Goal: Information Seeking & Learning: Find specific fact

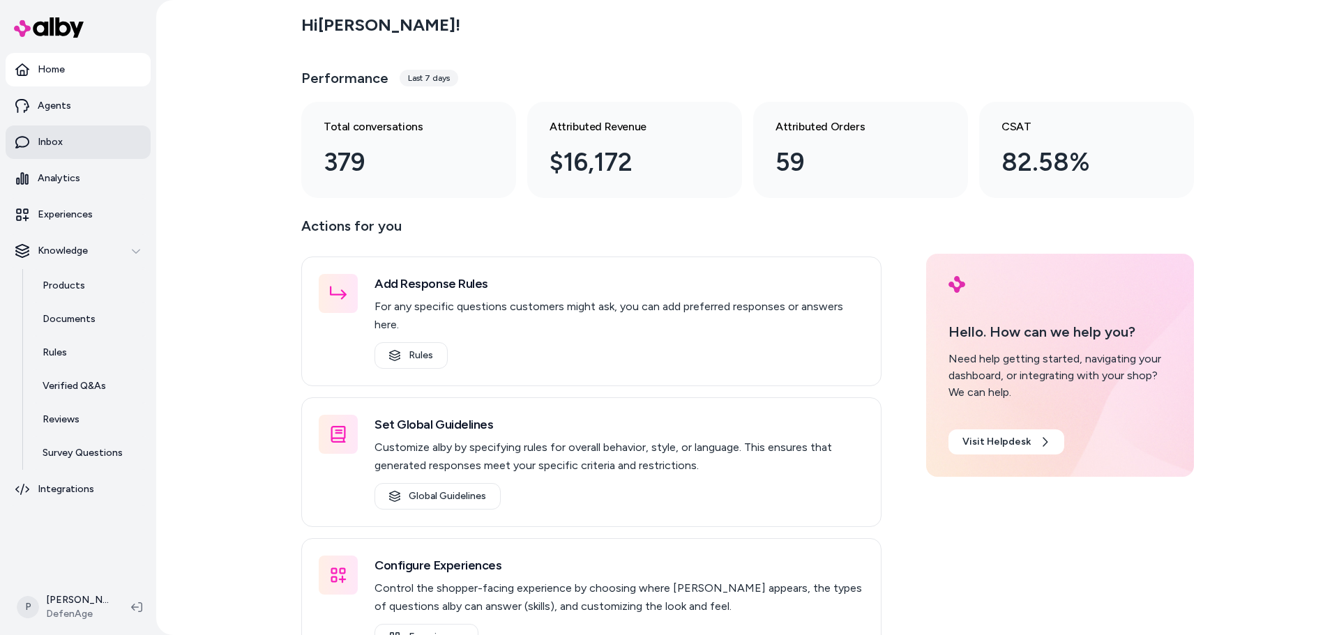
click at [78, 149] on link "Inbox" at bounding box center [78, 142] width 145 height 33
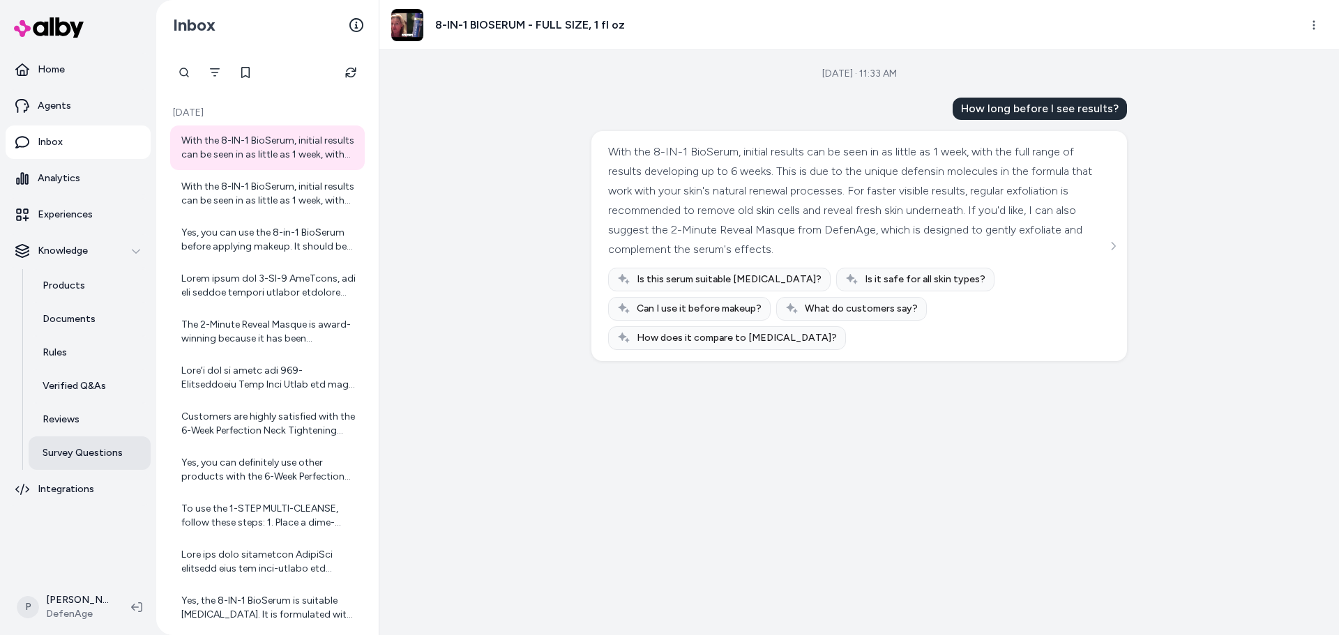
click at [88, 450] on p "Survey Questions" at bounding box center [83, 453] width 80 height 14
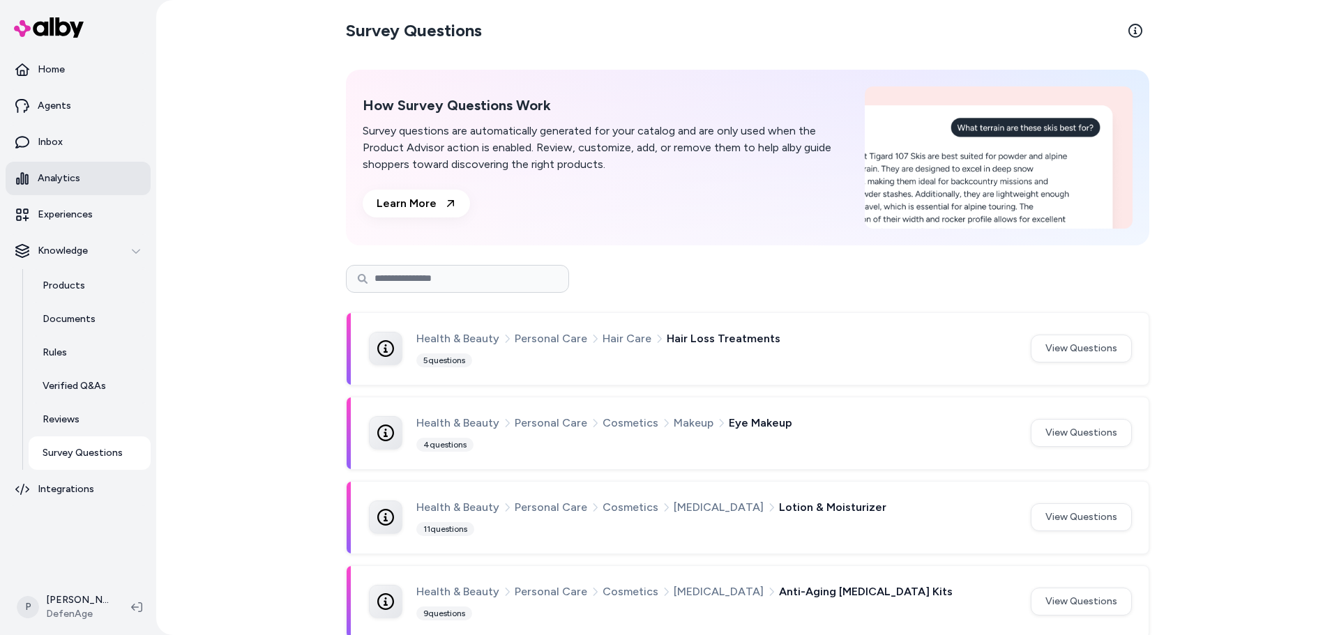
click at [52, 162] on link "Analytics" at bounding box center [78, 178] width 145 height 33
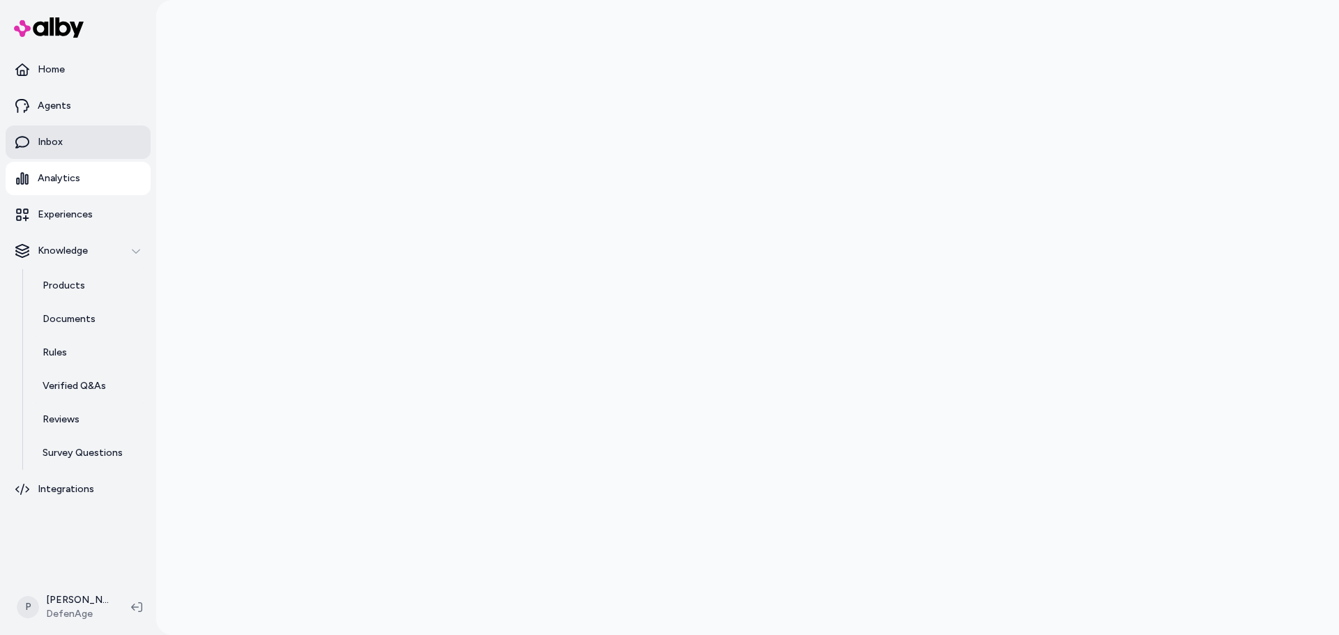
click at [58, 144] on p "Inbox" at bounding box center [50, 142] width 25 height 14
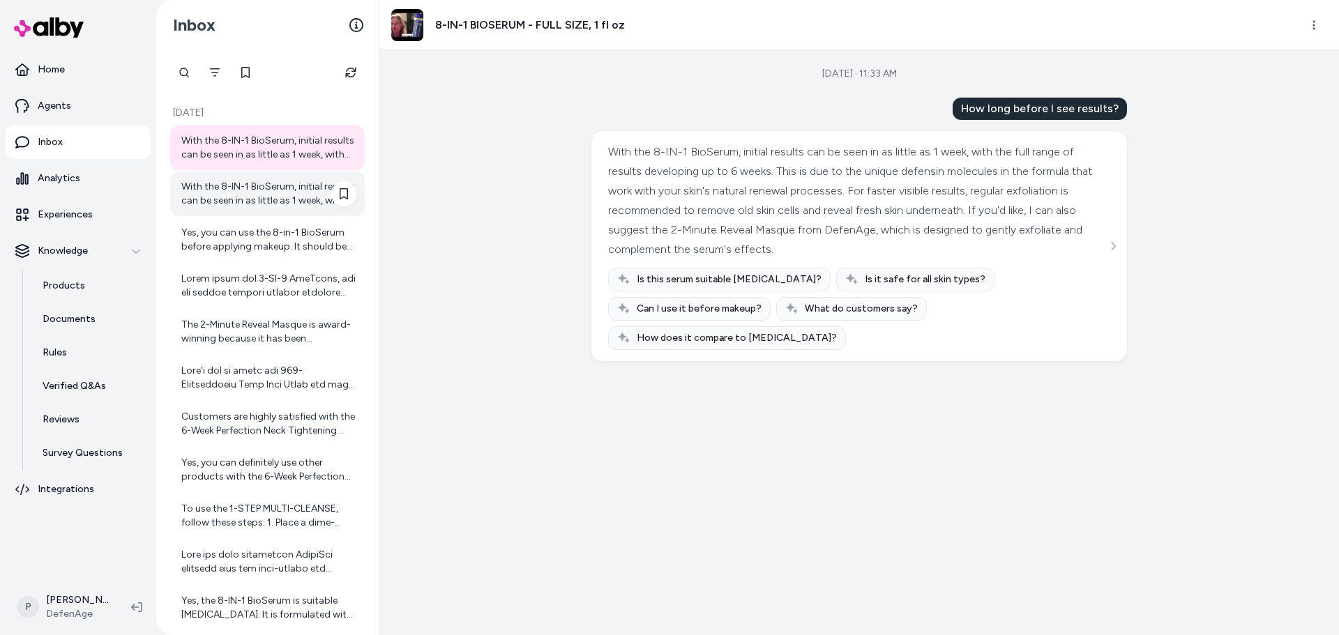
click at [266, 187] on div "With the 8-IN-1 BioSerum, initial results can be seen in as little as 1 week, w…" at bounding box center [268, 194] width 175 height 28
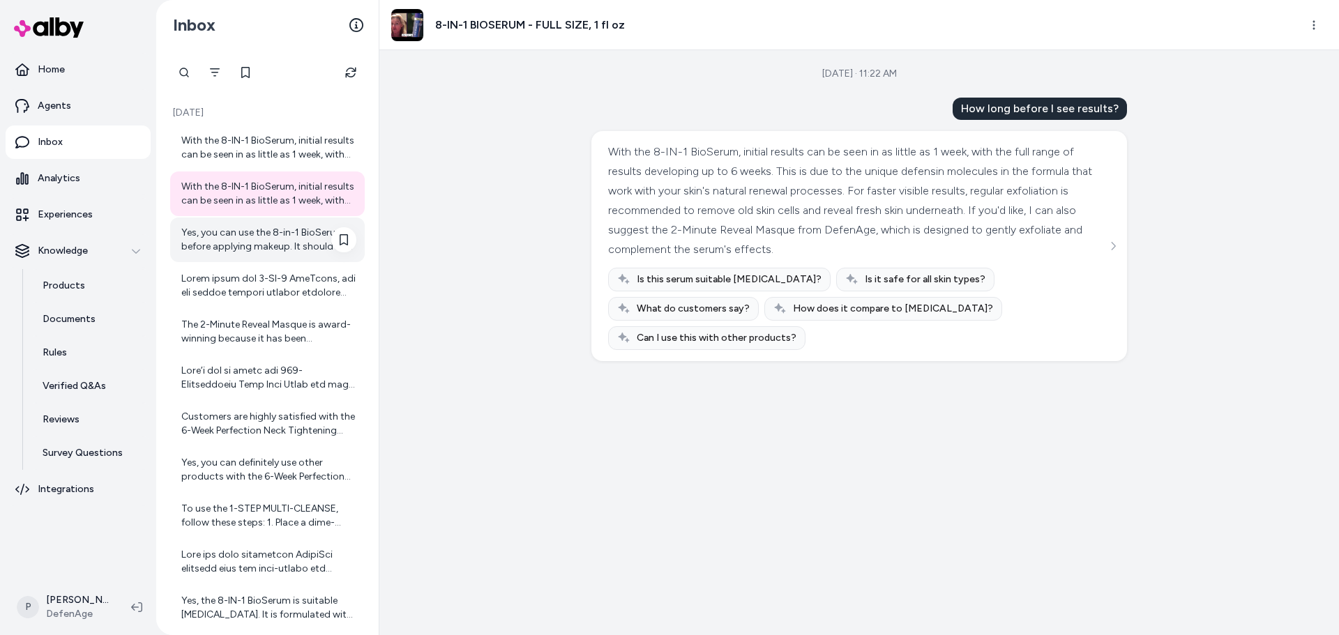
click at [275, 255] on div "Yes, you can use the 8-in-1 BioSerum before applying makeup. It should be the l…" at bounding box center [267, 240] width 195 height 45
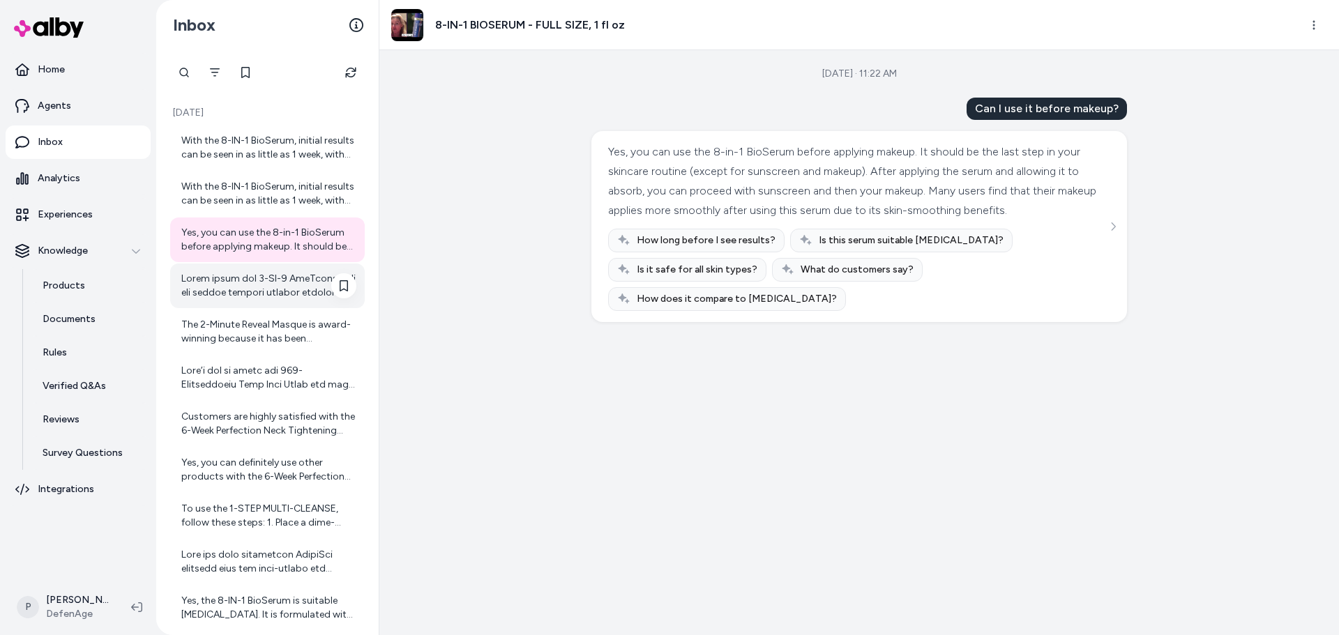
click at [288, 289] on div at bounding box center [268, 286] width 175 height 28
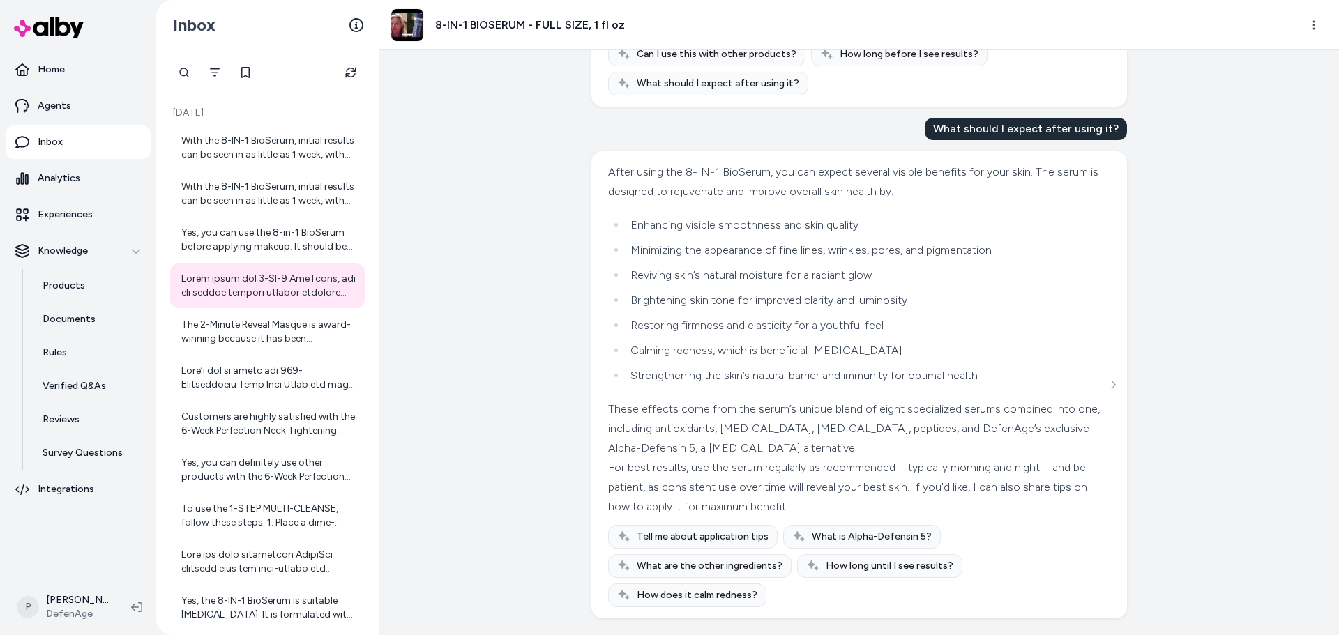
scroll to position [451, 0]
click at [252, 333] on div "The 2-Minute Reveal Masque is award-winning because it has been recognized by N…" at bounding box center [268, 332] width 175 height 28
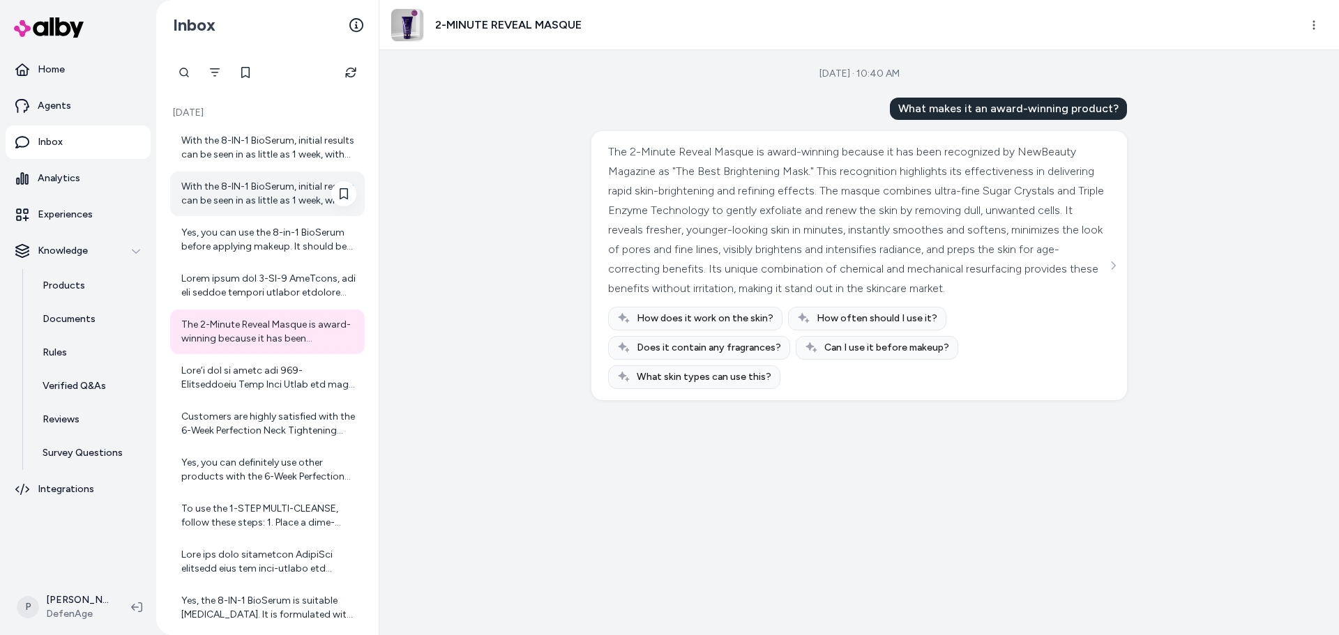
scroll to position [70, 0]
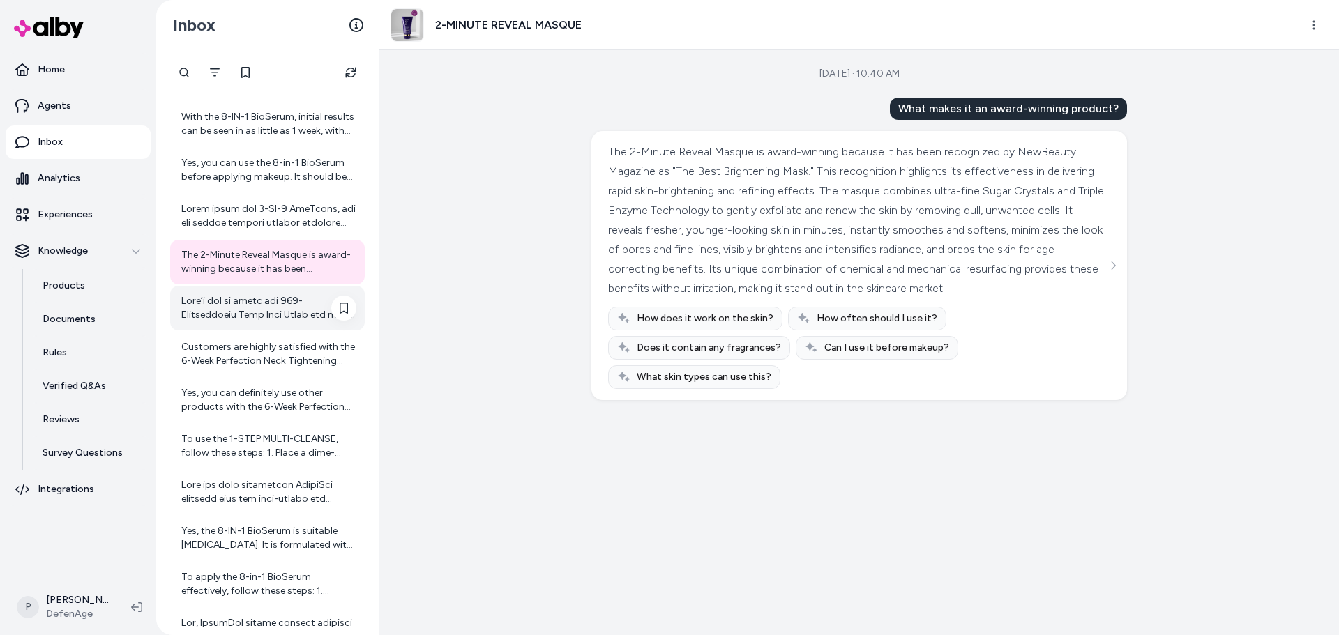
click at [249, 308] on div at bounding box center [268, 308] width 175 height 28
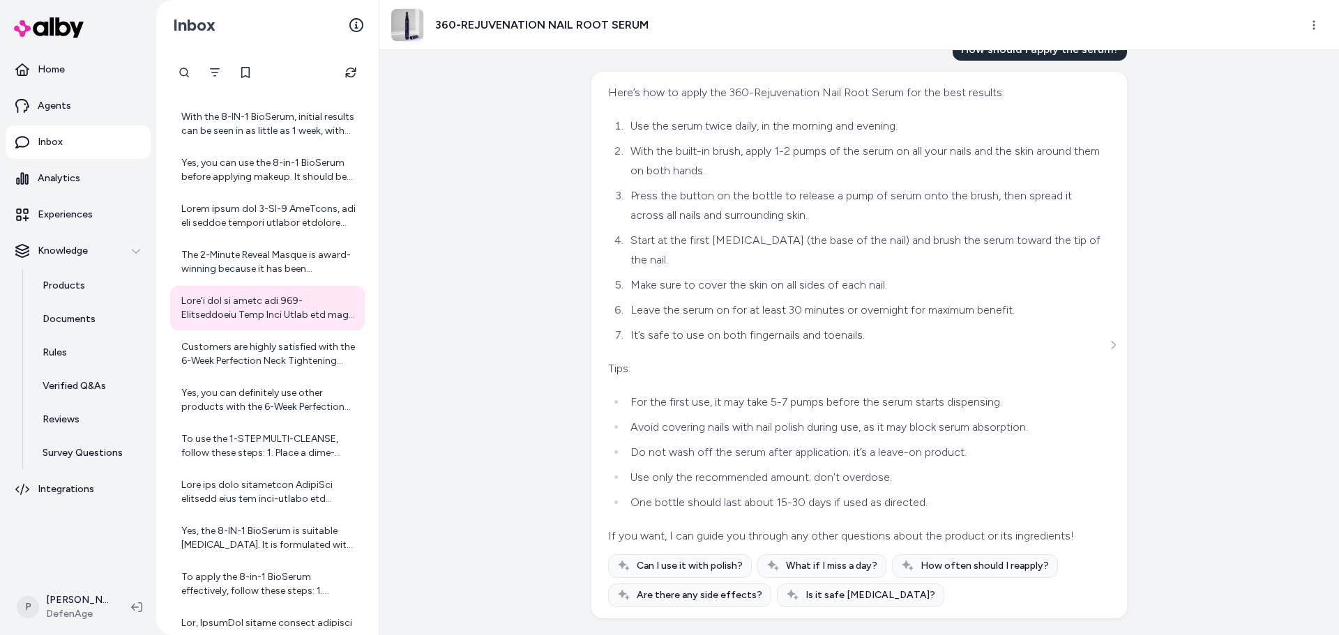
scroll to position [1168, 0]
click at [264, 360] on div "Customers are highly satisfied with the 6-Week Perfection Neck Tightening Cream…" at bounding box center [268, 354] width 175 height 28
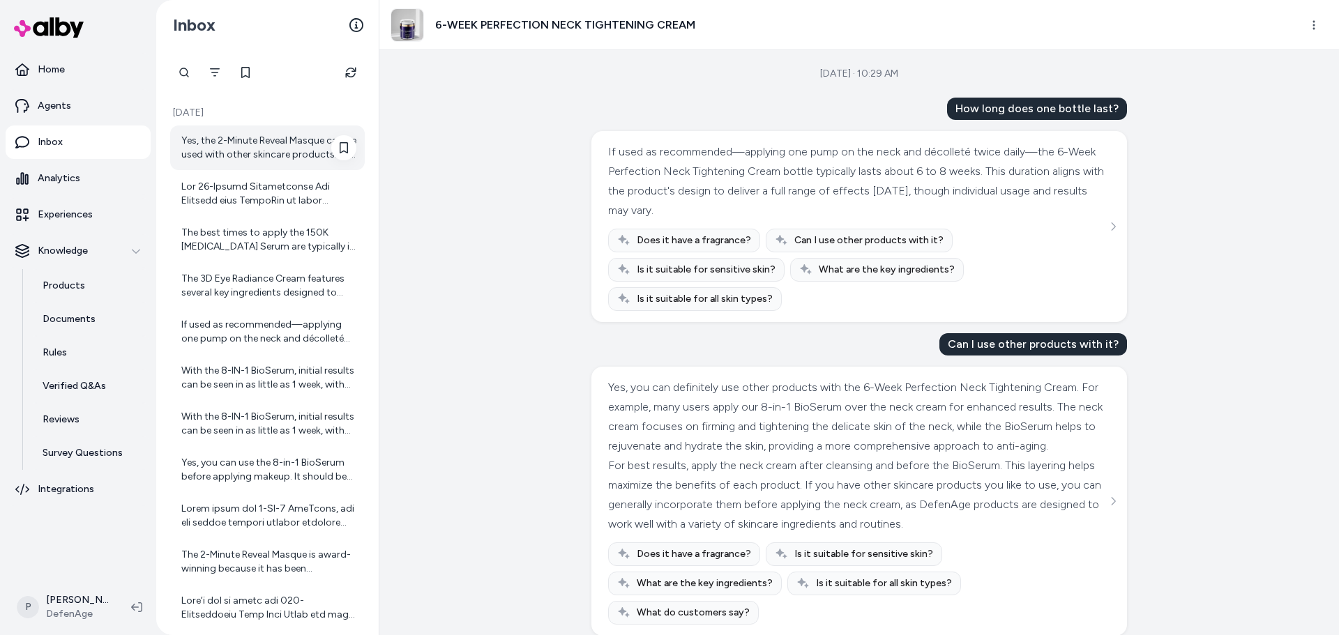
click at [271, 158] on div "Yes, the 2-Minute Reveal Masque can be used with other skincare products. It is…" at bounding box center [268, 148] width 175 height 28
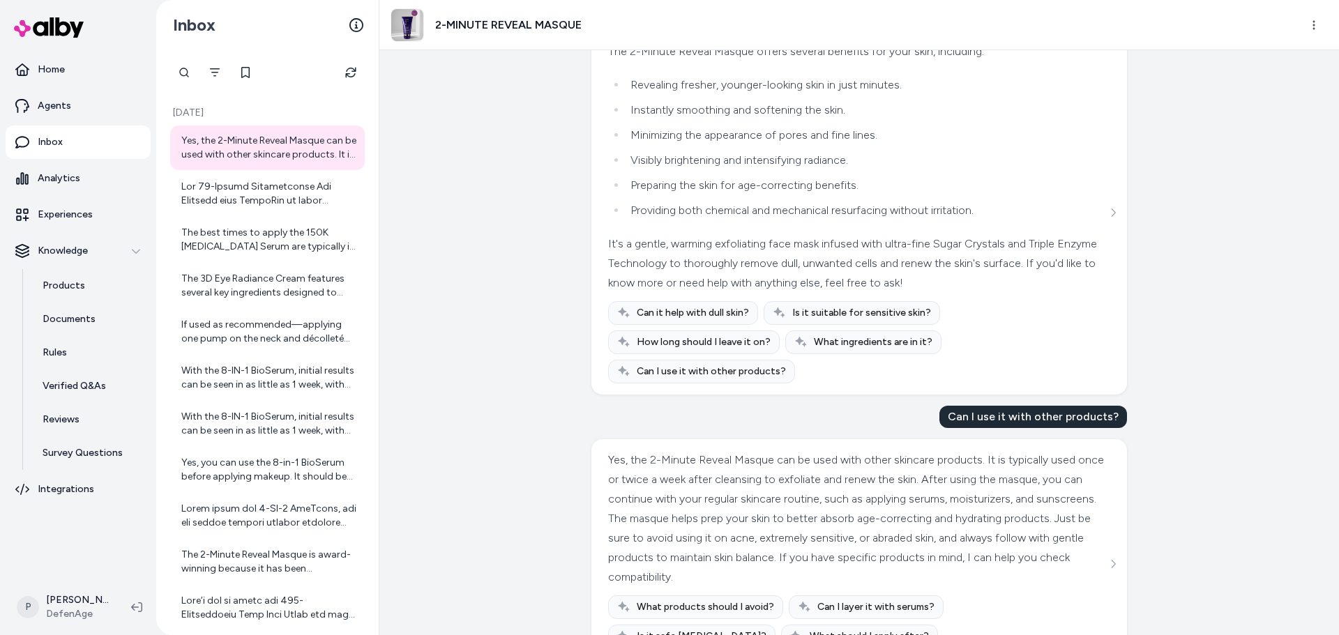
scroll to position [584, 0]
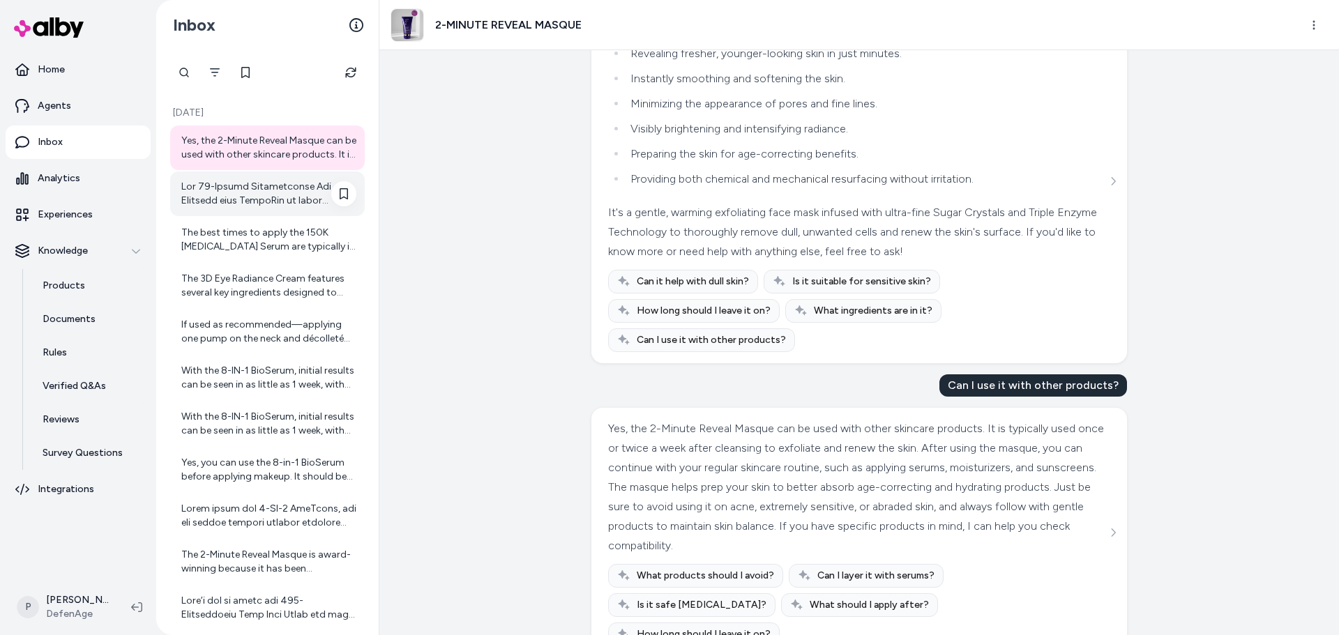
click at [222, 199] on div at bounding box center [268, 194] width 175 height 28
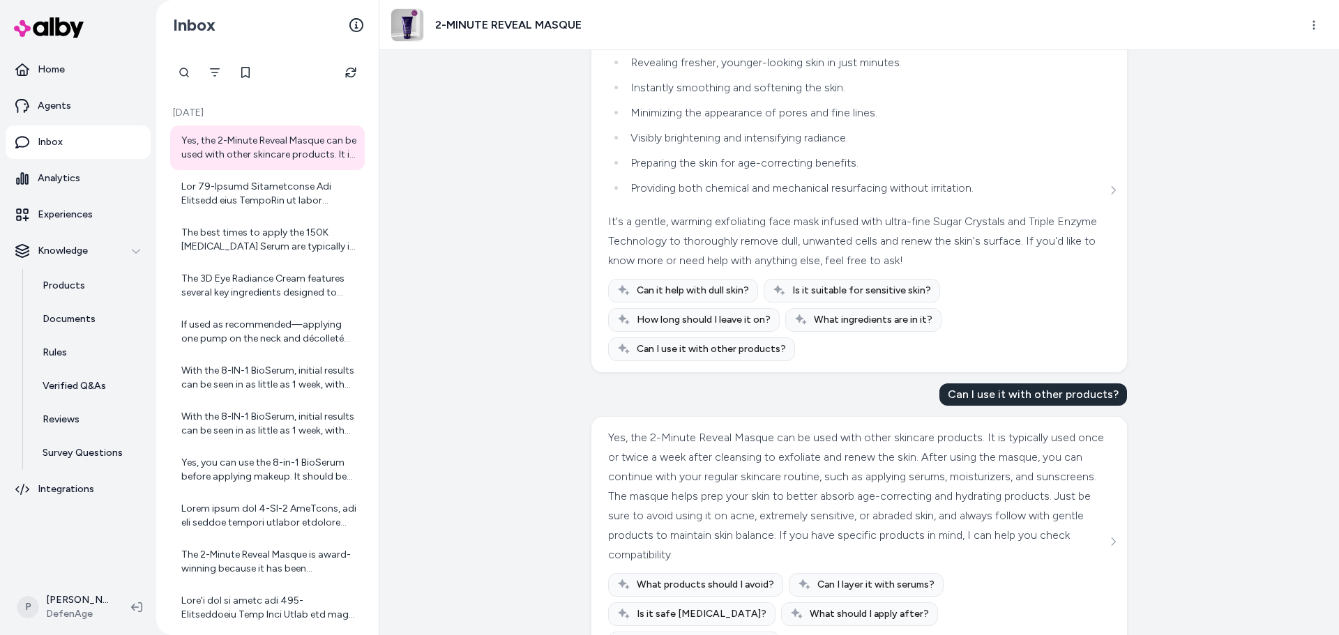
scroll to position [584, 0]
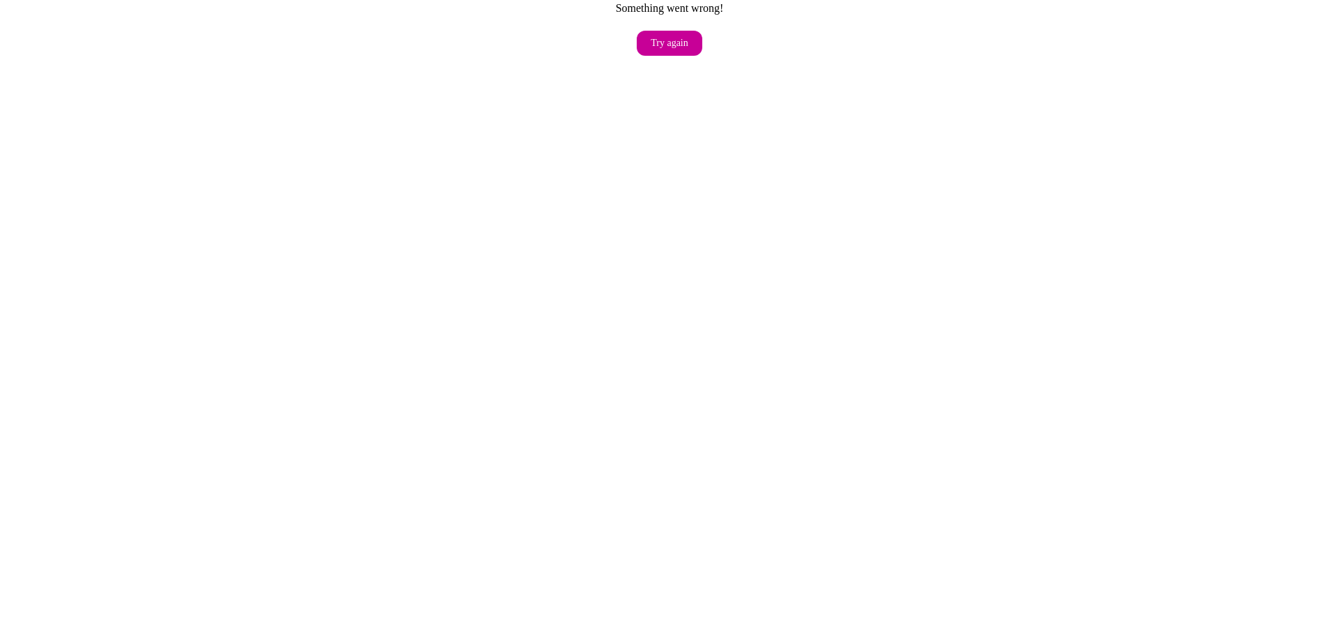
click at [667, 43] on button "Try again" at bounding box center [670, 43] width 66 height 25
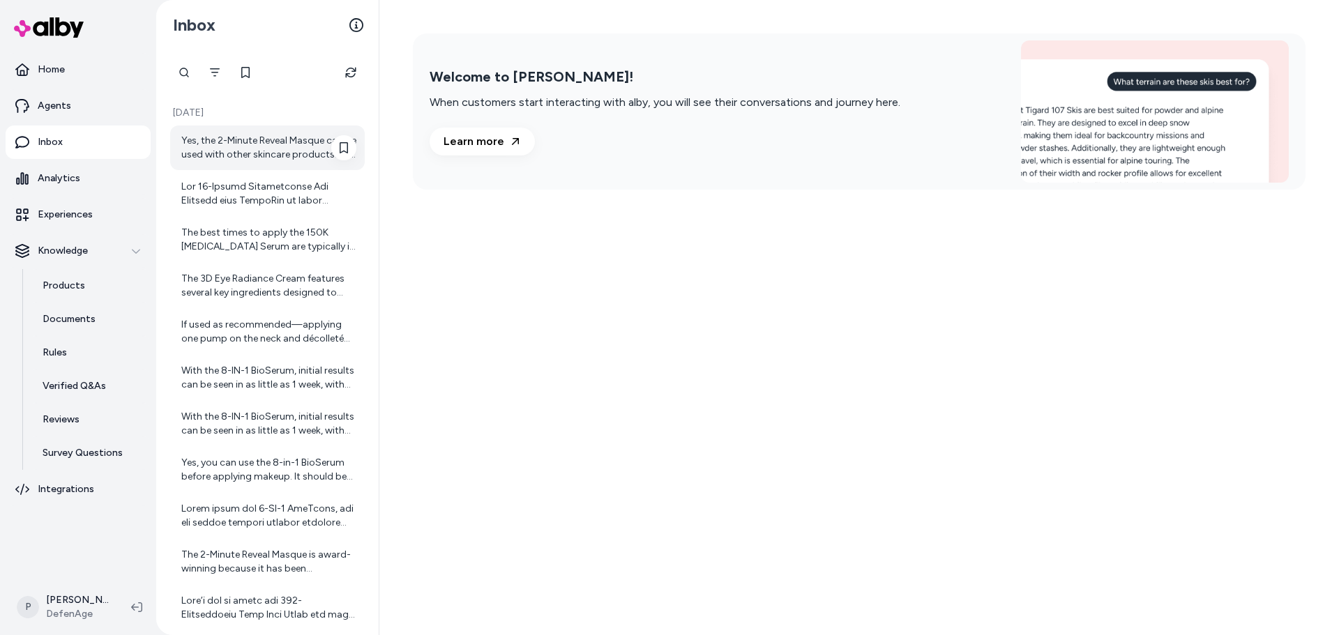
click at [289, 151] on div "Yes, the 2-Minute Reveal Masque can be used with other skincare products. It is…" at bounding box center [268, 148] width 175 height 28
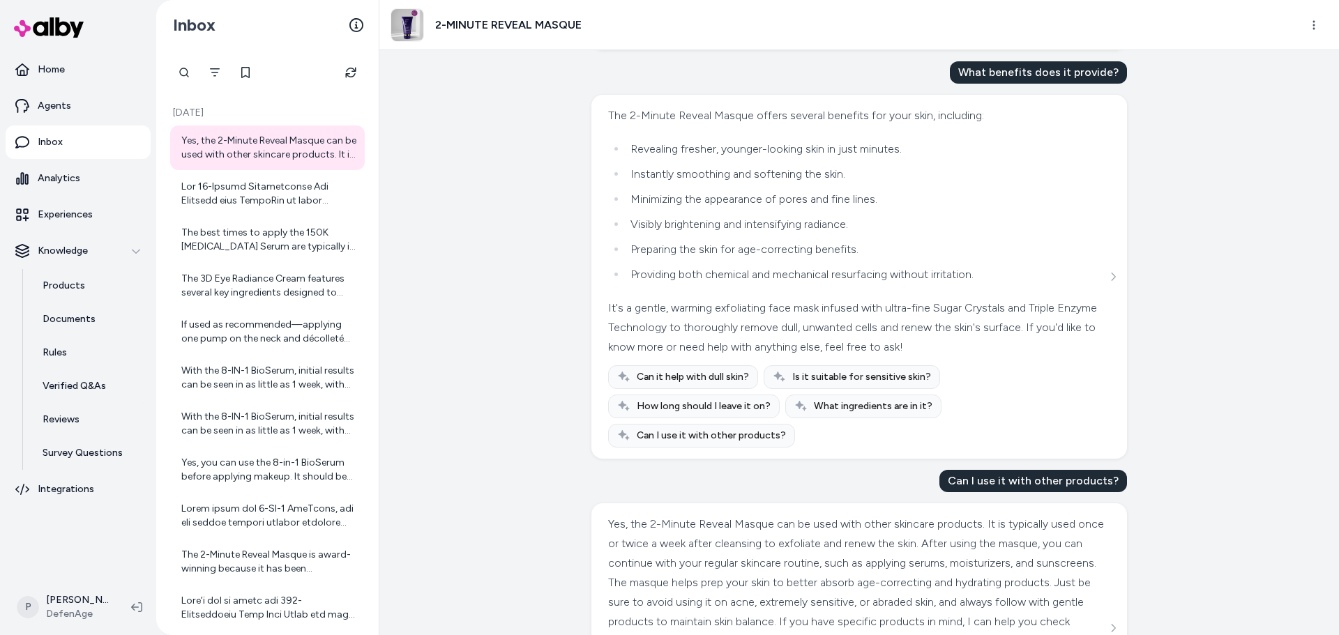
scroll to position [584, 0]
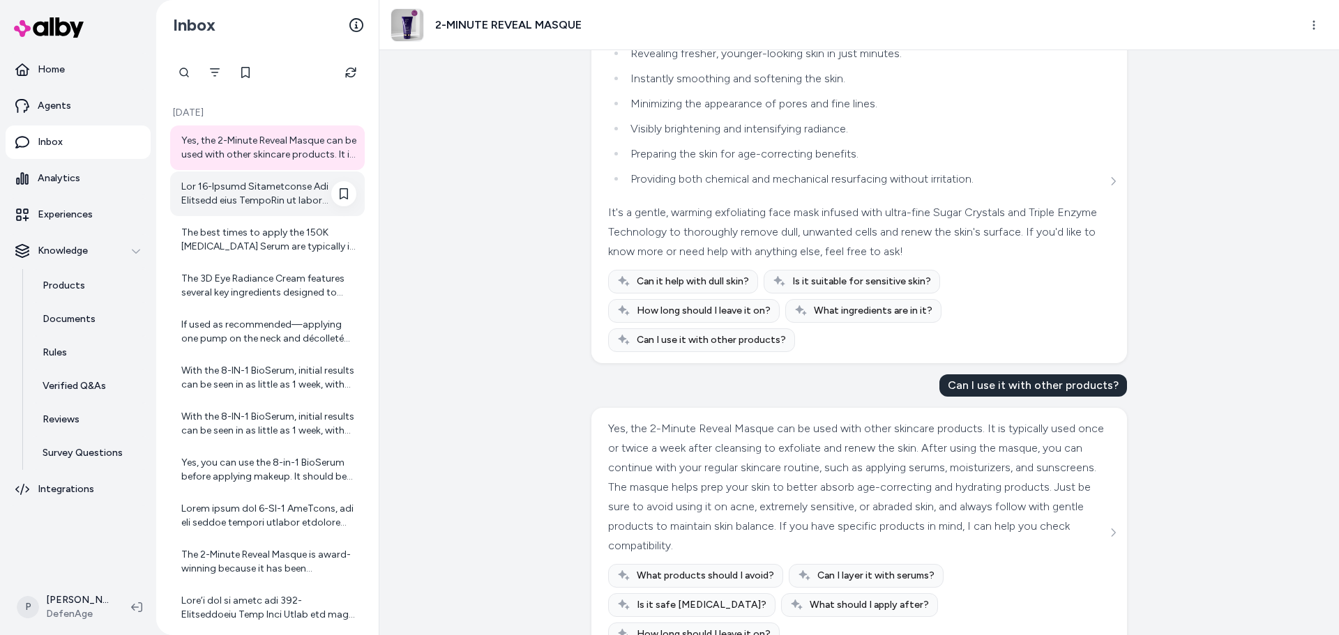
click at [197, 201] on div at bounding box center [268, 194] width 175 height 28
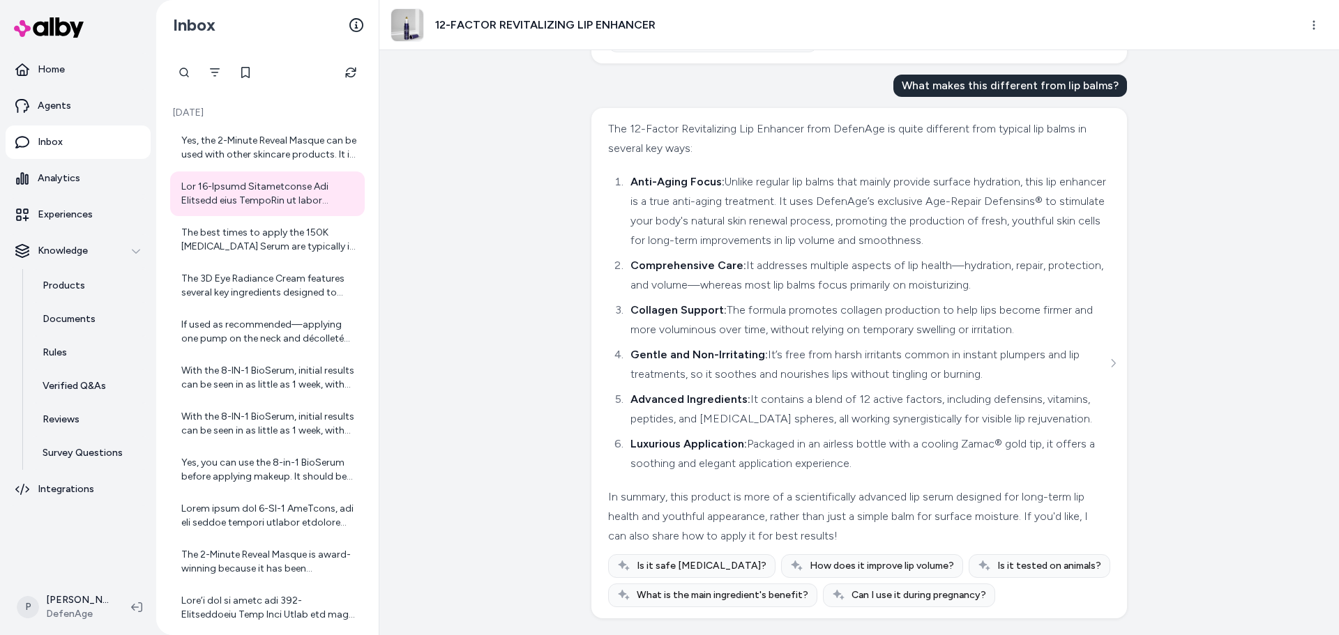
scroll to position [298, 0]
click at [211, 235] on div "The best times to apply the 150K [MEDICAL_DATA] Serum are typically in the morn…" at bounding box center [268, 240] width 175 height 28
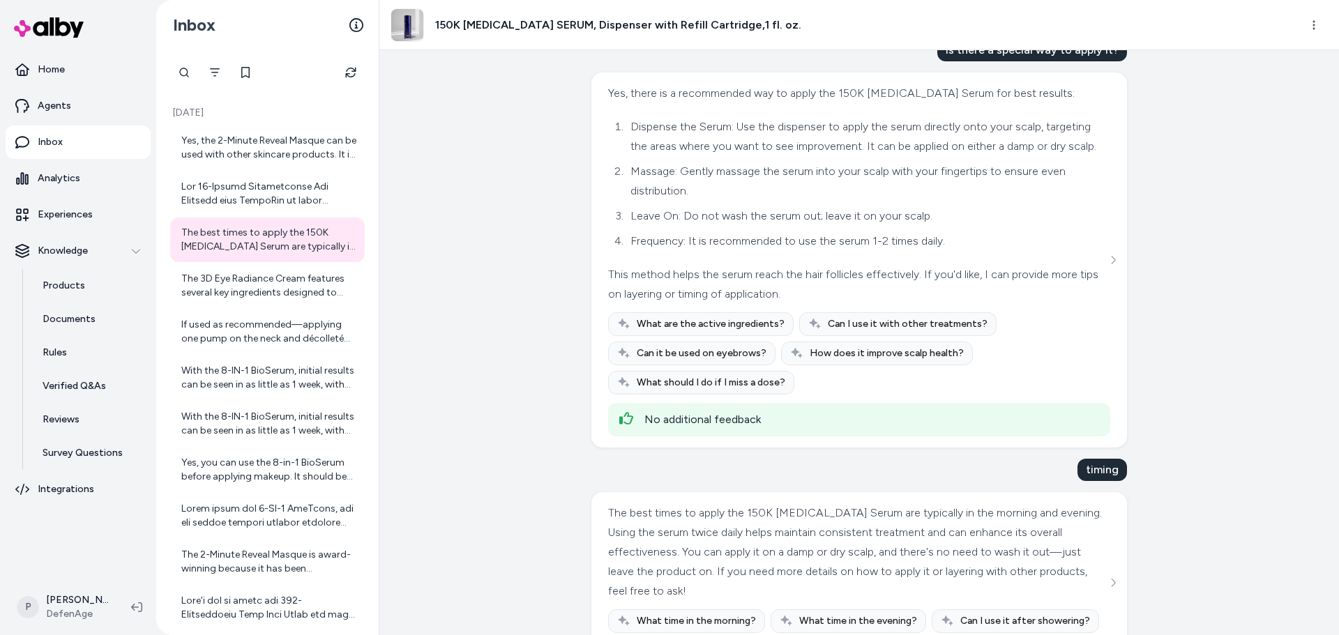
scroll to position [133, 0]
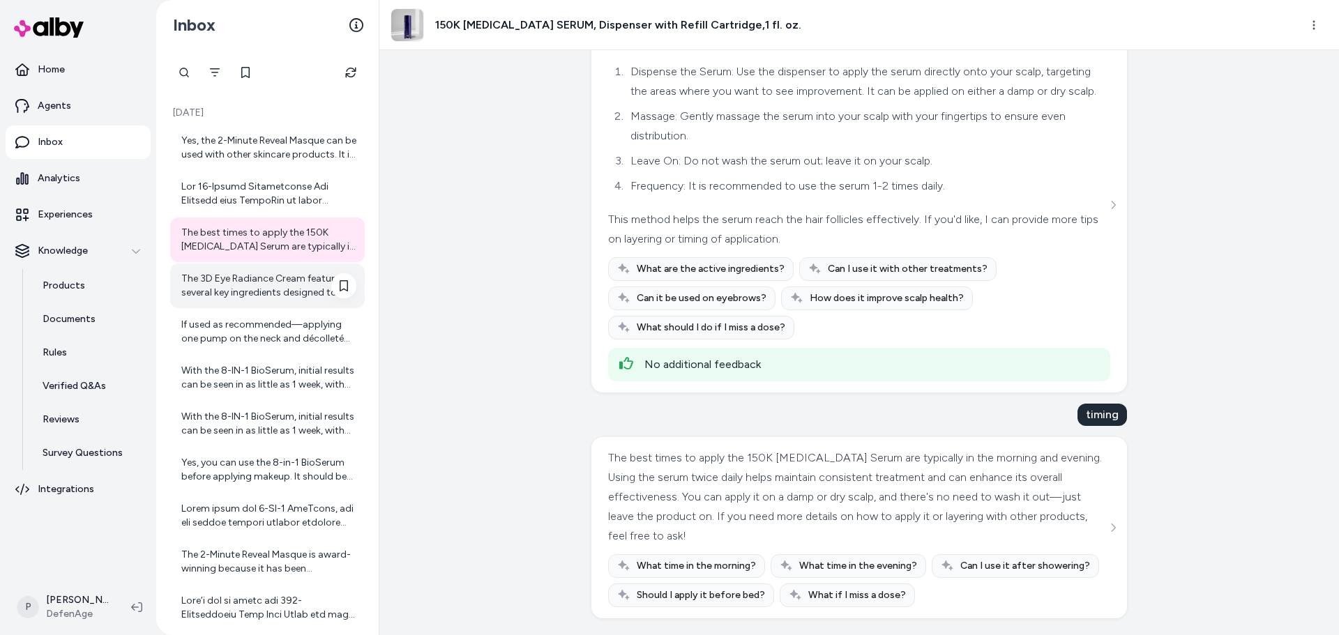
click at [248, 292] on div "The 3D Eye Radiance Cream features several key ingredients designed to address …" at bounding box center [268, 286] width 175 height 28
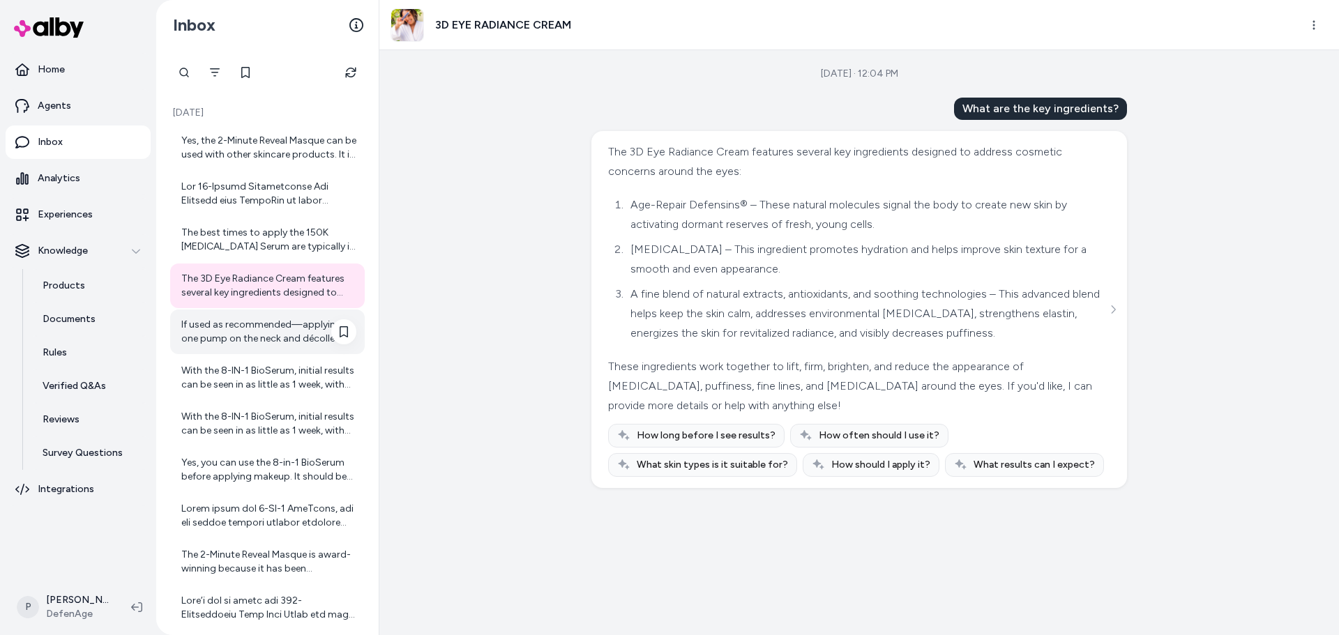
click at [276, 343] on div "If used as recommended—applying one pump on the neck and décolleté twice daily—…" at bounding box center [268, 332] width 175 height 28
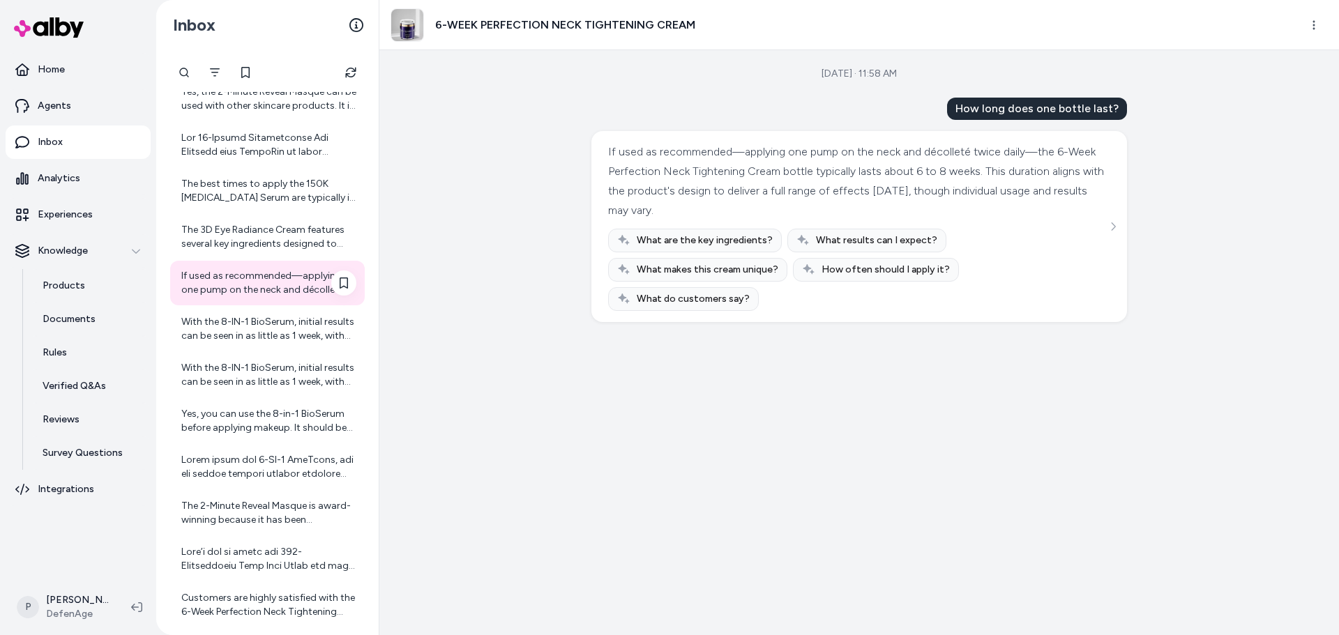
scroll to position [70, 0]
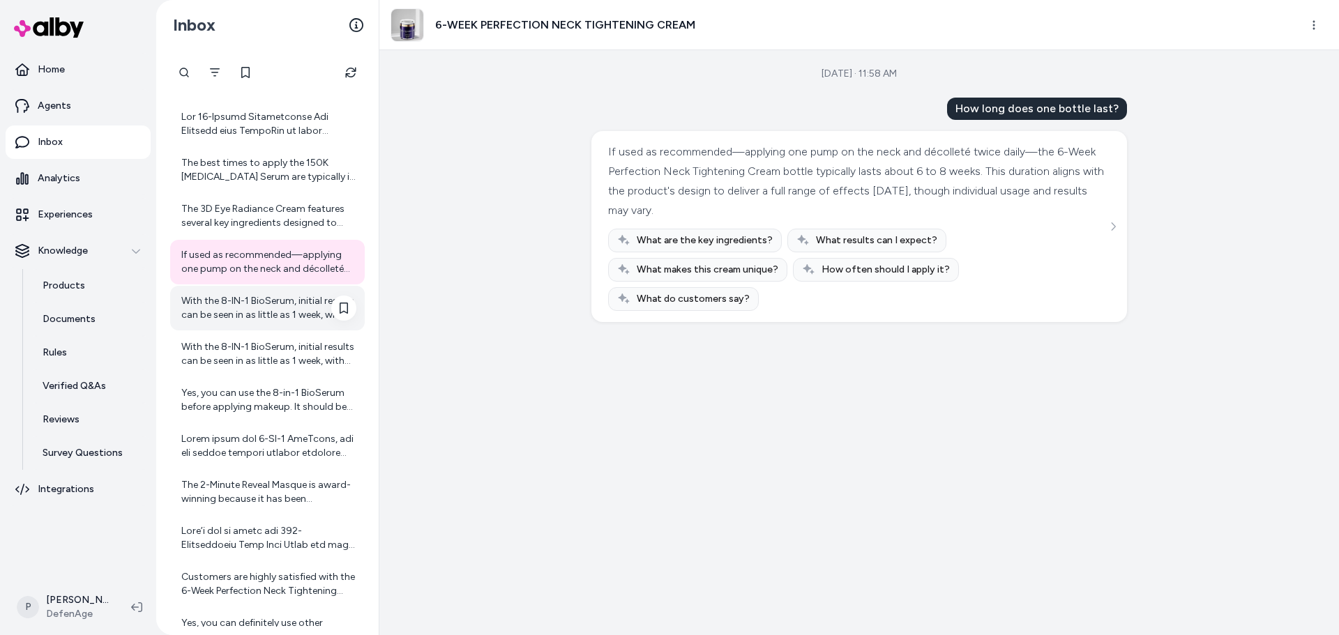
click at [257, 315] on div "With the 8-IN-1 BioSerum, initial results can be seen in as little as 1 week, w…" at bounding box center [268, 308] width 175 height 28
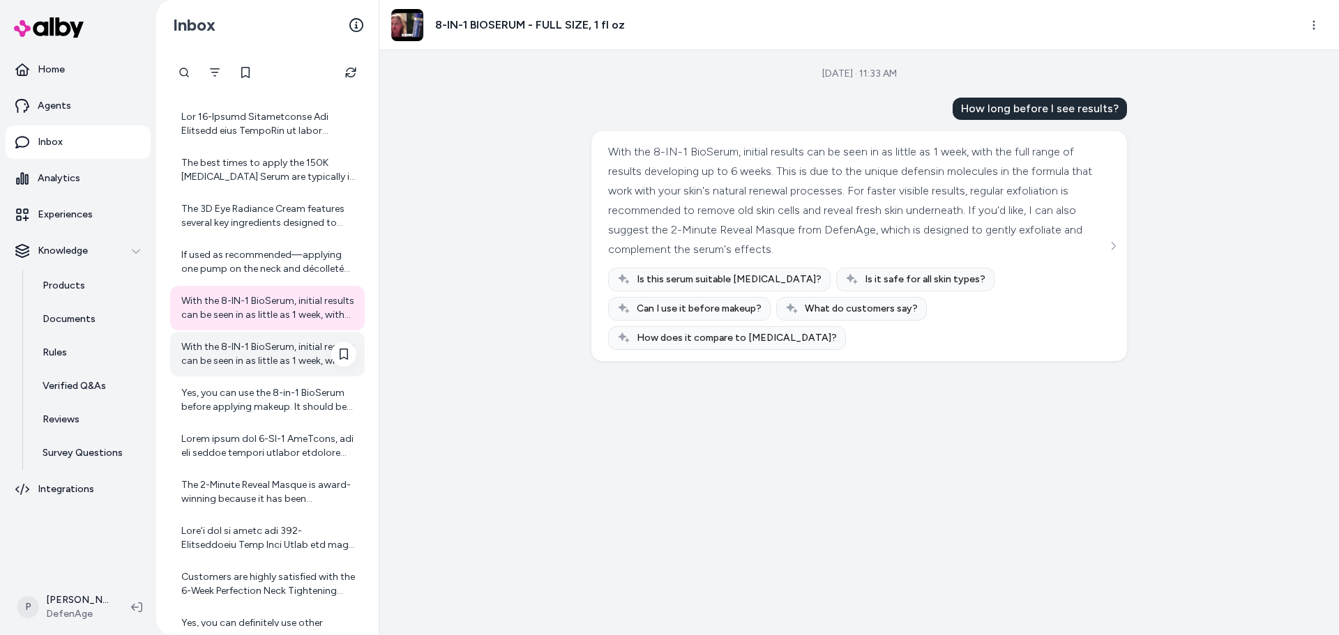
click at [240, 354] on div "With the 8-IN-1 BioSerum, initial results can be seen in as little as 1 week, w…" at bounding box center [268, 354] width 175 height 28
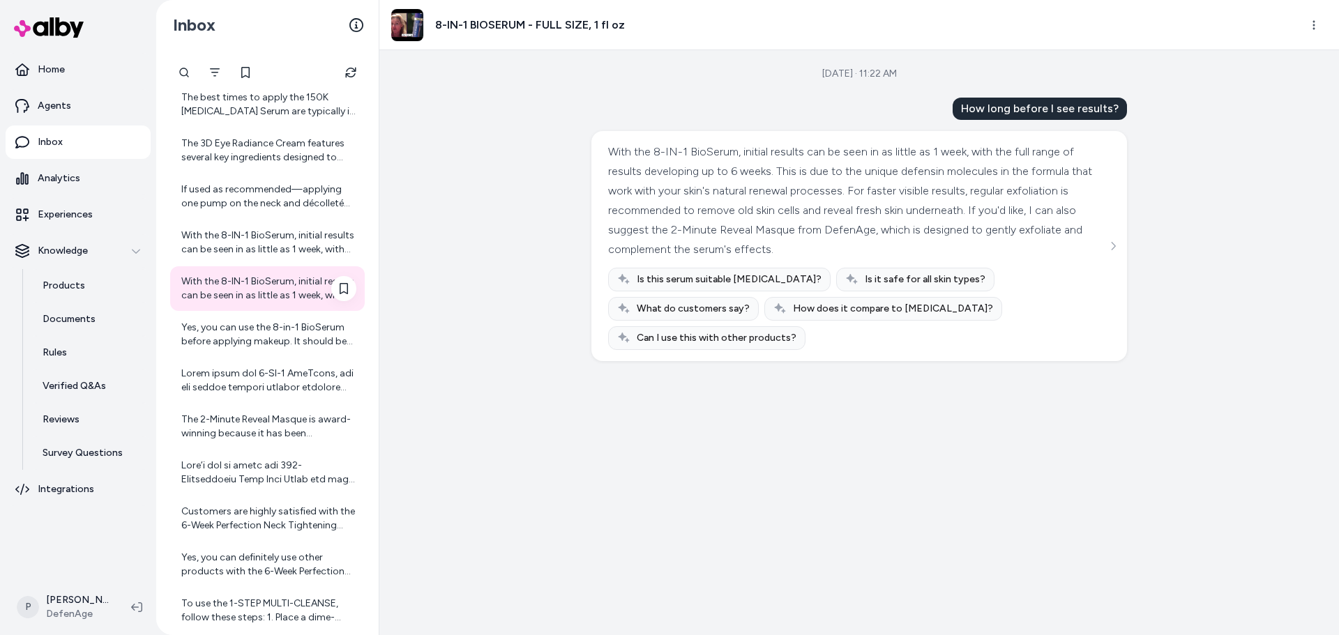
scroll to position [197, 0]
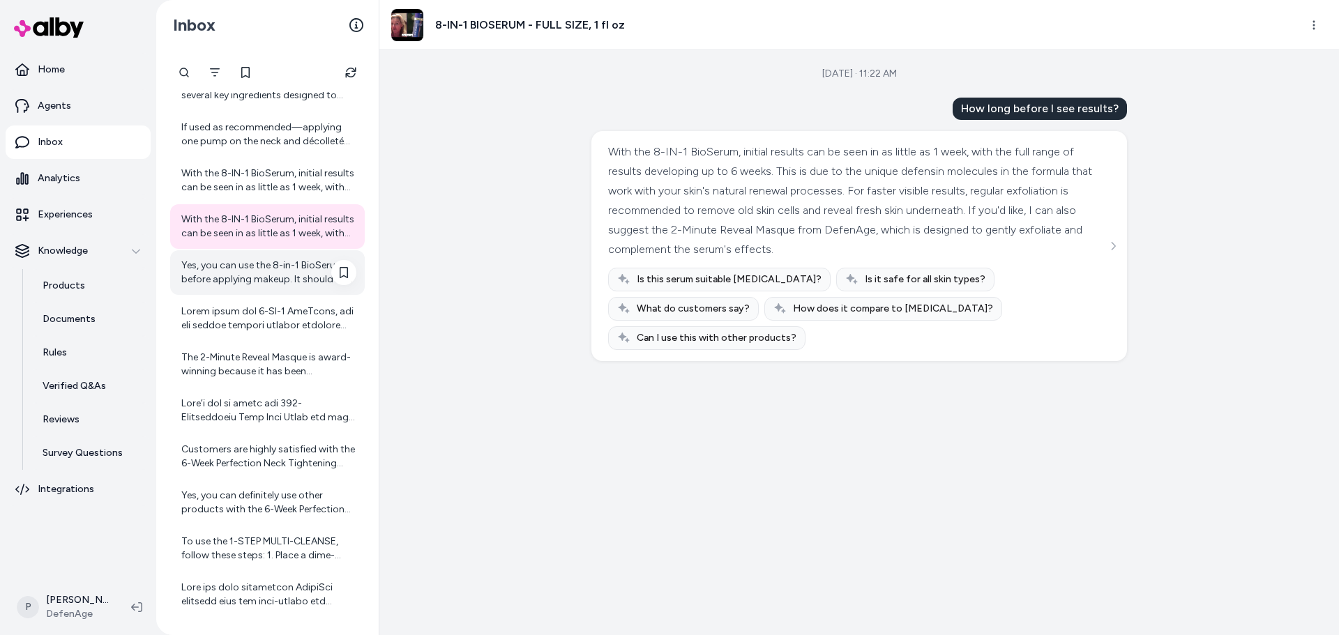
click at [239, 275] on div "Yes, you can use the 8-in-1 BioSerum before applying makeup. It should be the l…" at bounding box center [268, 273] width 175 height 28
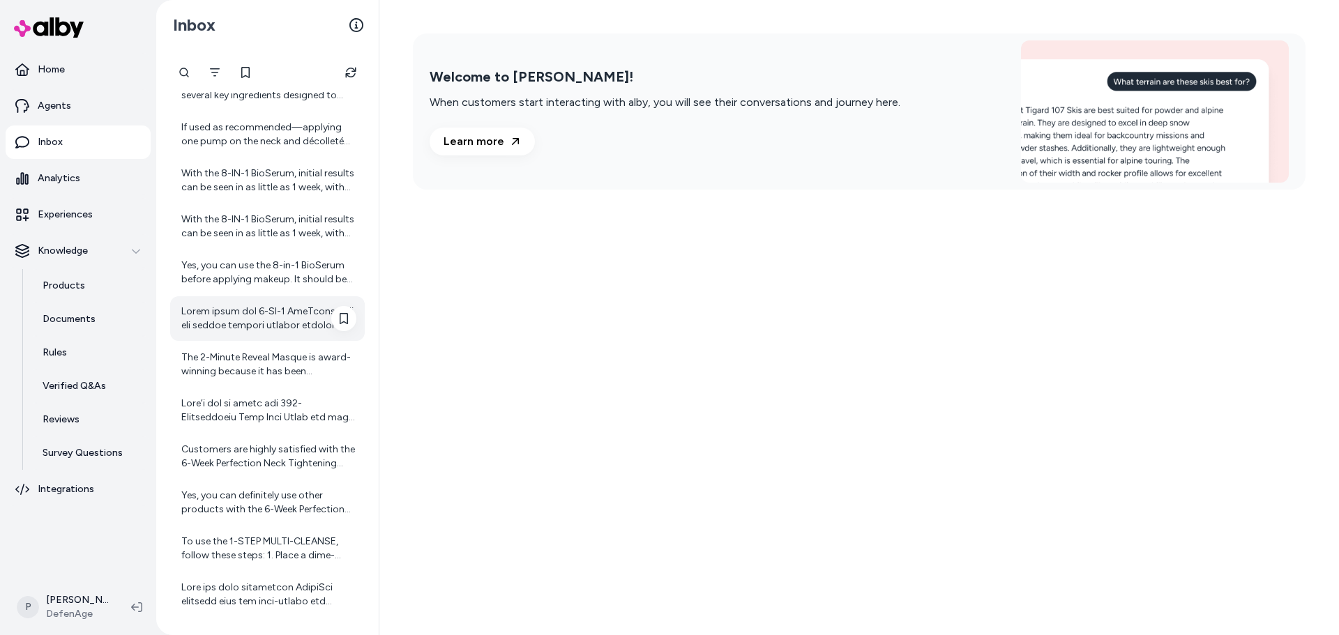
click at [243, 316] on div at bounding box center [268, 319] width 175 height 28
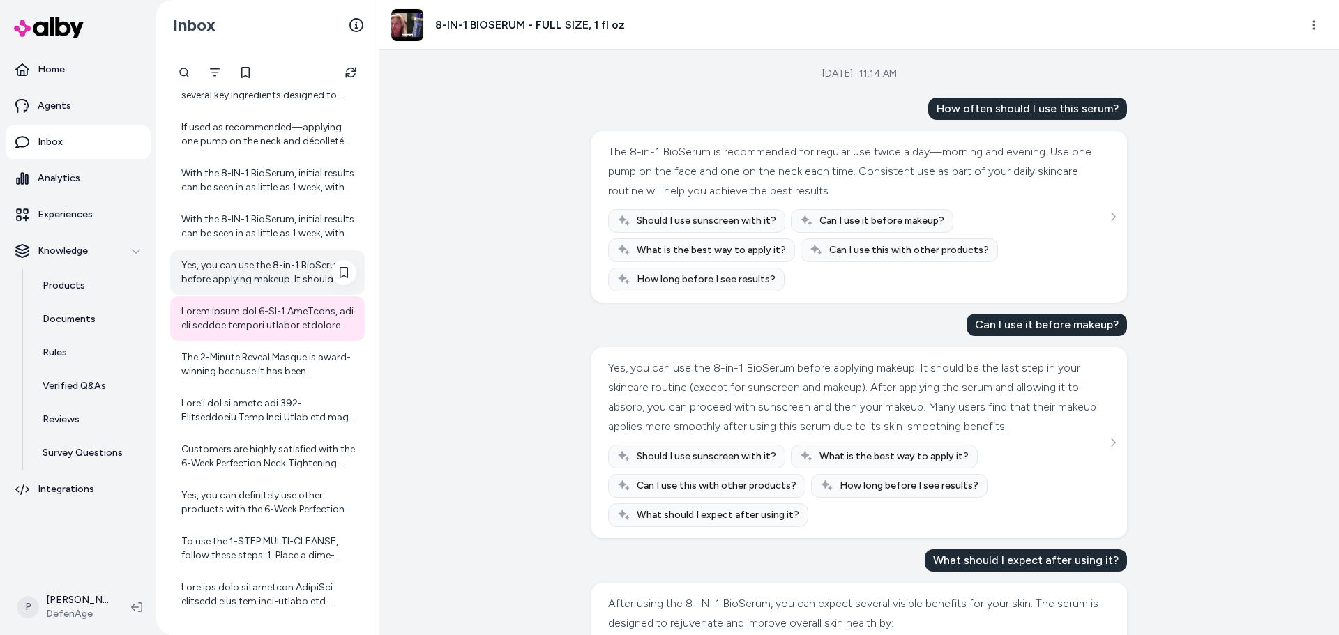
click at [248, 262] on div "Yes, you can use the 8-in-1 BioSerum before applying makeup. It should be the l…" at bounding box center [268, 273] width 175 height 28
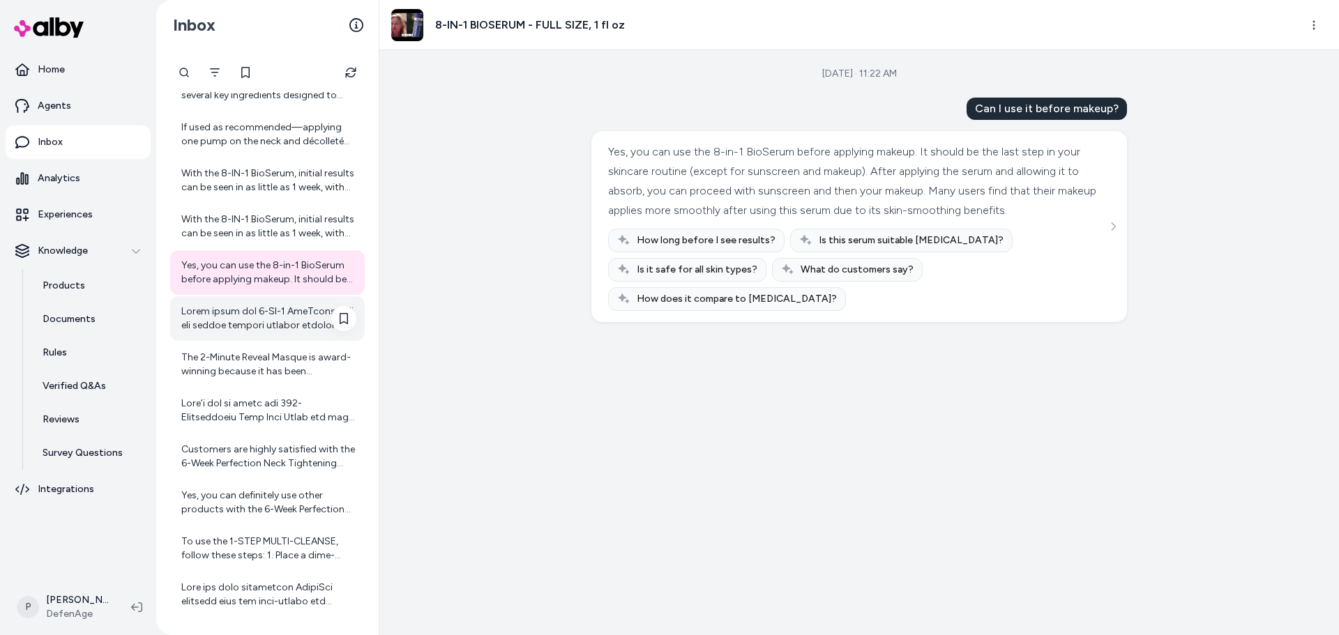
click at [254, 325] on div at bounding box center [268, 319] width 175 height 28
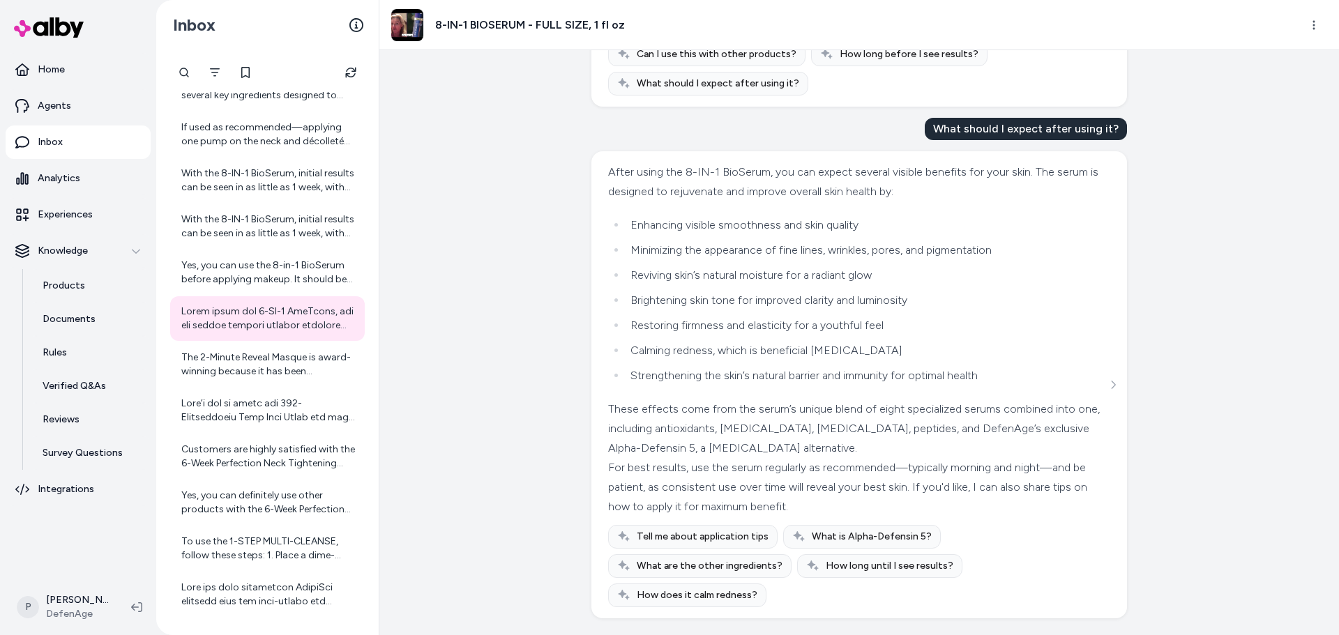
scroll to position [451, 0]
click at [242, 380] on div "The 2-Minute Reveal Masque is award-winning because it has been recognized by N…" at bounding box center [267, 364] width 195 height 45
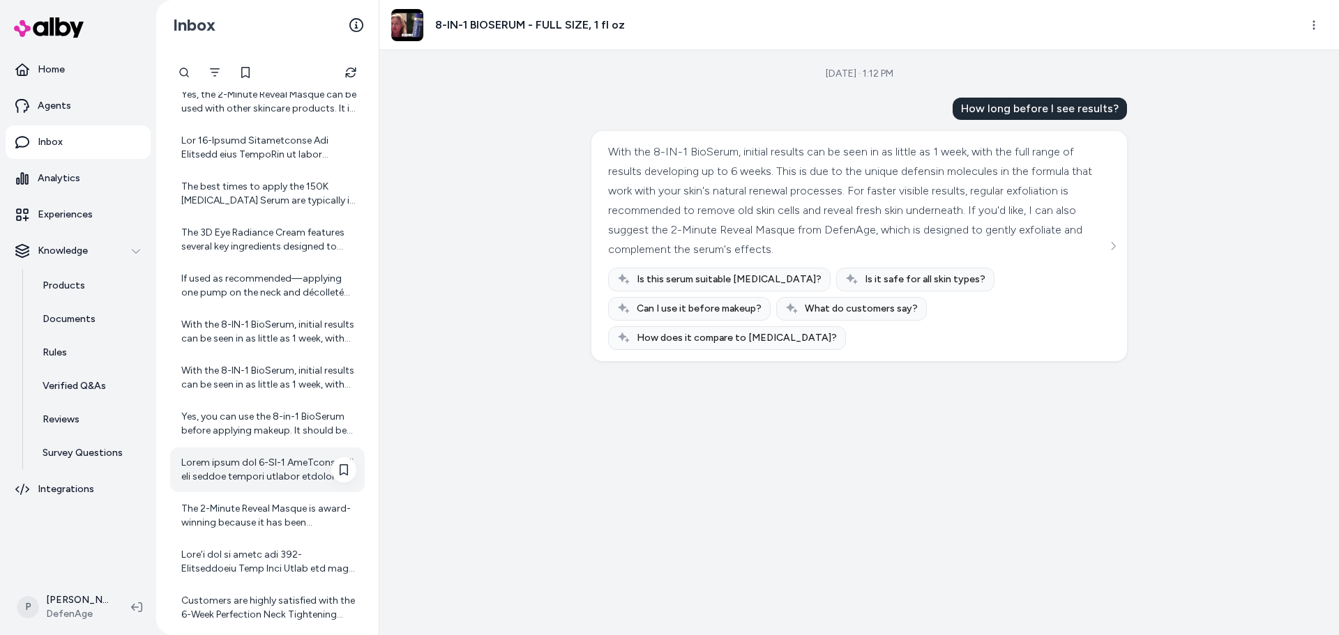
scroll to position [70, 0]
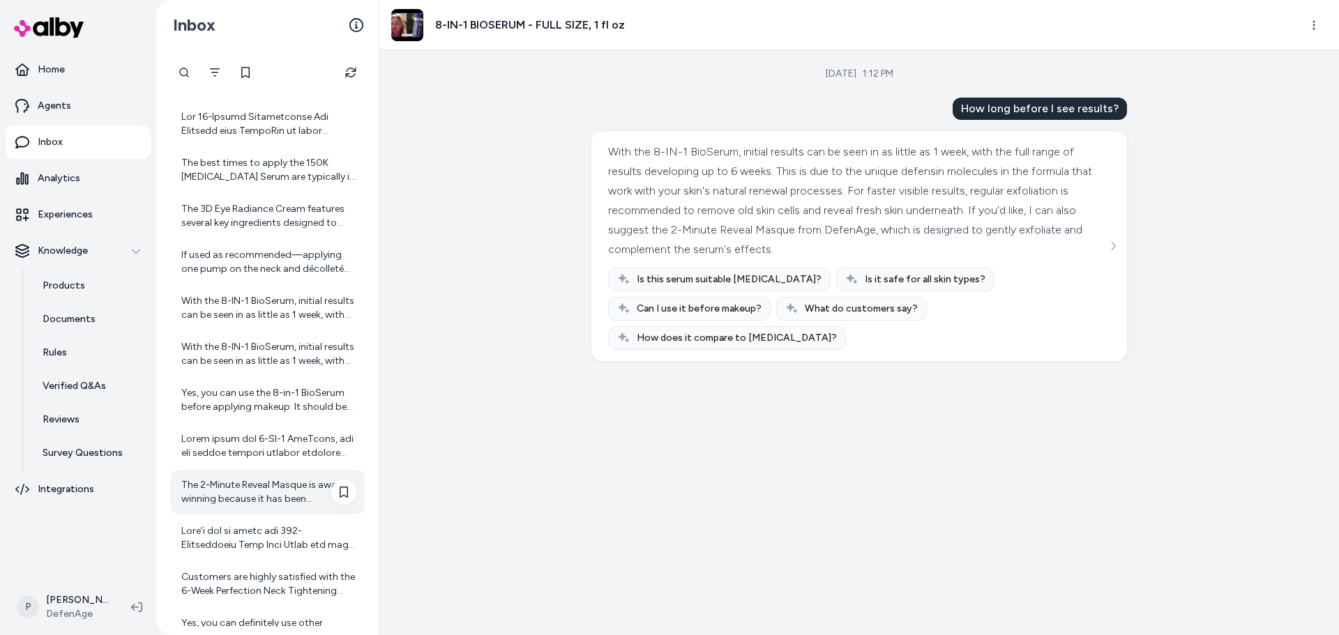
click at [236, 493] on div "The 2-Minute Reveal Masque is award-winning because it has been recognized by N…" at bounding box center [268, 492] width 175 height 28
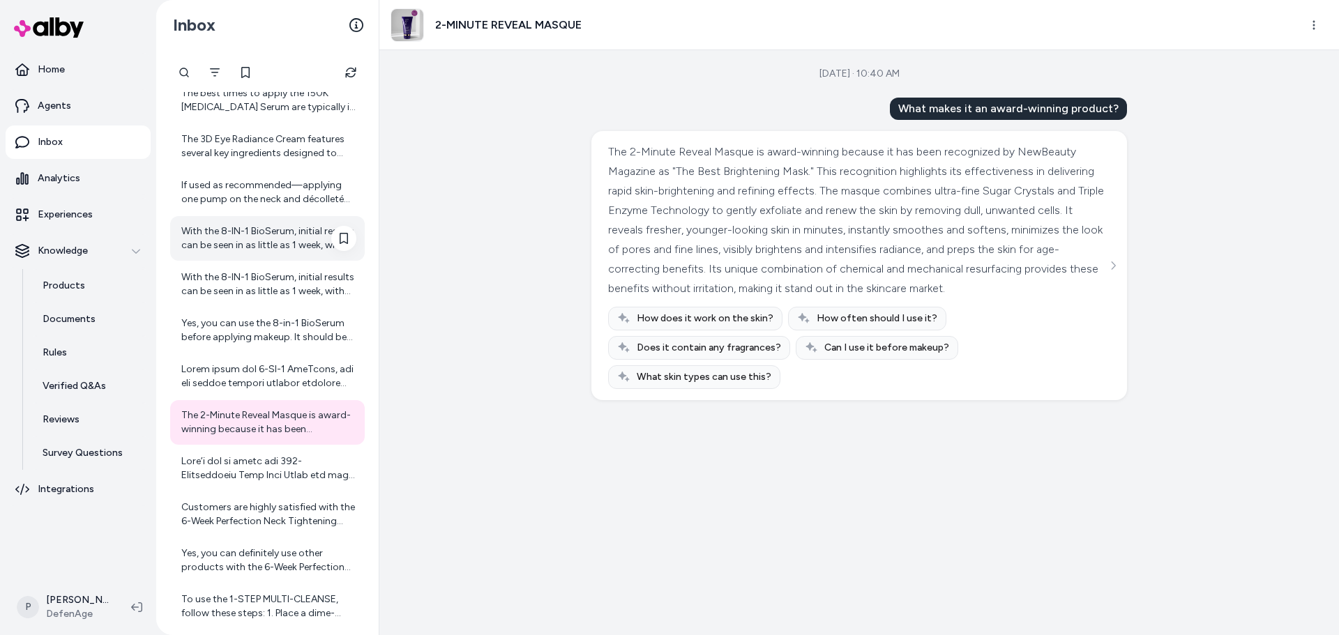
scroll to position [209, 0]
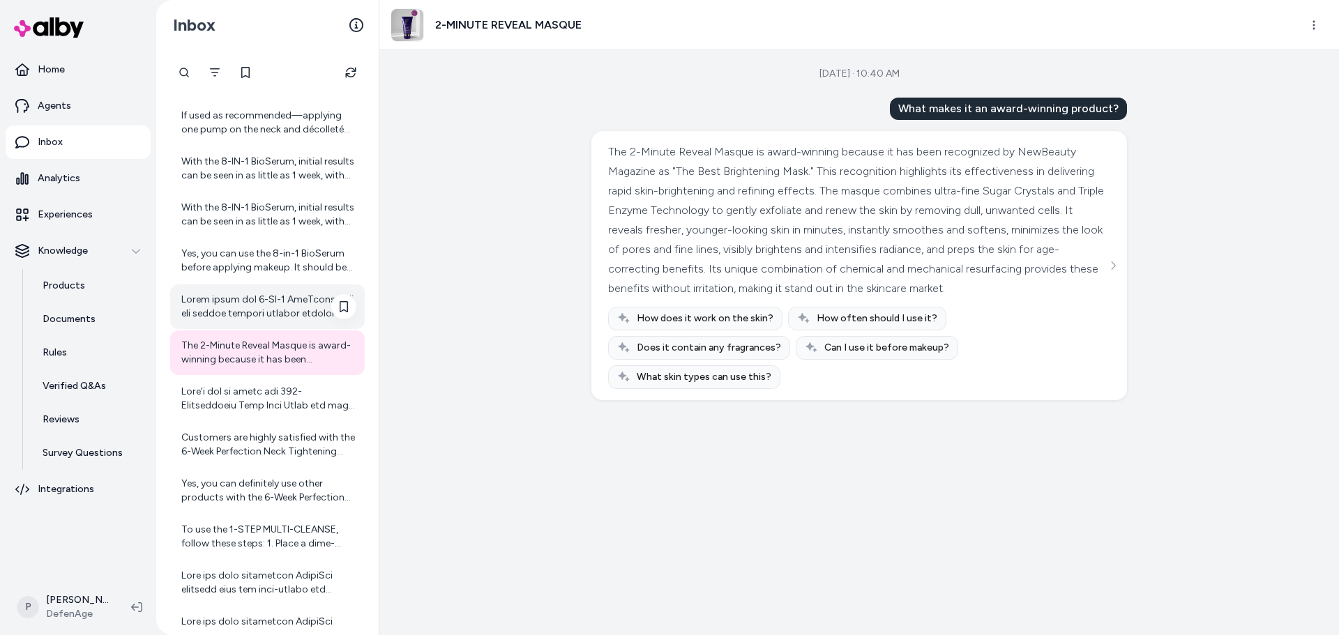
click at [271, 304] on div at bounding box center [268, 307] width 175 height 28
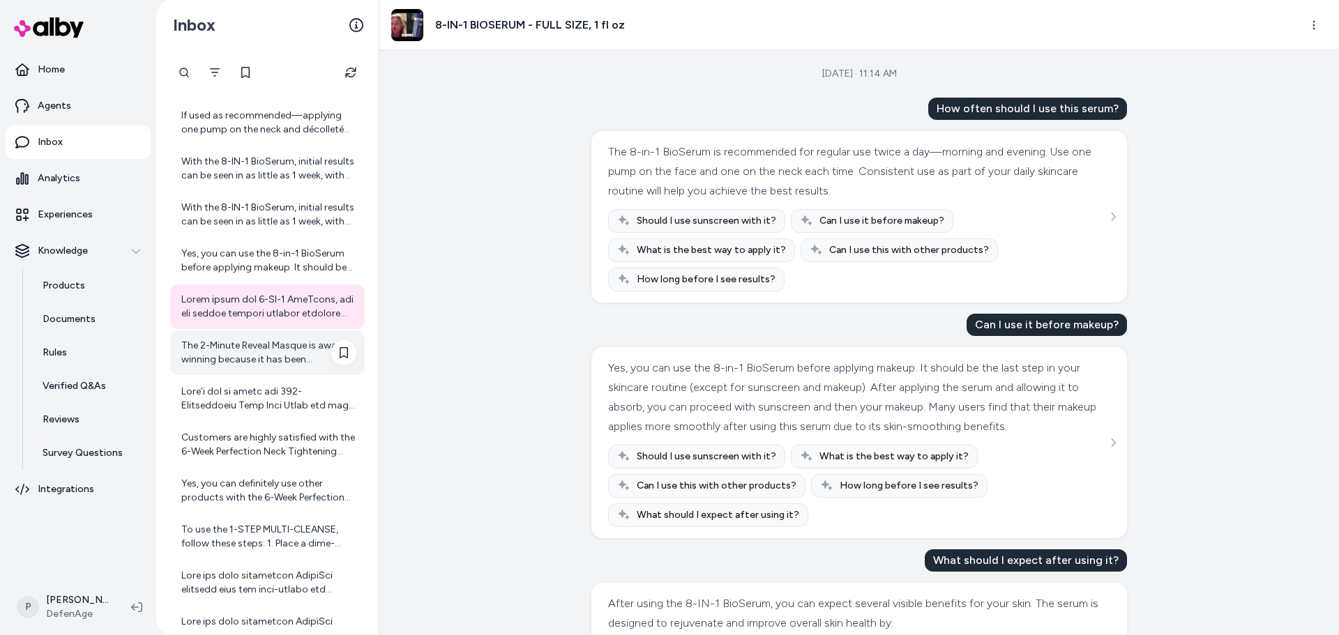
click at [228, 346] on div "The 2-Minute Reveal Masque is award-winning because it has been recognized by N…" at bounding box center [268, 353] width 175 height 28
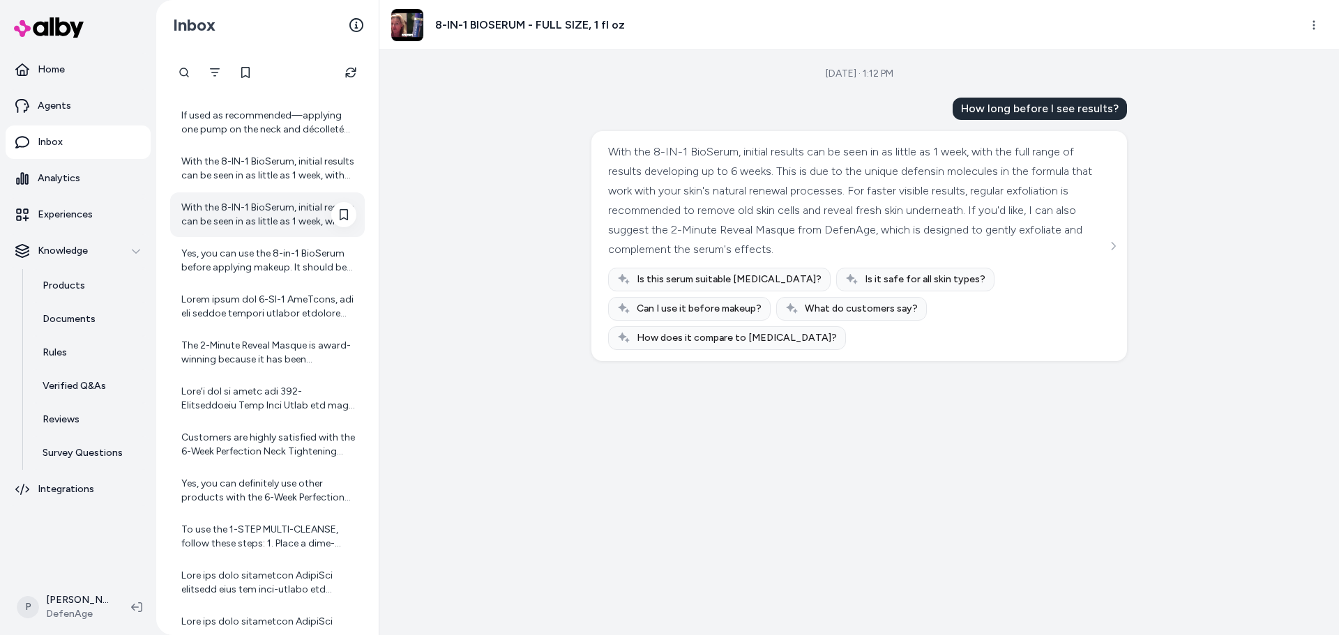
scroll to position [349, 0]
click at [286, 216] on div "The 2-Minute Reveal Masque is award-winning because it has been recognized by N…" at bounding box center [268, 213] width 175 height 28
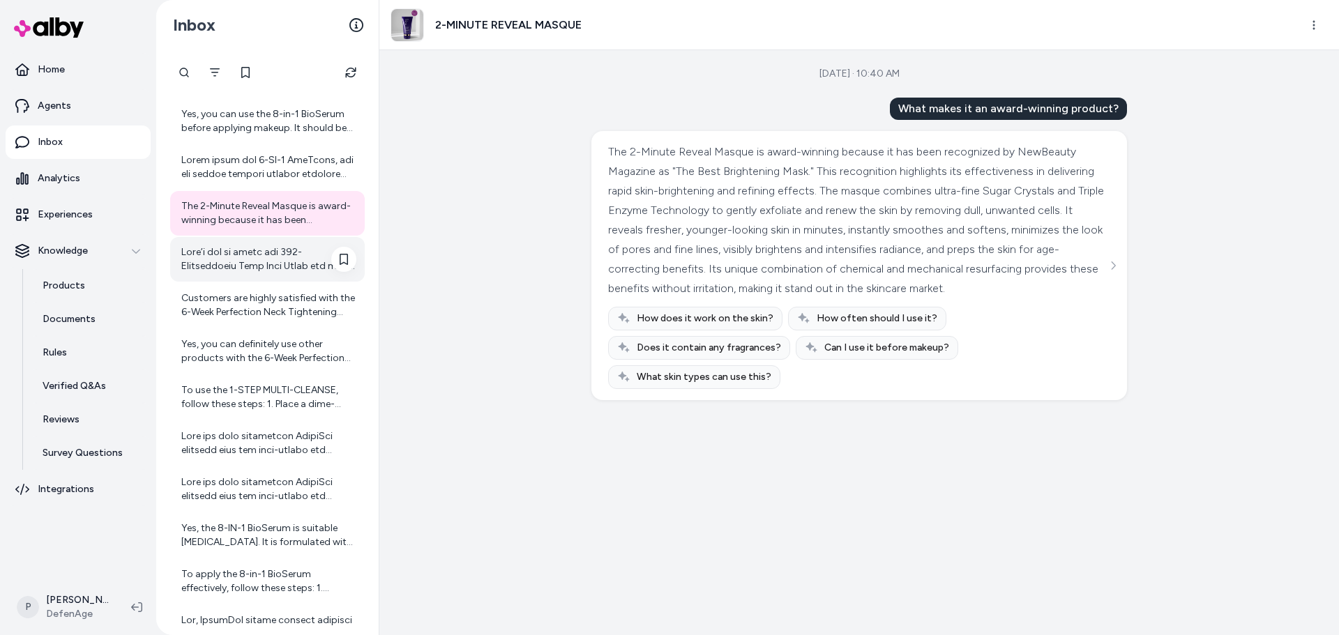
click at [282, 268] on div at bounding box center [268, 259] width 175 height 28
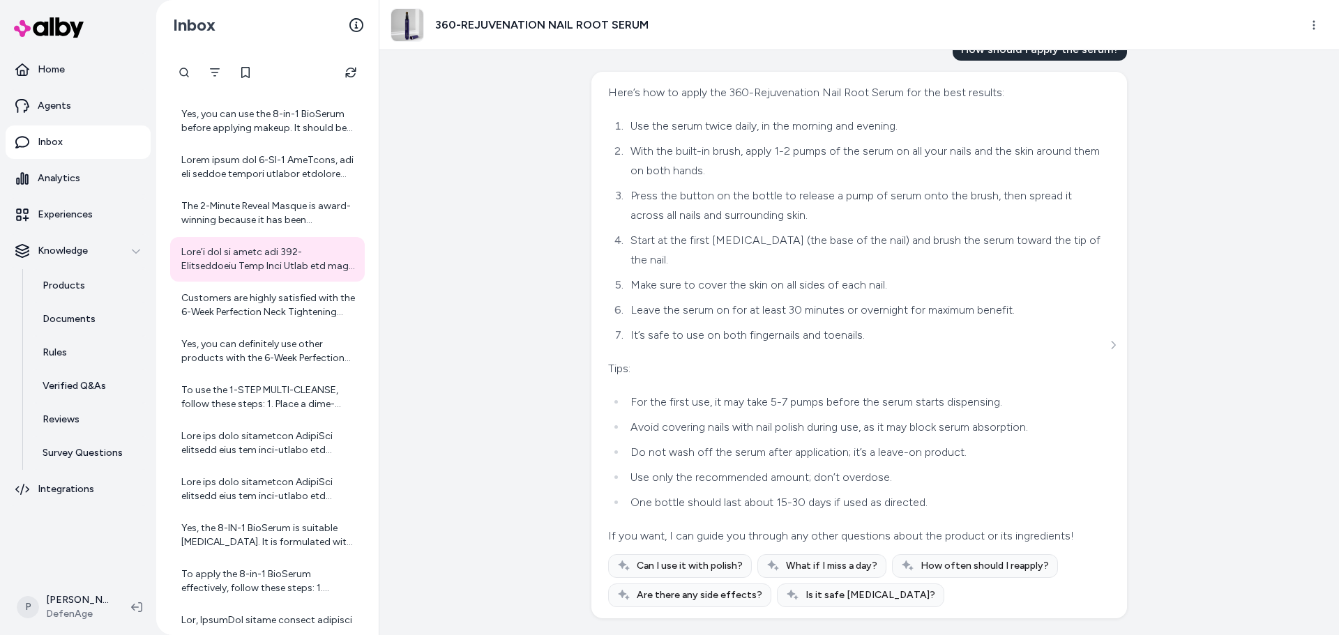
scroll to position [1168, 0]
click at [225, 307] on div "Customers are highly satisfied with the 6-Week Perfection Neck Tightening Cream…" at bounding box center [268, 305] width 175 height 28
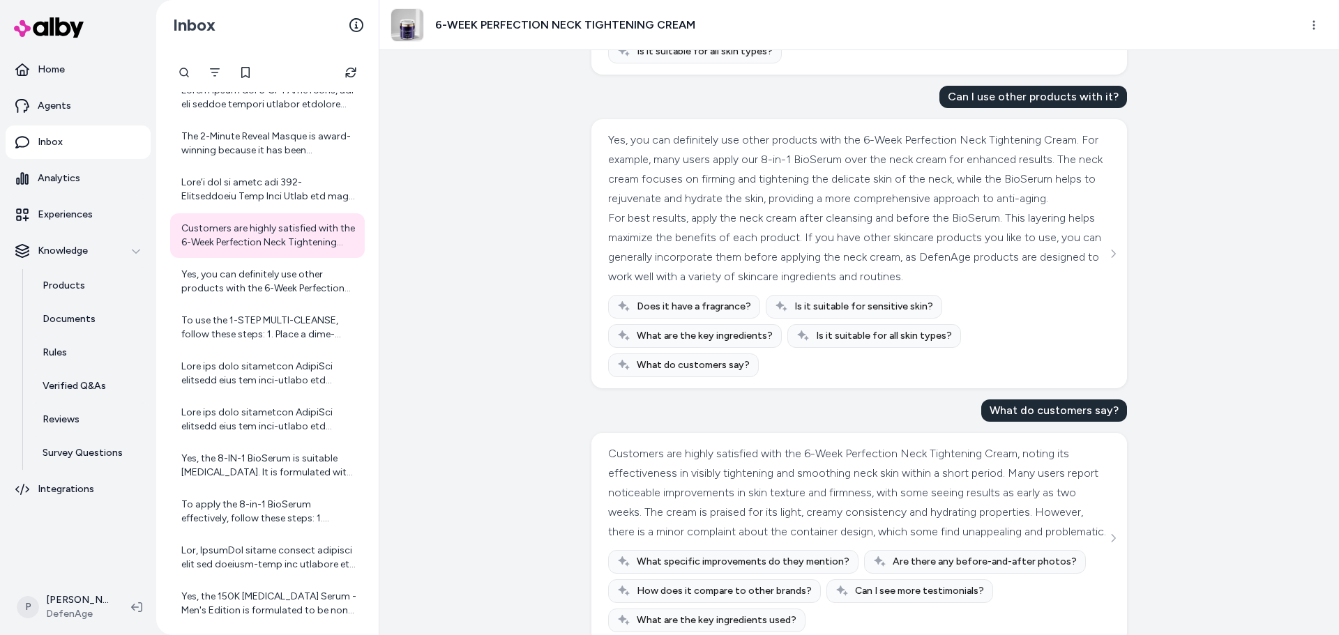
scroll to position [282, 0]
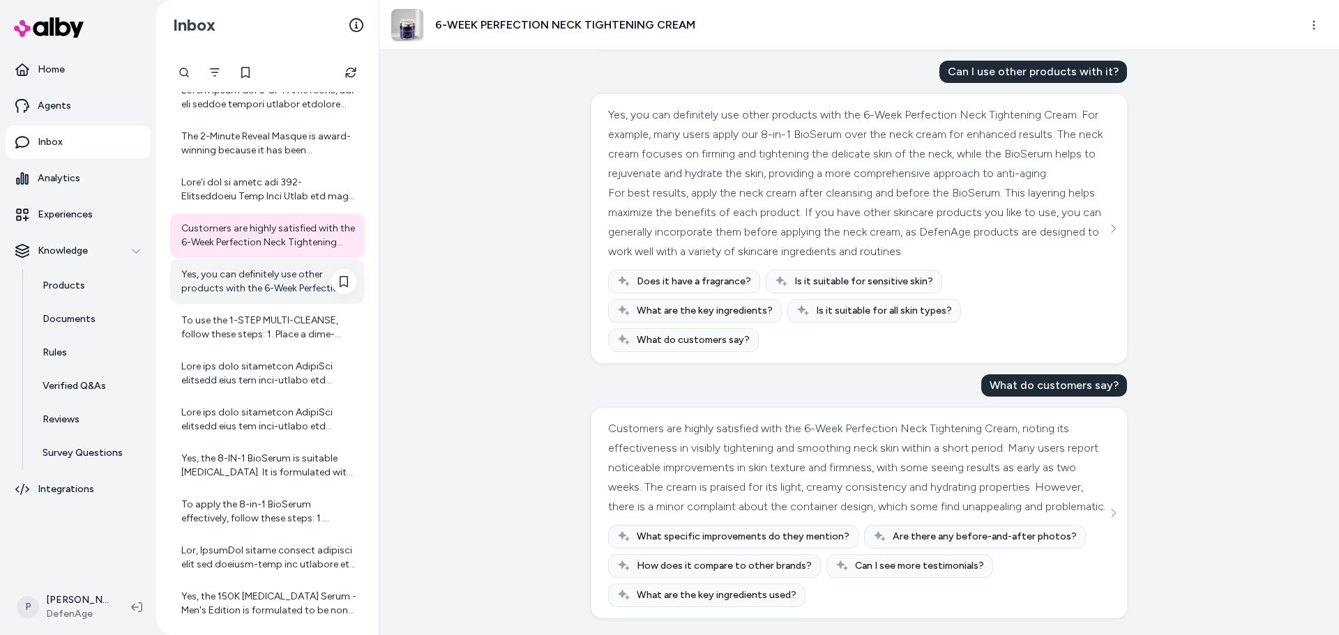
click at [294, 285] on div "Yes, you can definitely use other products with the 6-Week Perfection Neck Tigh…" at bounding box center [268, 282] width 175 height 28
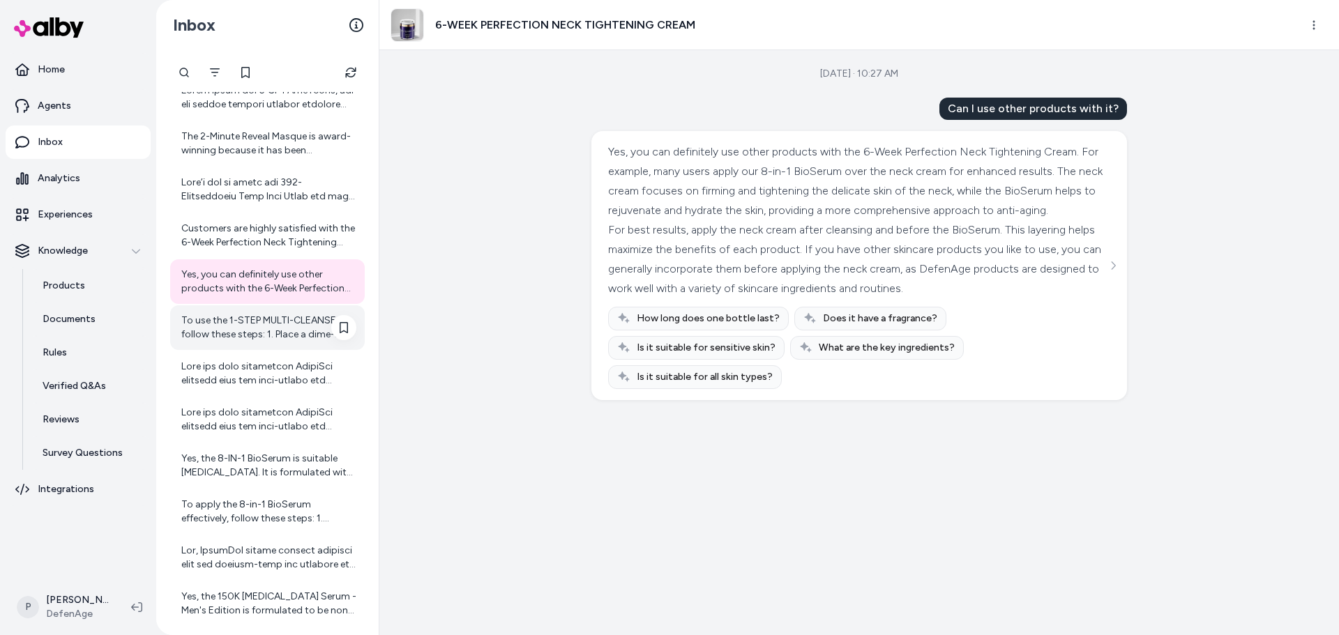
click at [266, 342] on div "To use the 1-STEP MULTI-CLEANSE, follow these steps: 1. Place a dime-sized port…" at bounding box center [267, 327] width 195 height 45
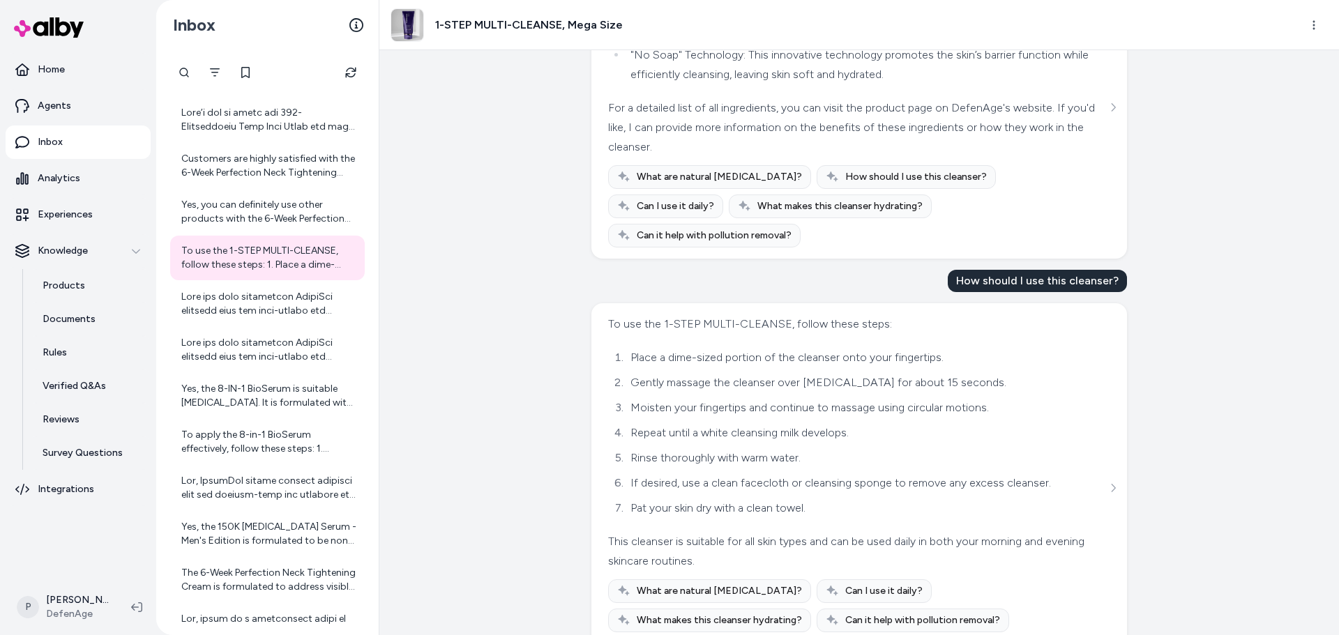
scroll to position [190, 0]
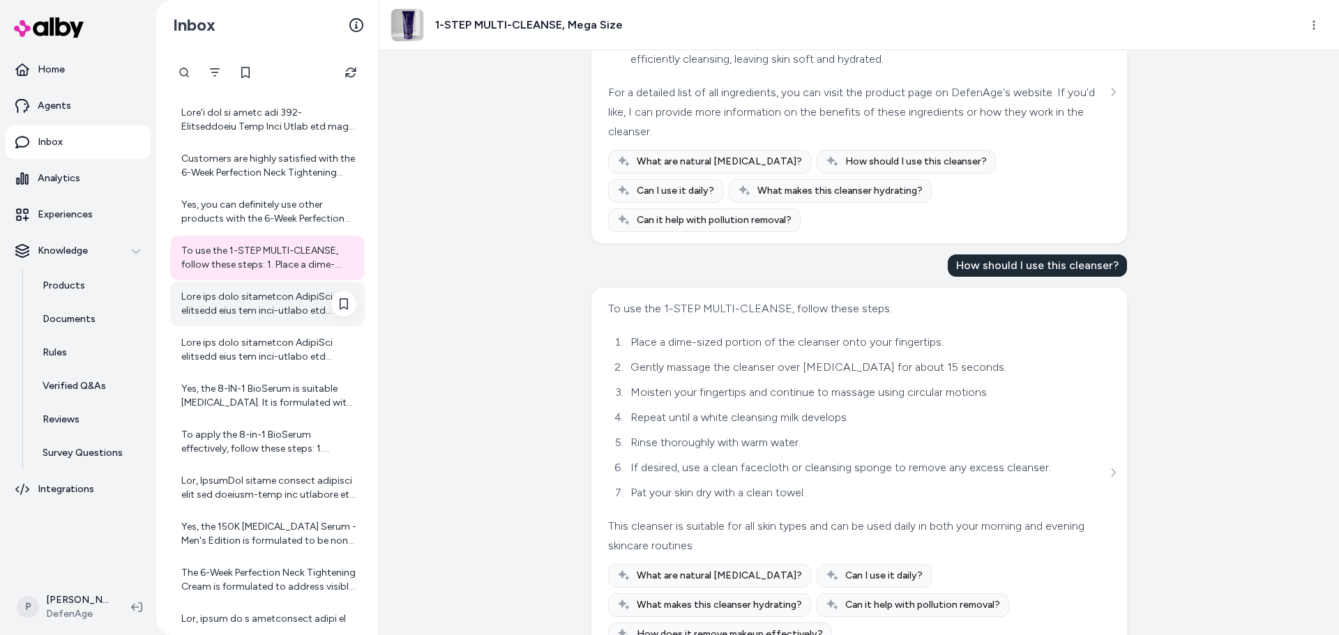
click at [294, 296] on div at bounding box center [268, 304] width 175 height 28
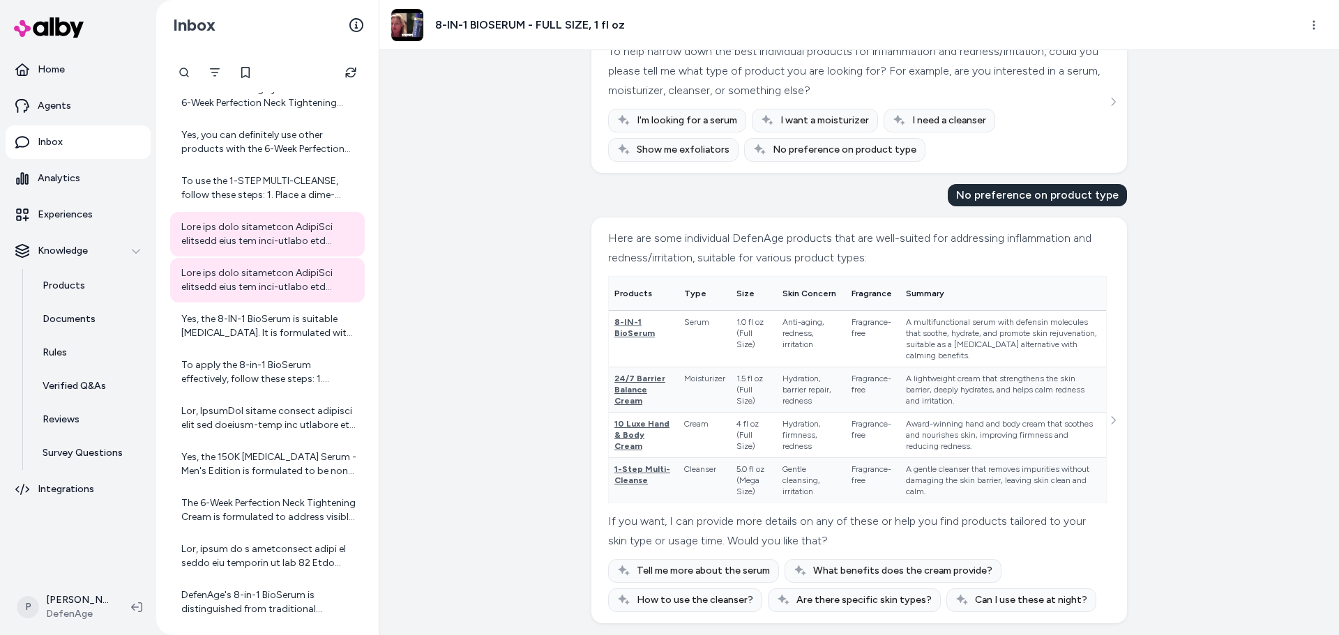
scroll to position [743, 0]
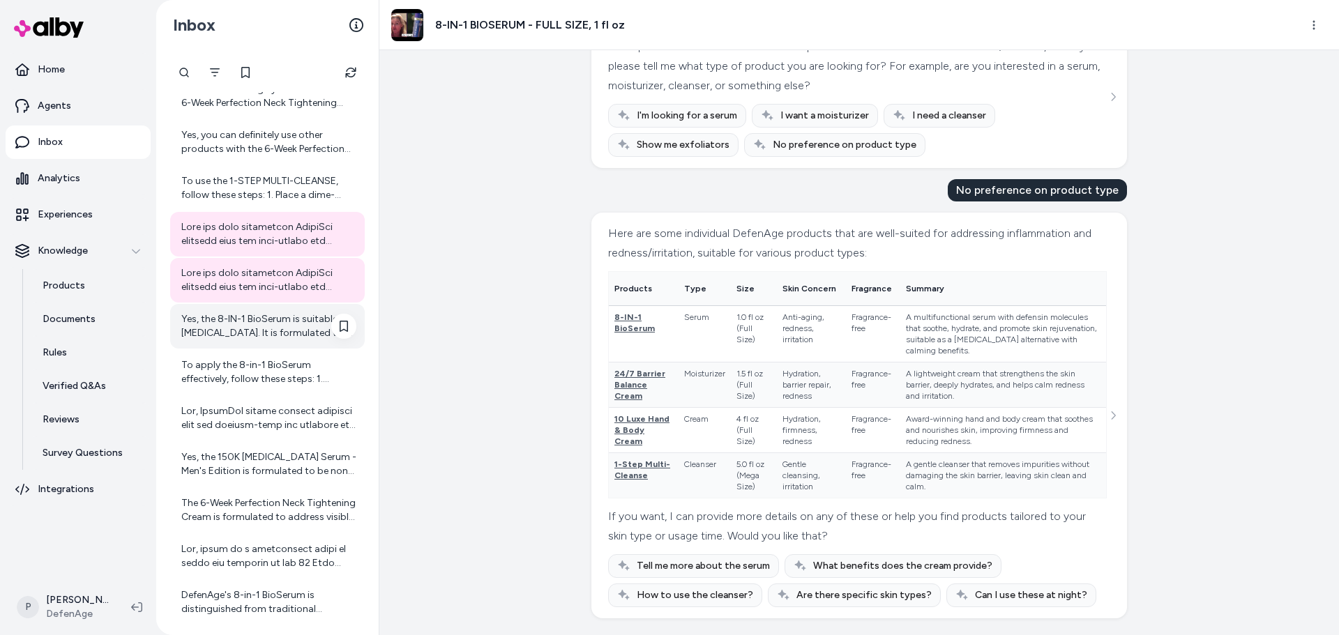
click at [284, 339] on div "Yes, the 8-IN-1 BioSerum is suitable [MEDICAL_DATA]. It is formulated with a ge…" at bounding box center [268, 326] width 175 height 28
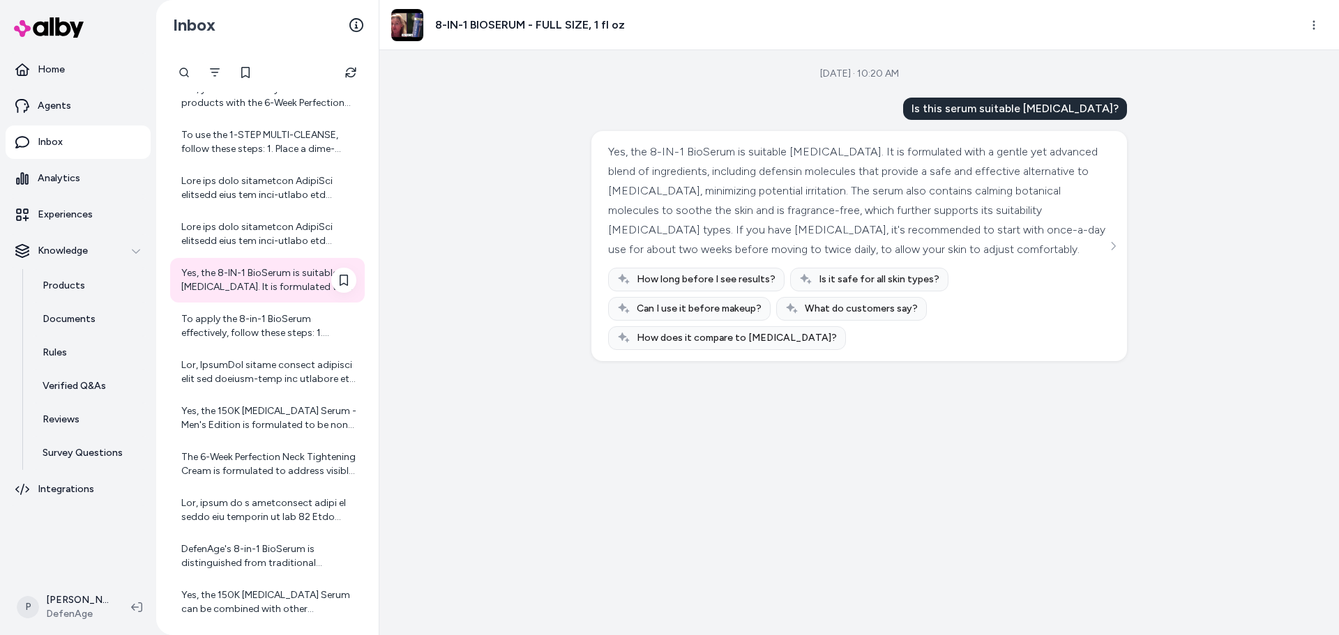
scroll to position [628, 0]
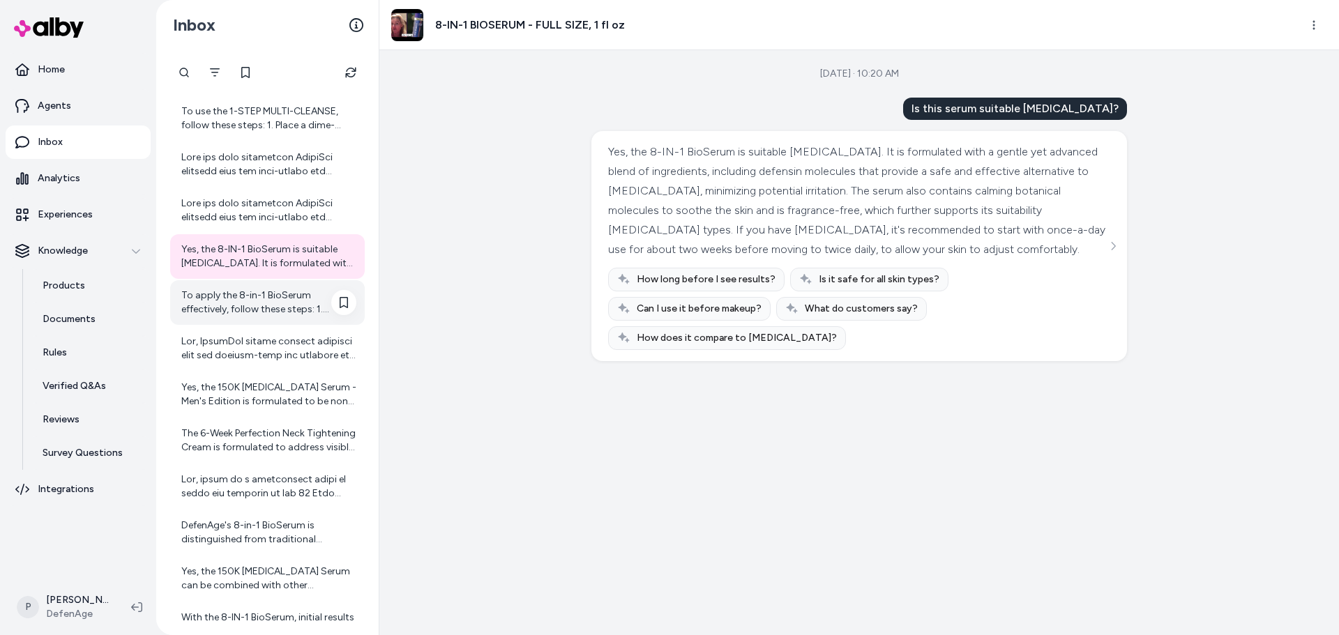
click at [290, 301] on div "To apply the 8-in-1 BioSerum effectively, follow these steps: 1. Cleanse Your F…" at bounding box center [268, 303] width 175 height 28
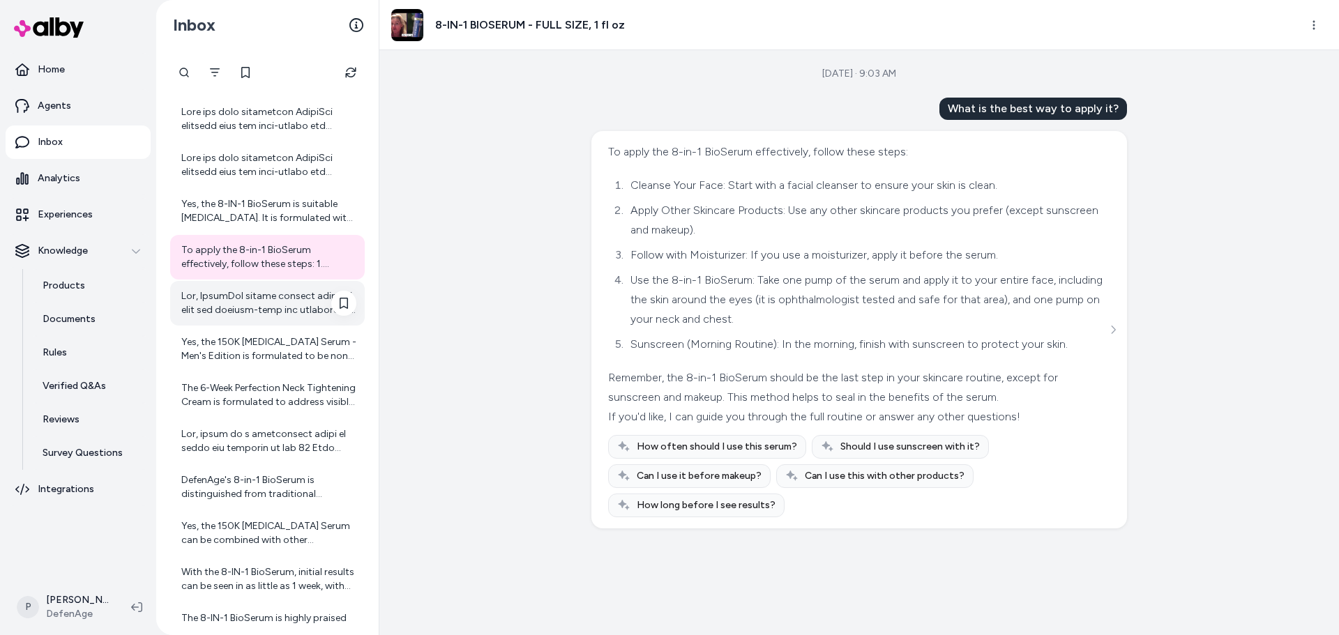
scroll to position [697, 0]
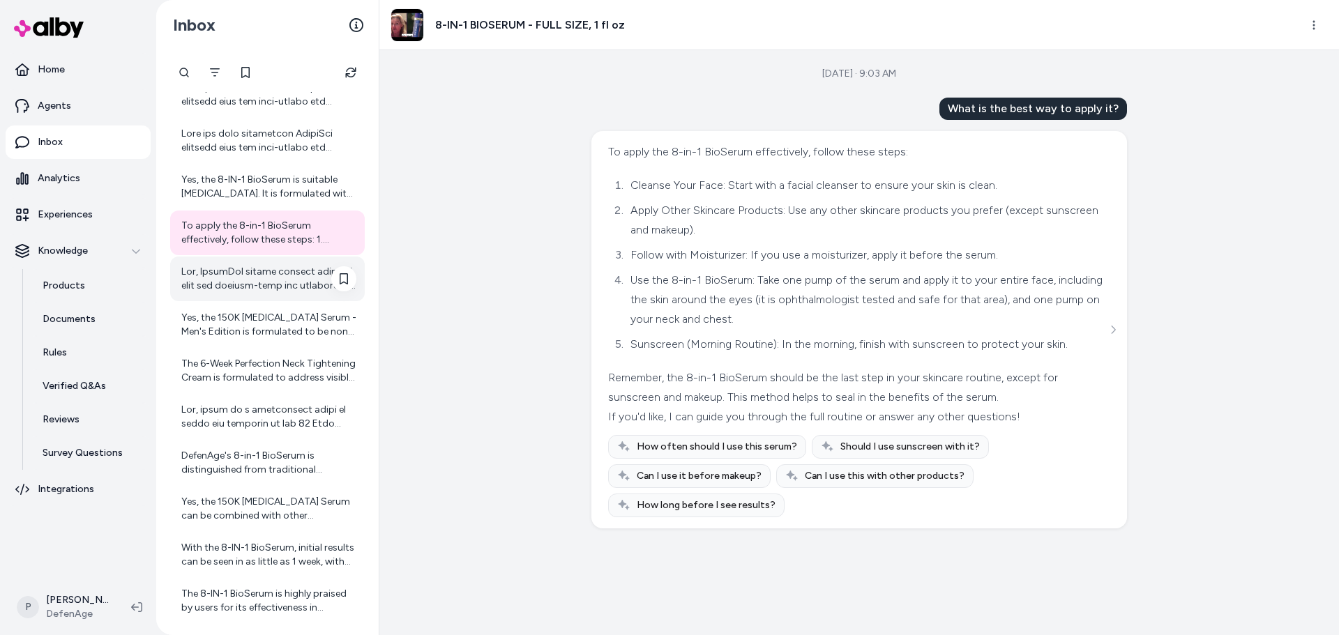
click at [212, 271] on div at bounding box center [268, 279] width 175 height 28
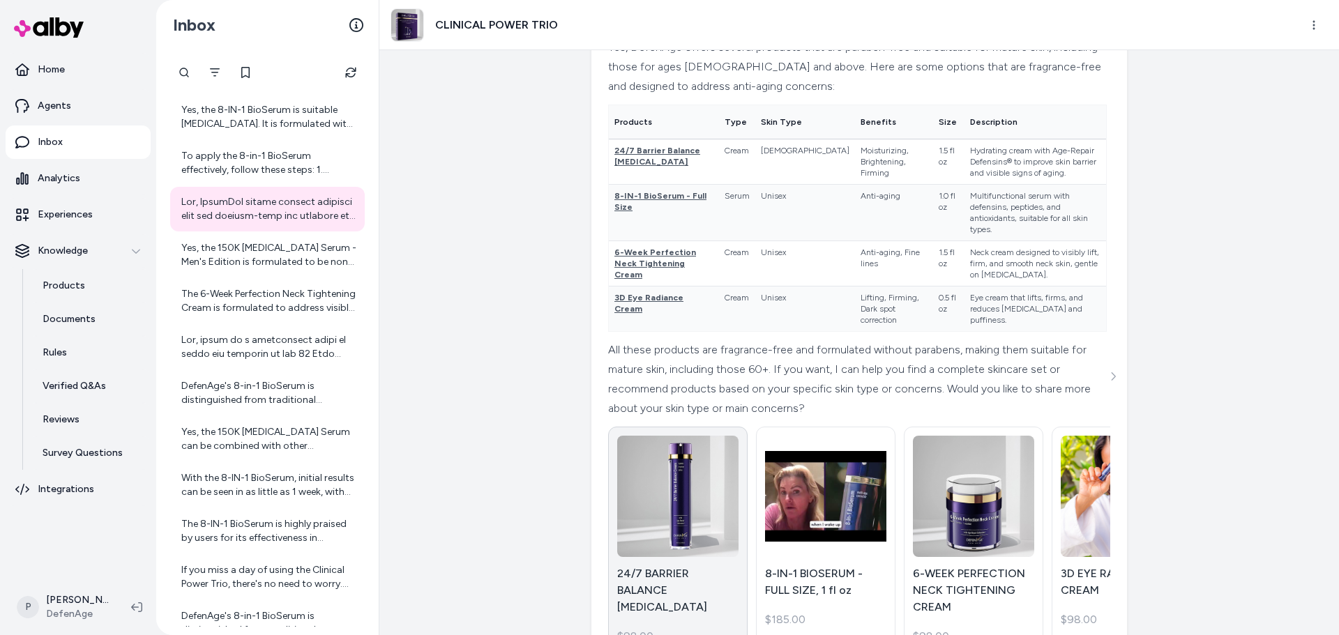
scroll to position [209, 0]
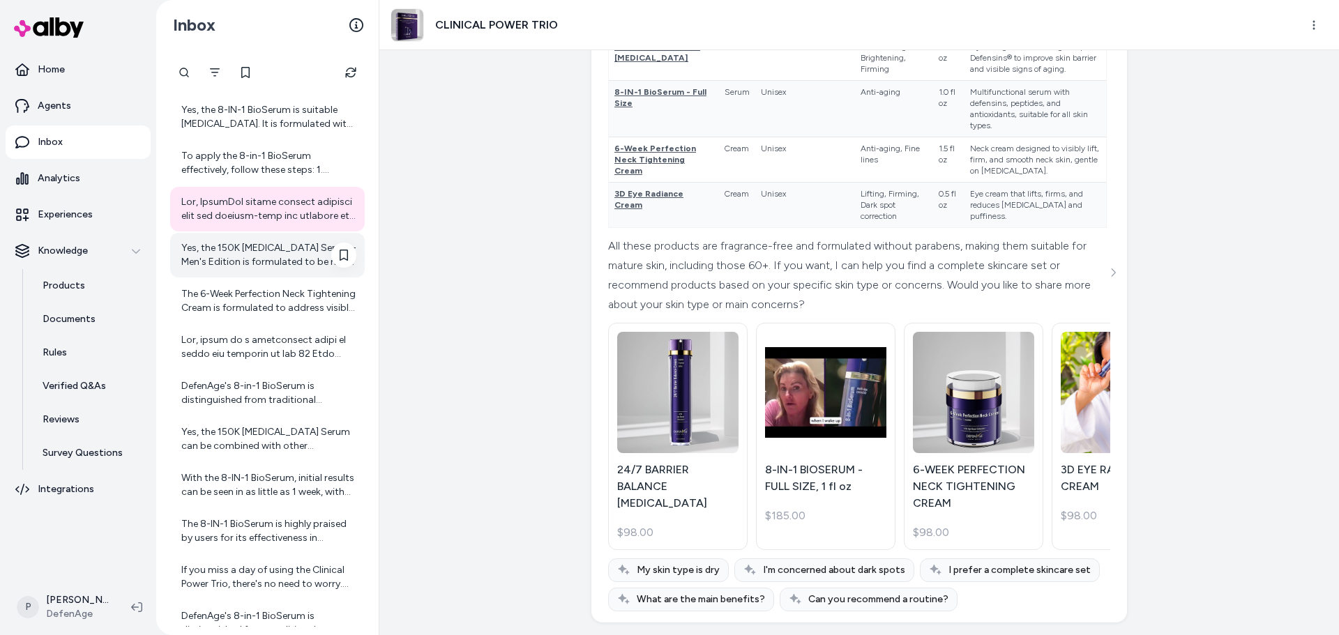
click at [249, 250] on div "Yes, the 150K [MEDICAL_DATA] Serum - Men's Edition is formulated to be non-irri…" at bounding box center [268, 255] width 175 height 28
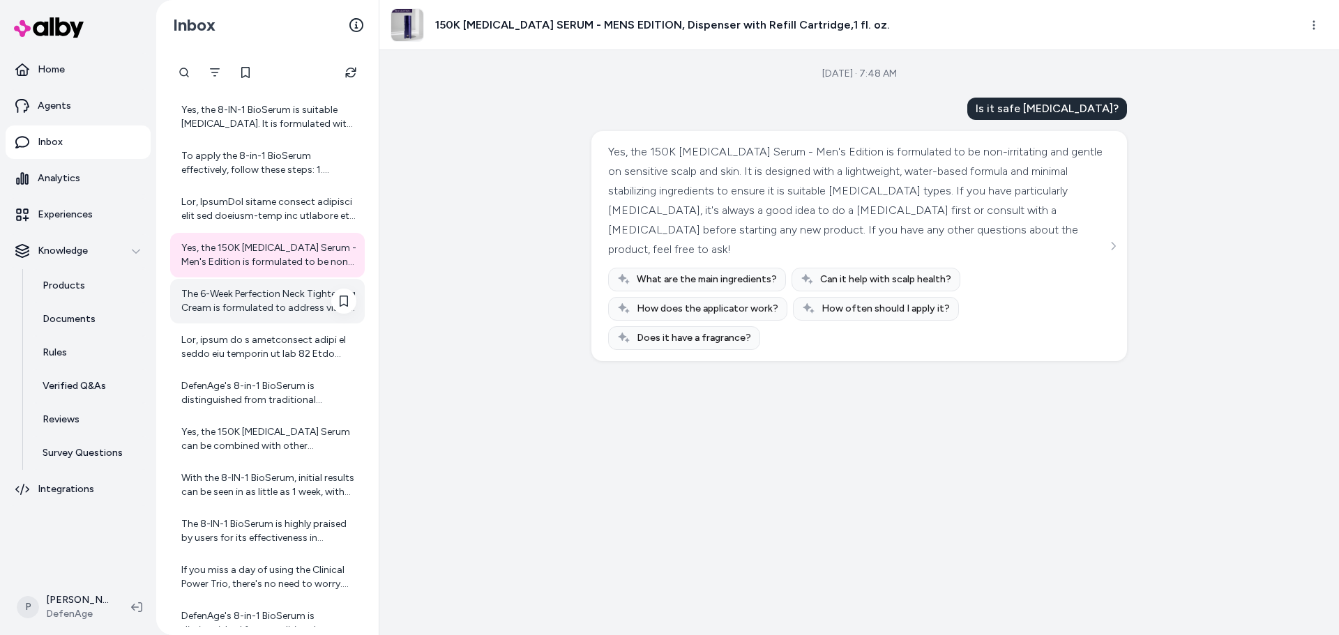
click at [257, 304] on div "The 6-Week Perfection Neck Tightening Cream is formulated to address visible si…" at bounding box center [268, 301] width 175 height 28
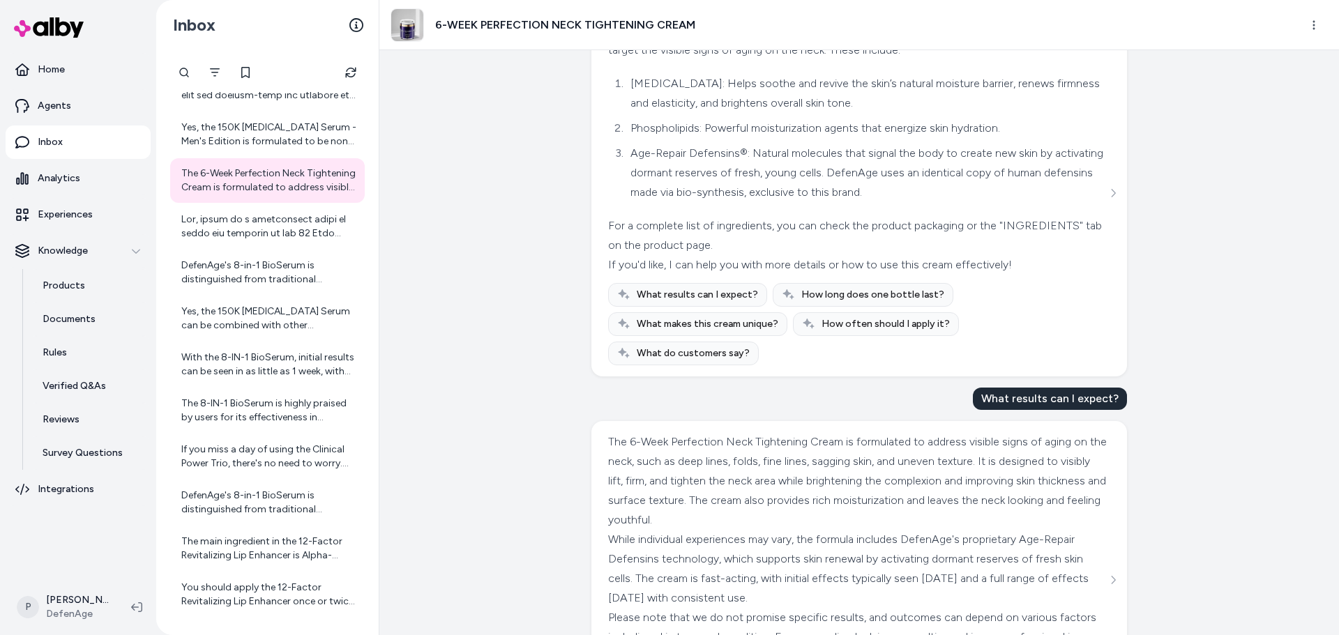
scroll to position [213, 0]
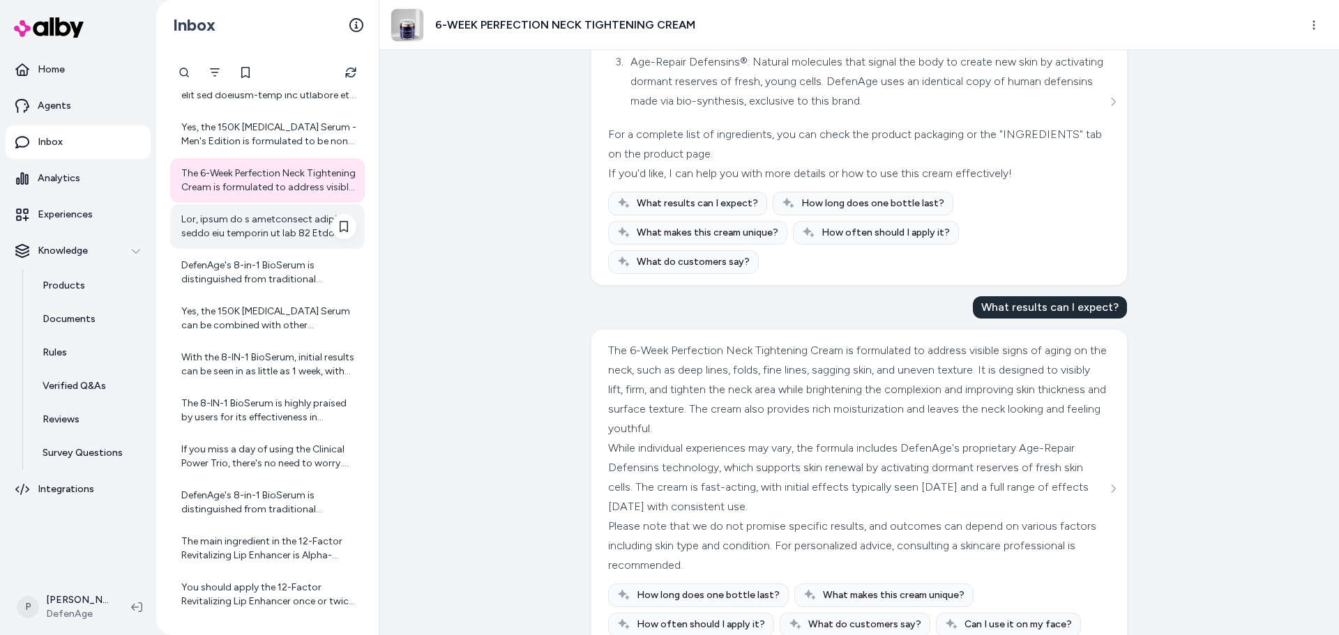
click at [276, 225] on div at bounding box center [268, 227] width 175 height 28
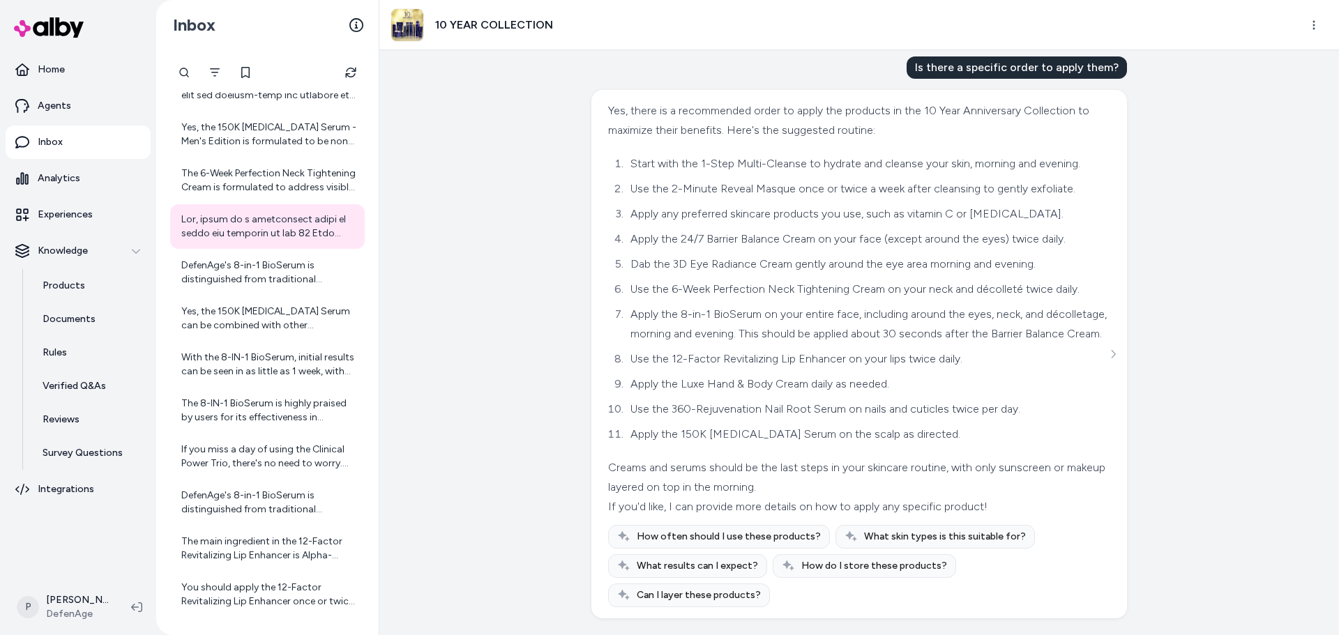
scroll to position [70, 0]
click at [257, 277] on div "DefenAge's 8-in-1 BioSerum is distinguished from traditional [MEDICAL_DATA] pro…" at bounding box center [268, 273] width 175 height 28
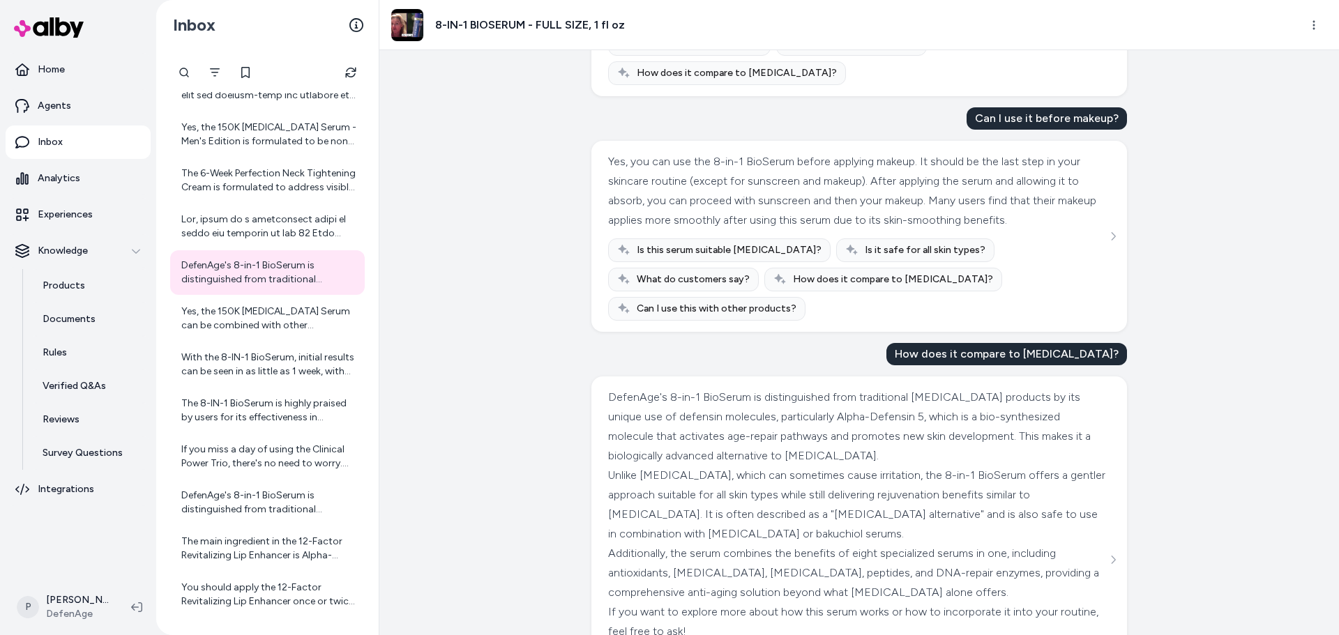
scroll to position [380, 0]
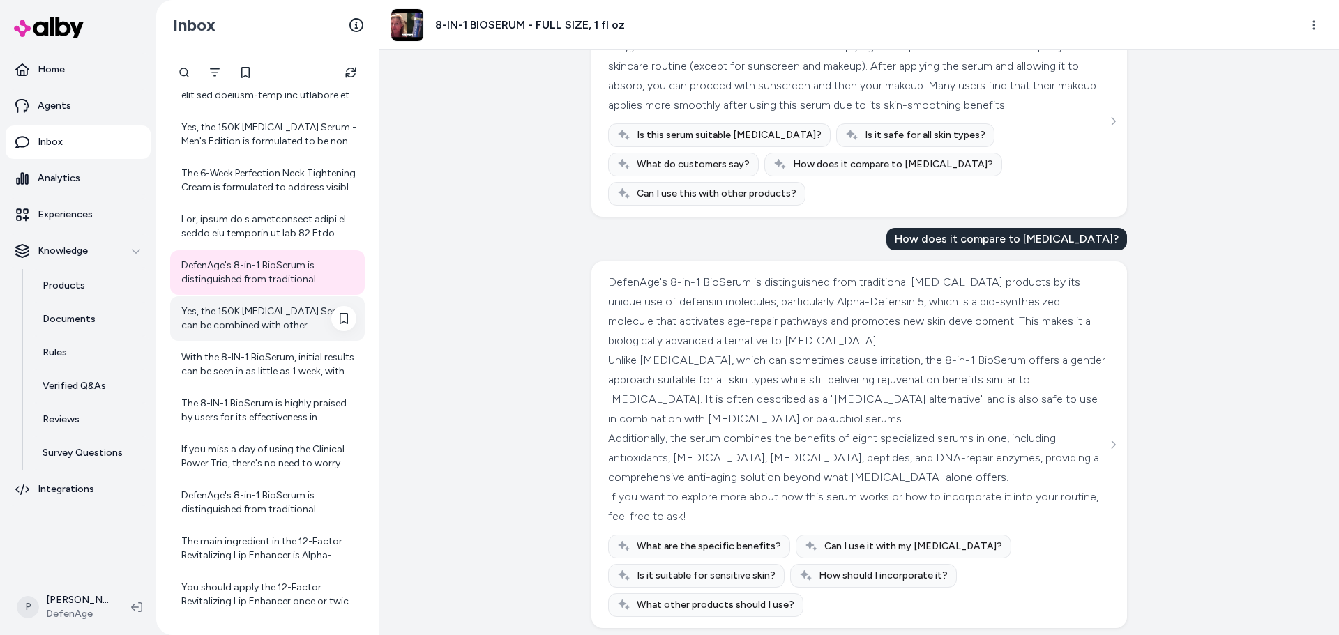
click at [182, 332] on div "Yes, the 150K [MEDICAL_DATA] Serum can be combined with other treatments if des…" at bounding box center [268, 319] width 175 height 28
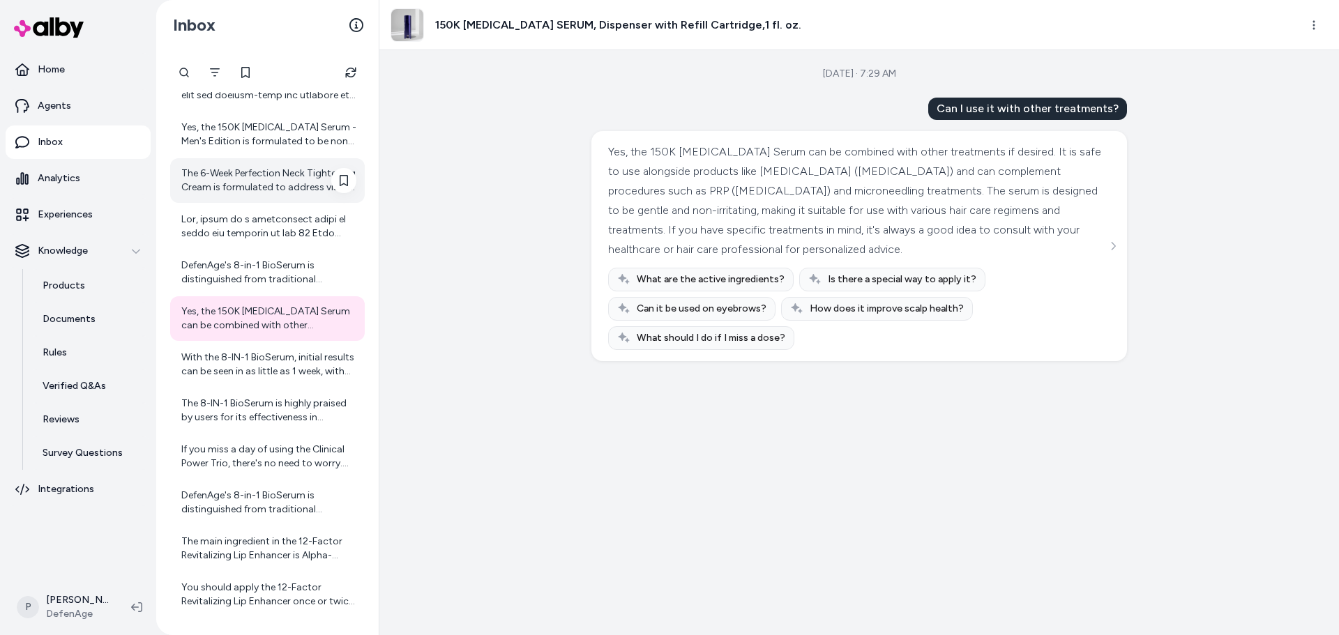
scroll to position [957, 0]
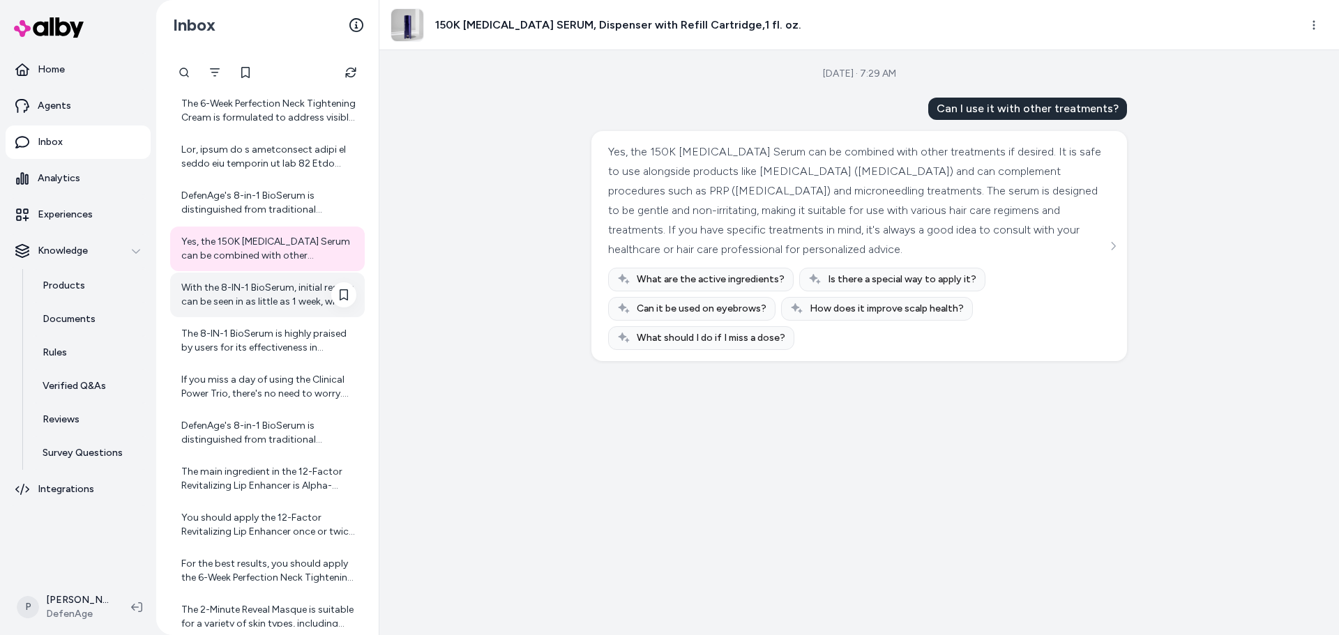
click at [246, 287] on div "With the 8-IN-1 BioSerum, initial results can be seen in as little as 1 week, w…" at bounding box center [268, 295] width 175 height 28
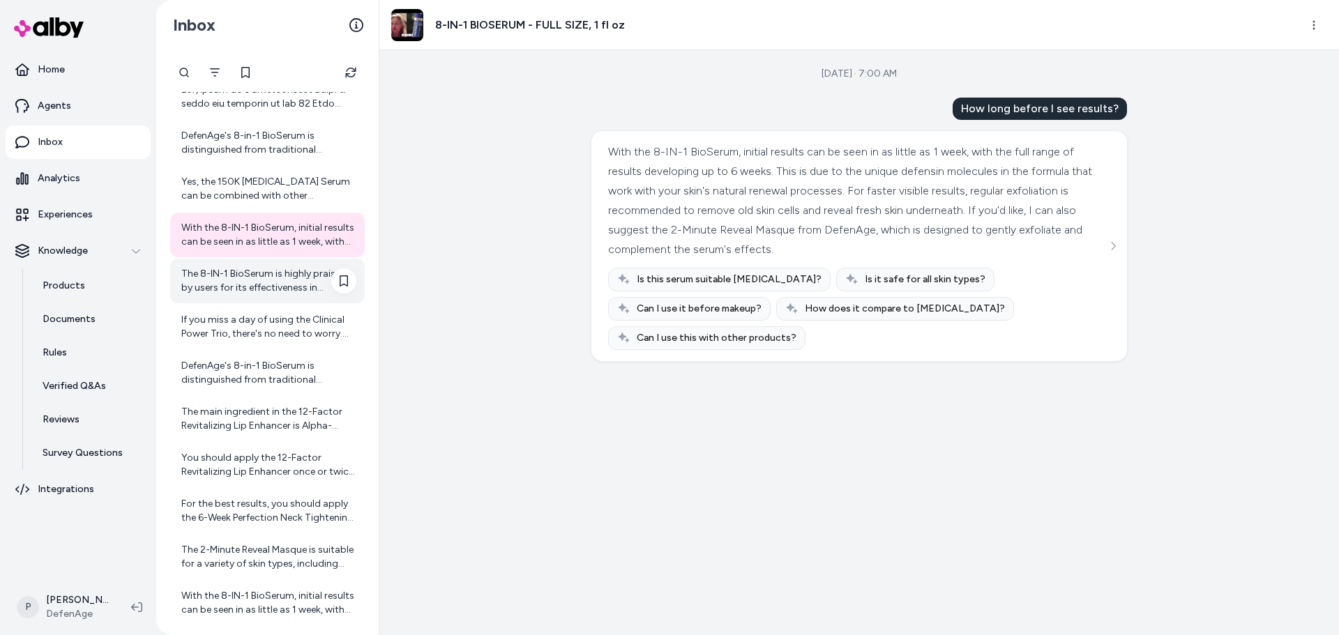
scroll to position [1020, 0]
click at [262, 290] on div "The 8-IN-1 BioSerum is highly praised by users for its effectiveness in improvi…" at bounding box center [268, 278] width 175 height 28
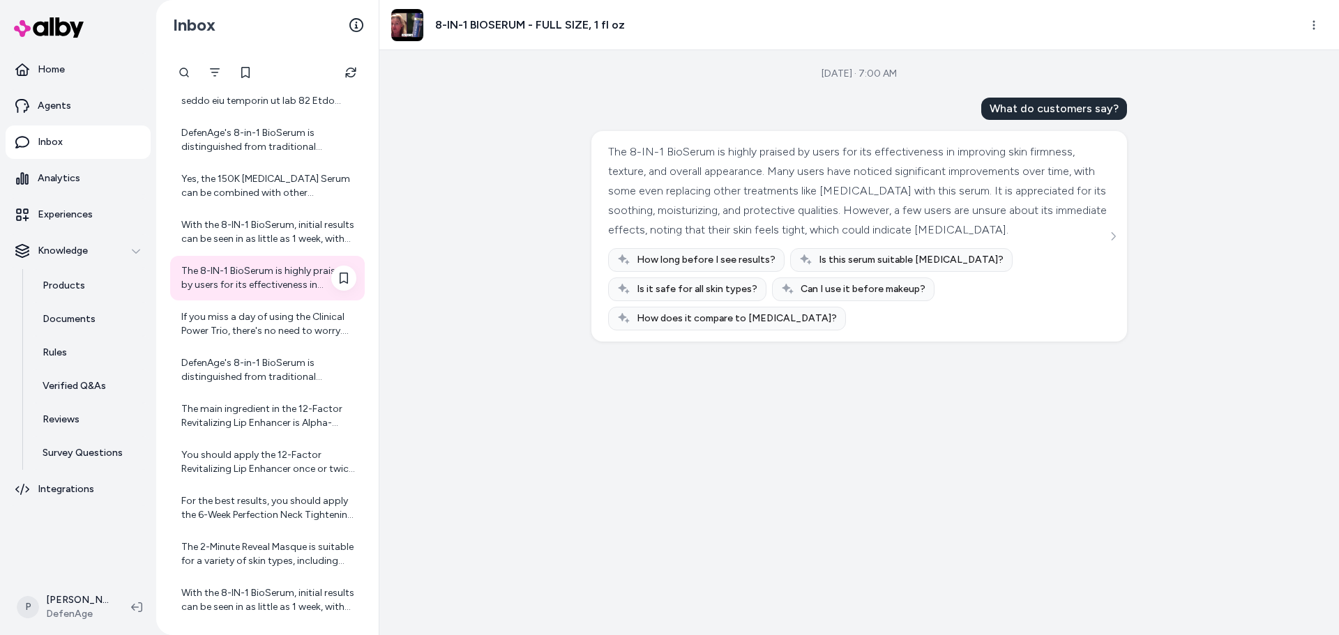
scroll to position [1090, 0]
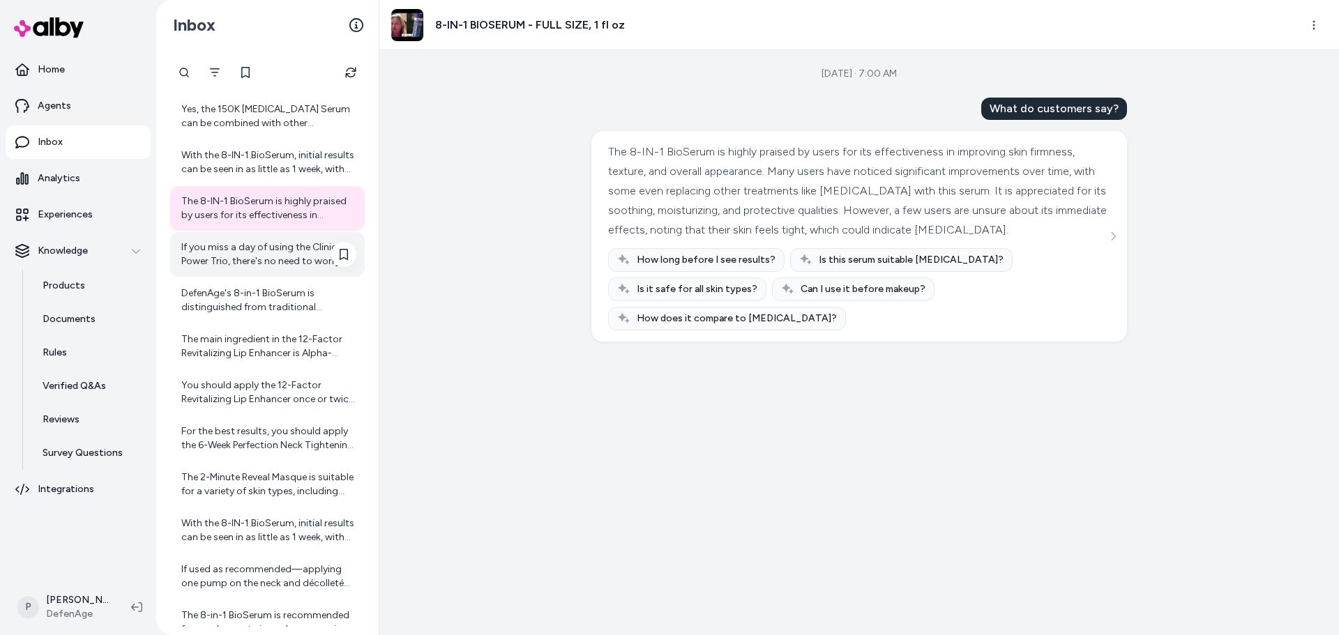
click at [240, 254] on div "If you miss a day of using the Clinical Power Trio, there's no need to worry. J…" at bounding box center [268, 255] width 175 height 28
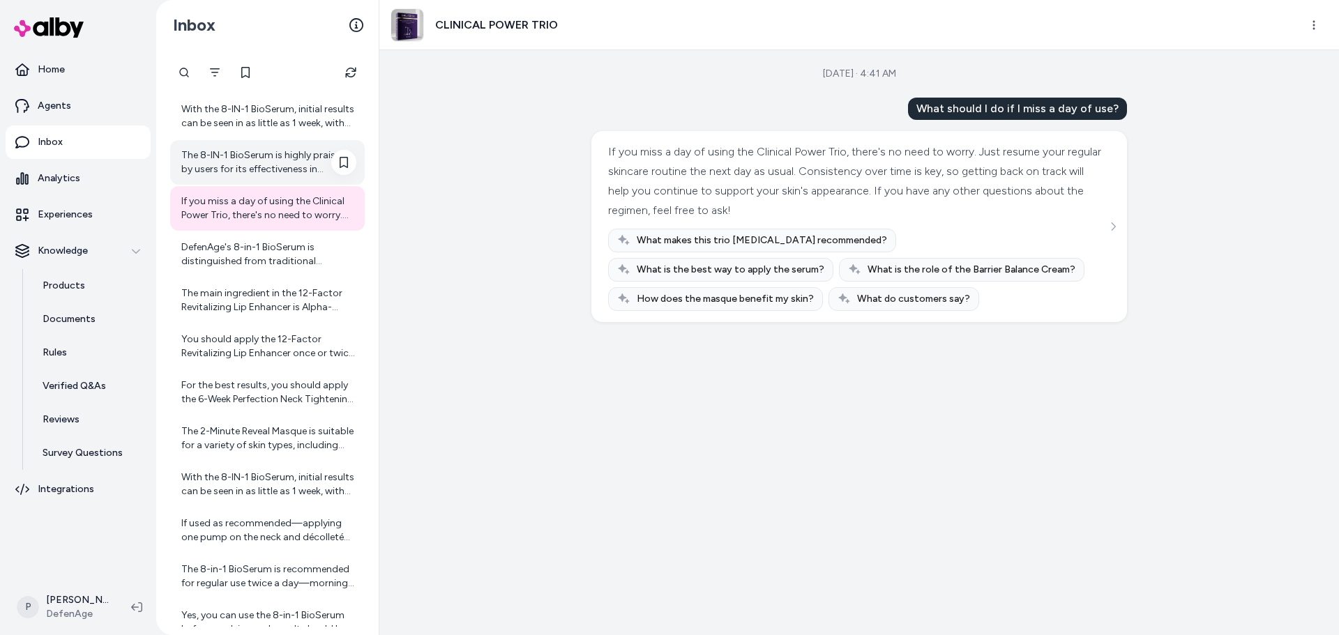
scroll to position [1160, 0]
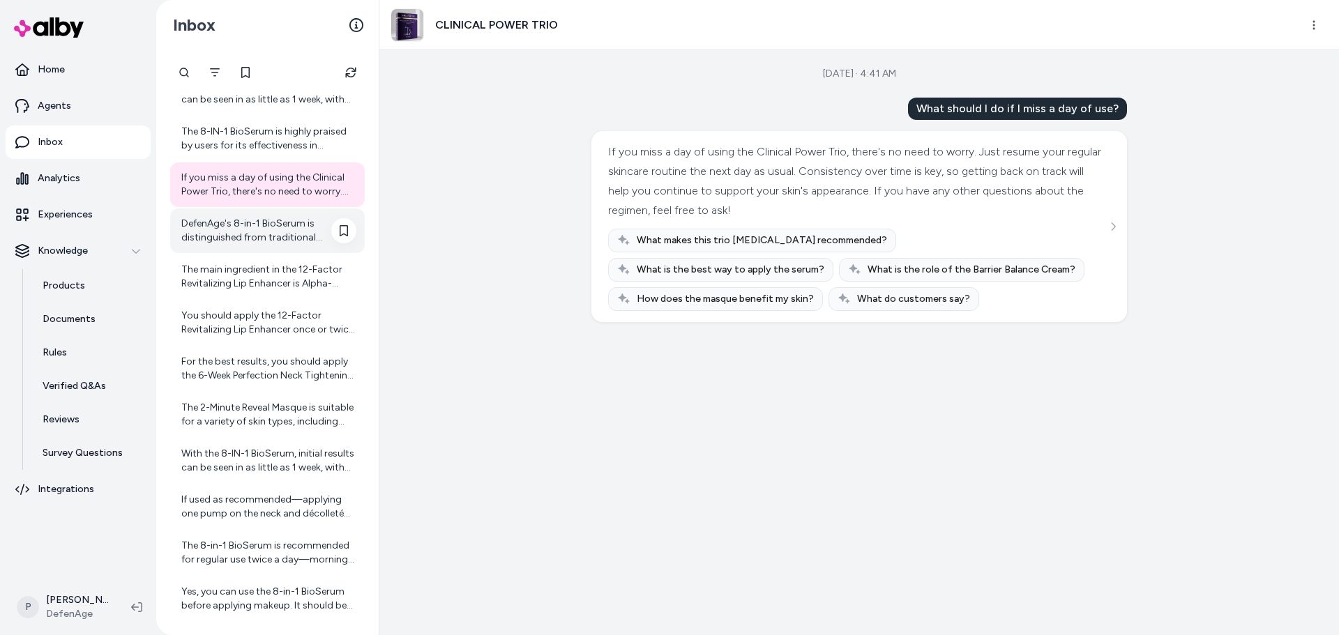
click at [236, 225] on div "DefenAge's 8-in-1 BioSerum is distinguished from traditional [MEDICAL_DATA] pro…" at bounding box center [268, 231] width 175 height 28
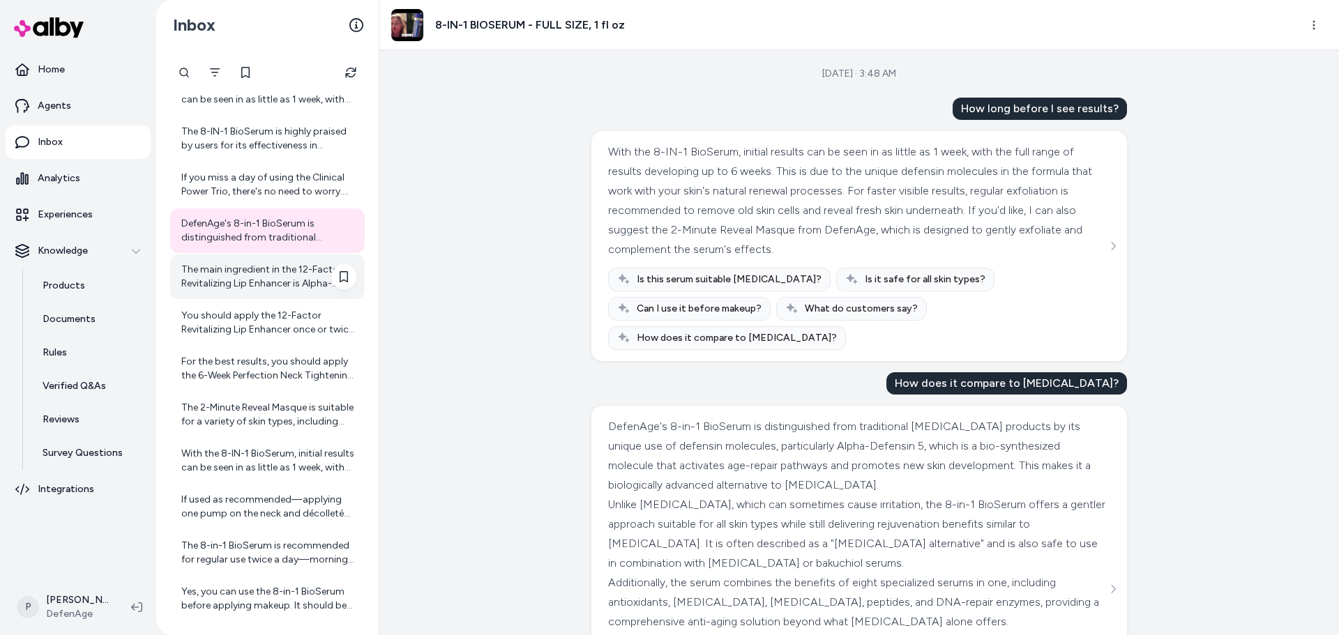
click at [248, 275] on div "The main ingredient in the 12-Factor Revitalizing Lip Enhancer is Alpha-Defensi…" at bounding box center [268, 277] width 175 height 28
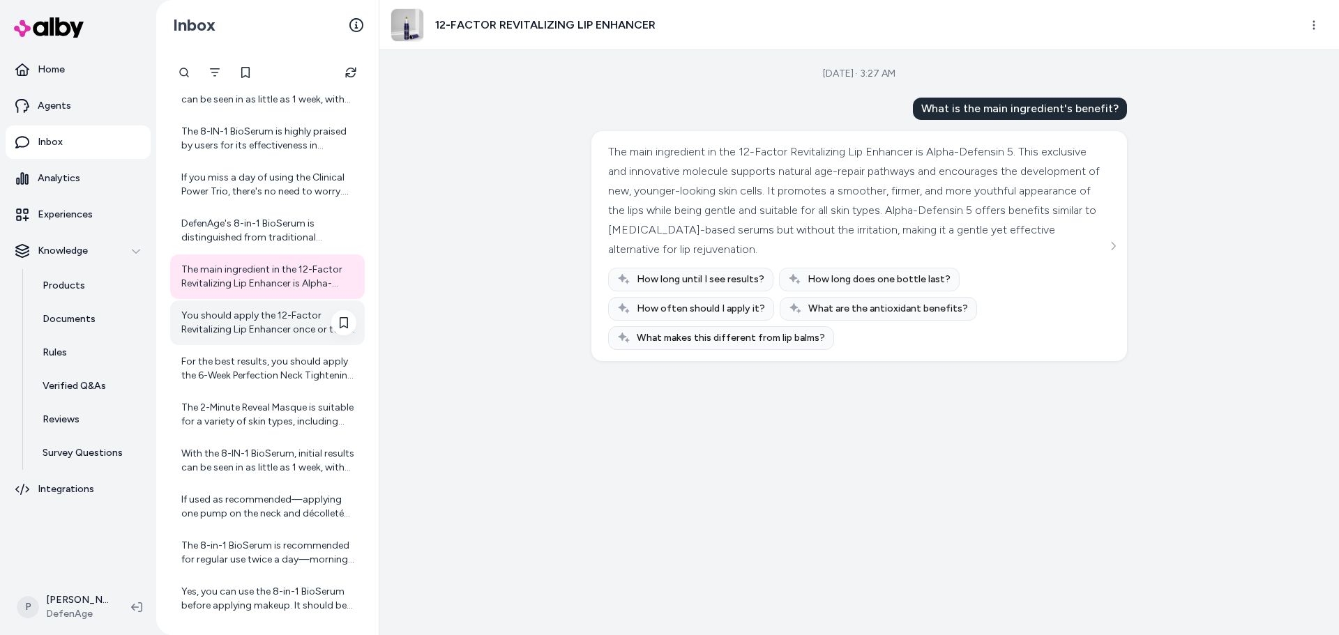
click at [227, 331] on div "You should apply the 12-Factor Revitalizing Lip Enhancer once or twice daily. T…" at bounding box center [268, 323] width 175 height 28
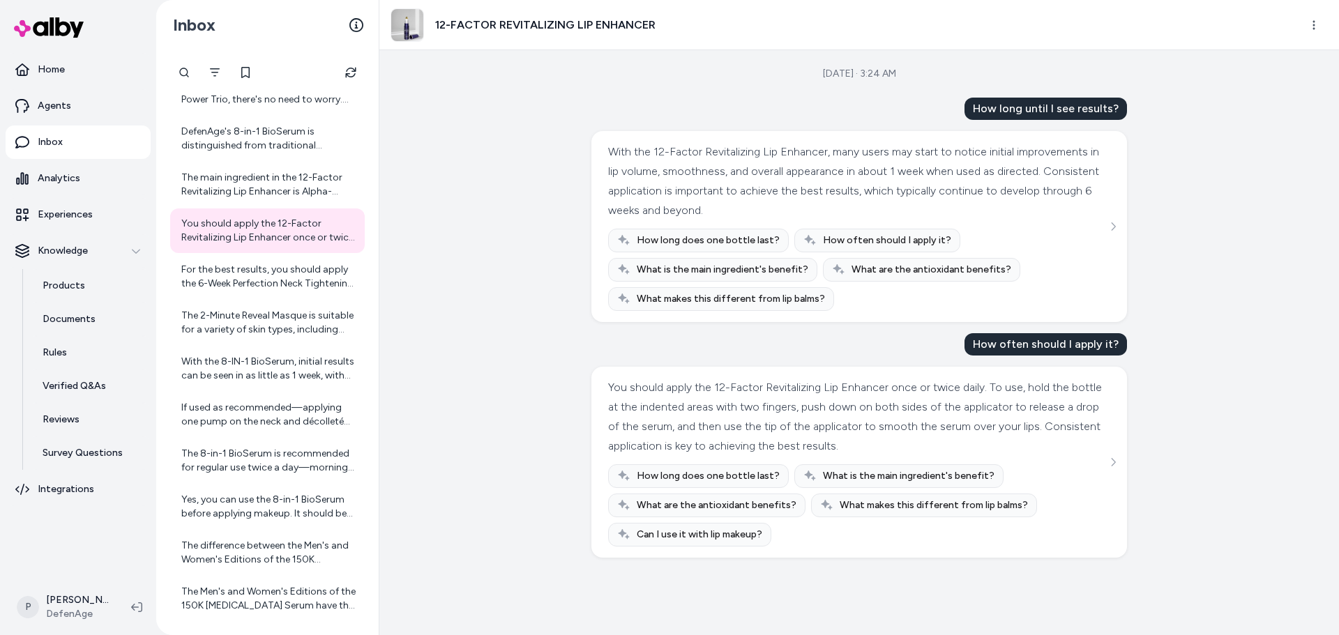
scroll to position [1229, 0]
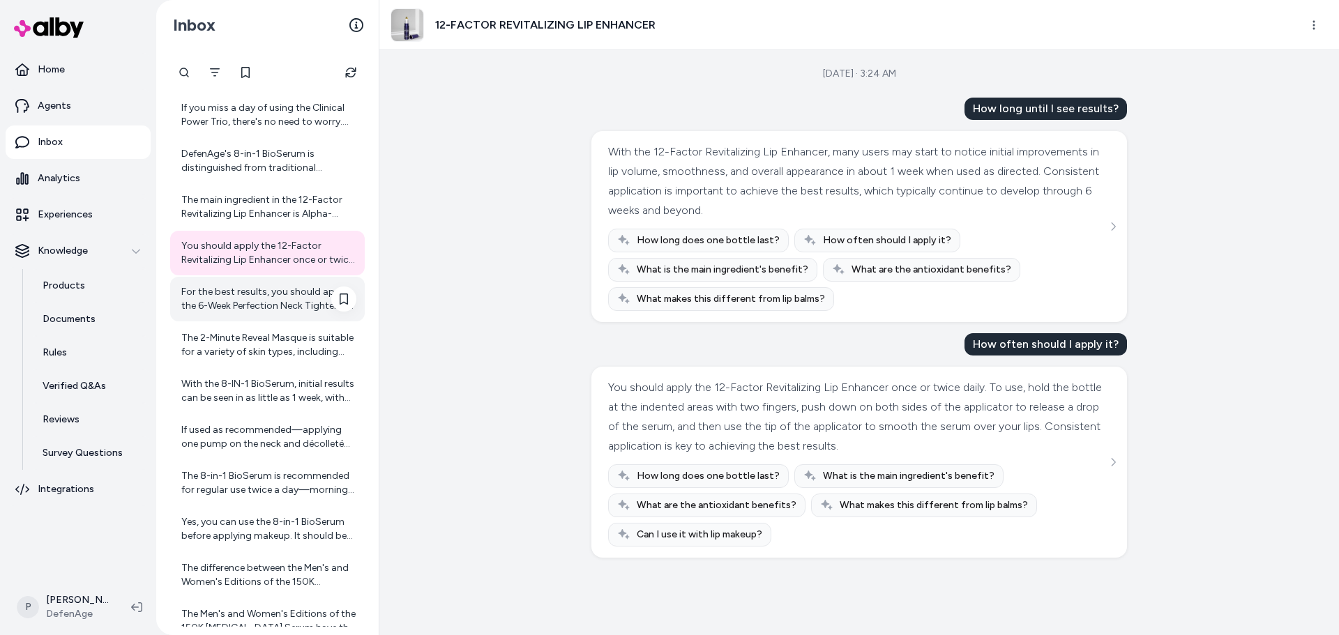
click at [241, 297] on div "For the best results, you should apply the 6-Week Perfection Neck Tightening Cr…" at bounding box center [268, 299] width 175 height 28
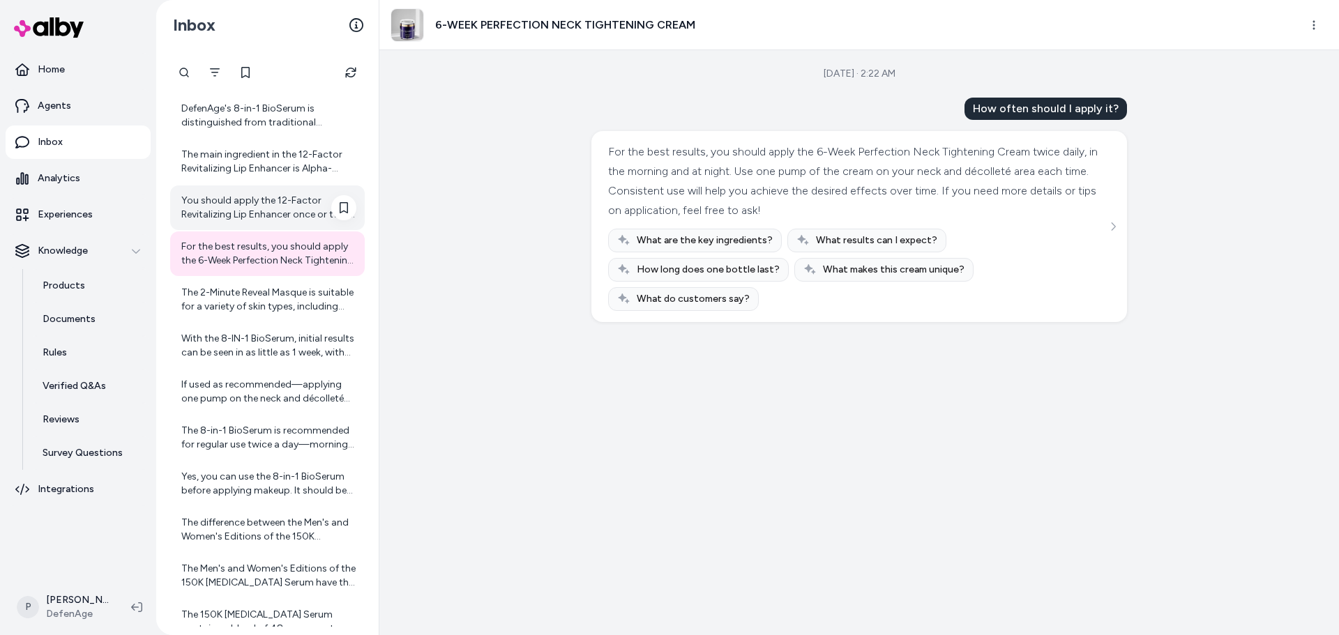
scroll to position [1299, 0]
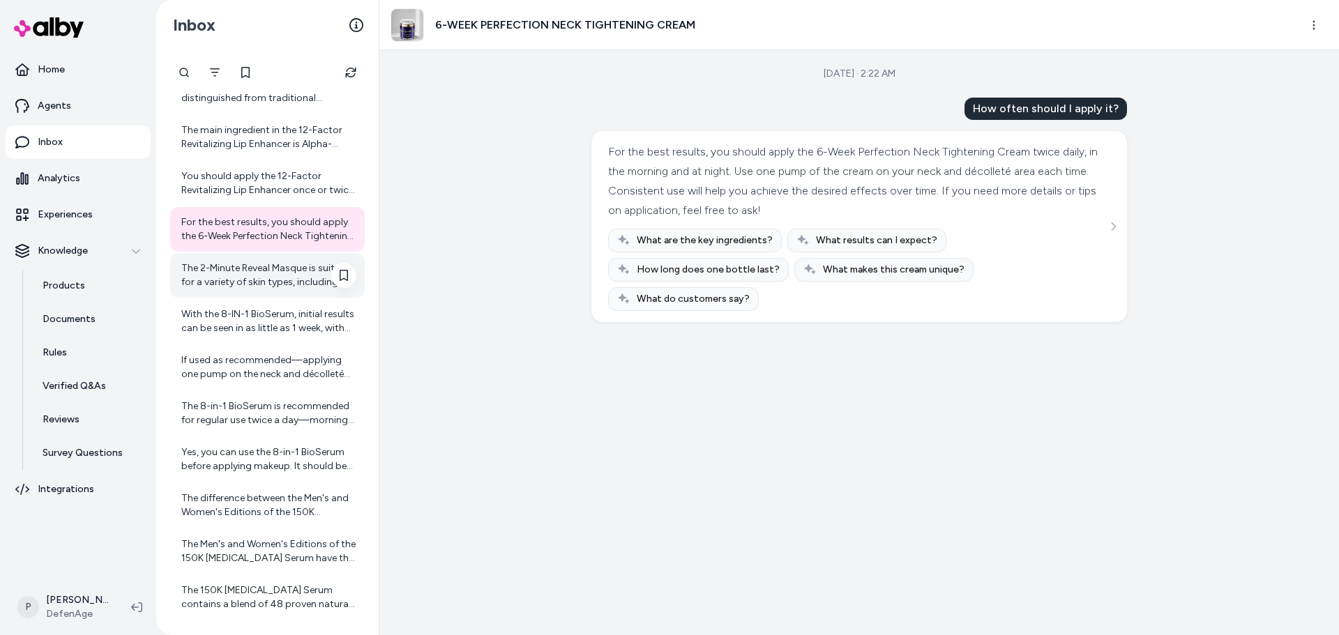
click at [257, 278] on div "The 2-Minute Reveal Masque is suitable for a variety of skin types, including o…" at bounding box center [268, 276] width 175 height 28
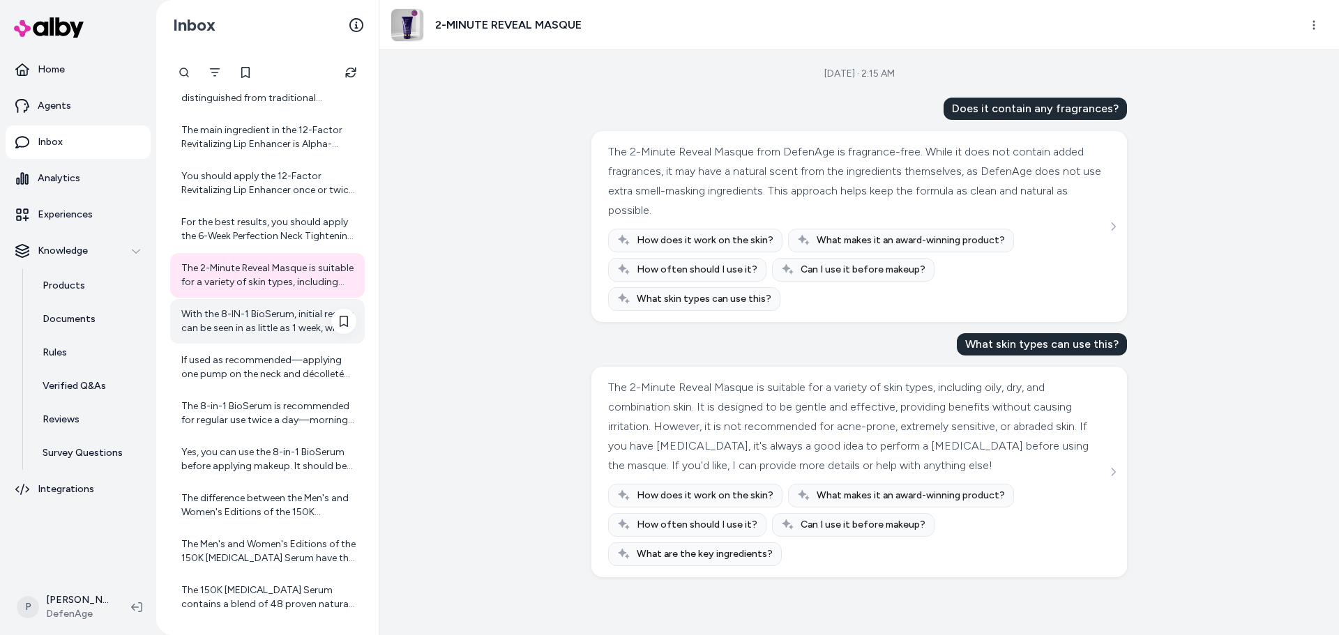
click at [225, 328] on div "With the 8-IN-1 BioSerum, initial results can be seen in as little as 1 week, w…" at bounding box center [268, 322] width 175 height 28
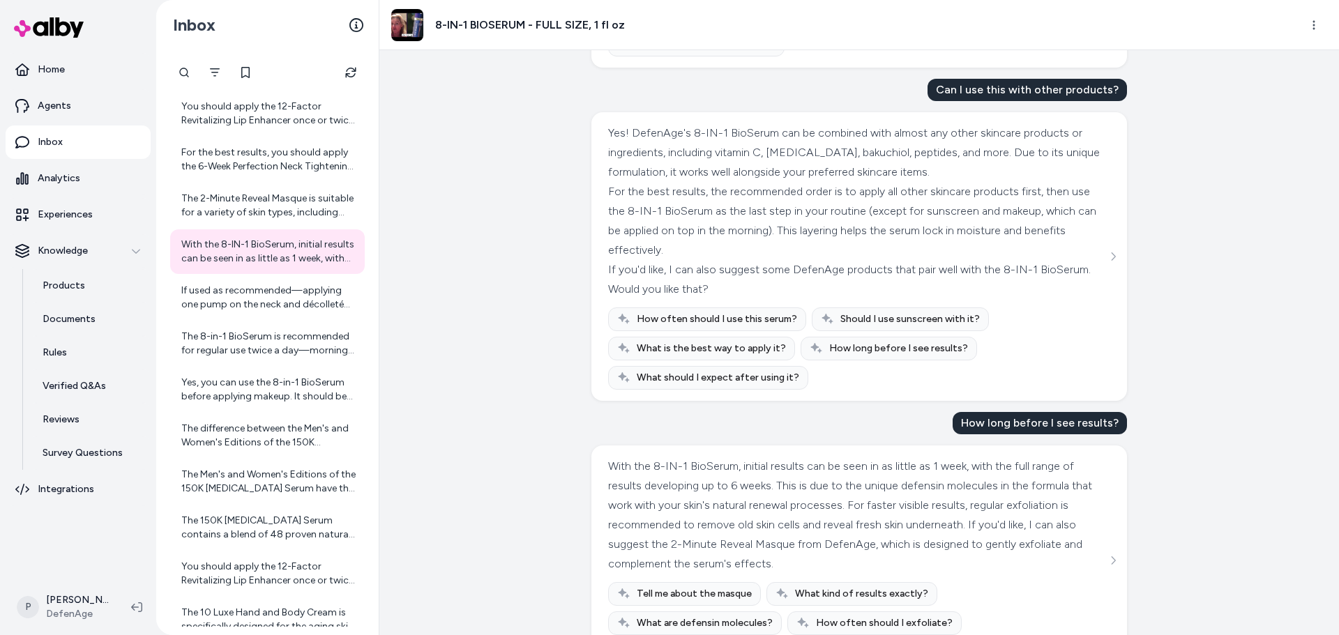
scroll to position [302, 0]
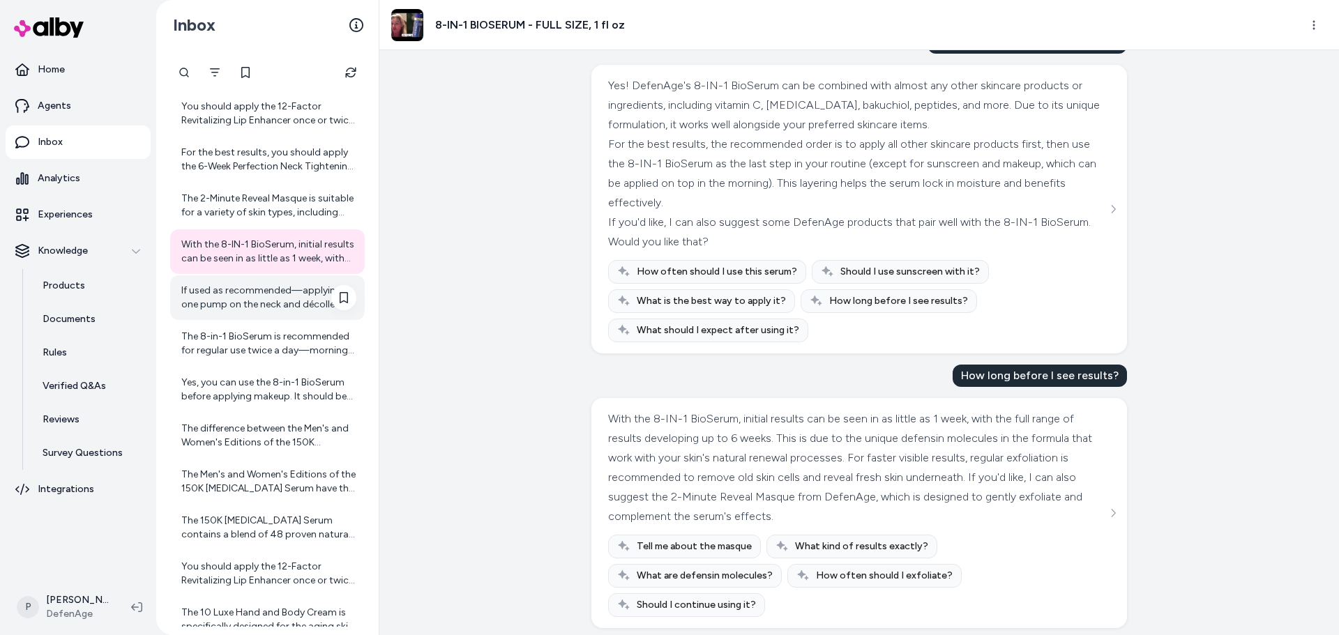
click at [282, 305] on div "If used as recommended—applying one pump on the neck and décolleté twice daily—…" at bounding box center [268, 298] width 175 height 28
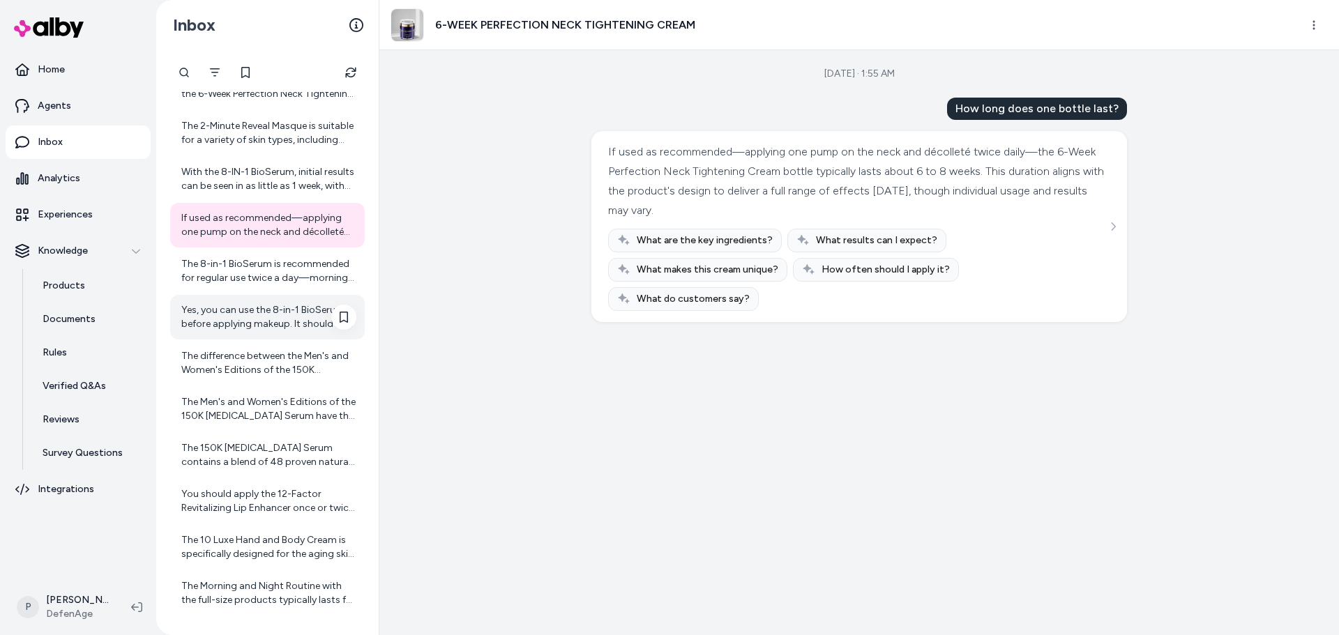
scroll to position [1508, 0]
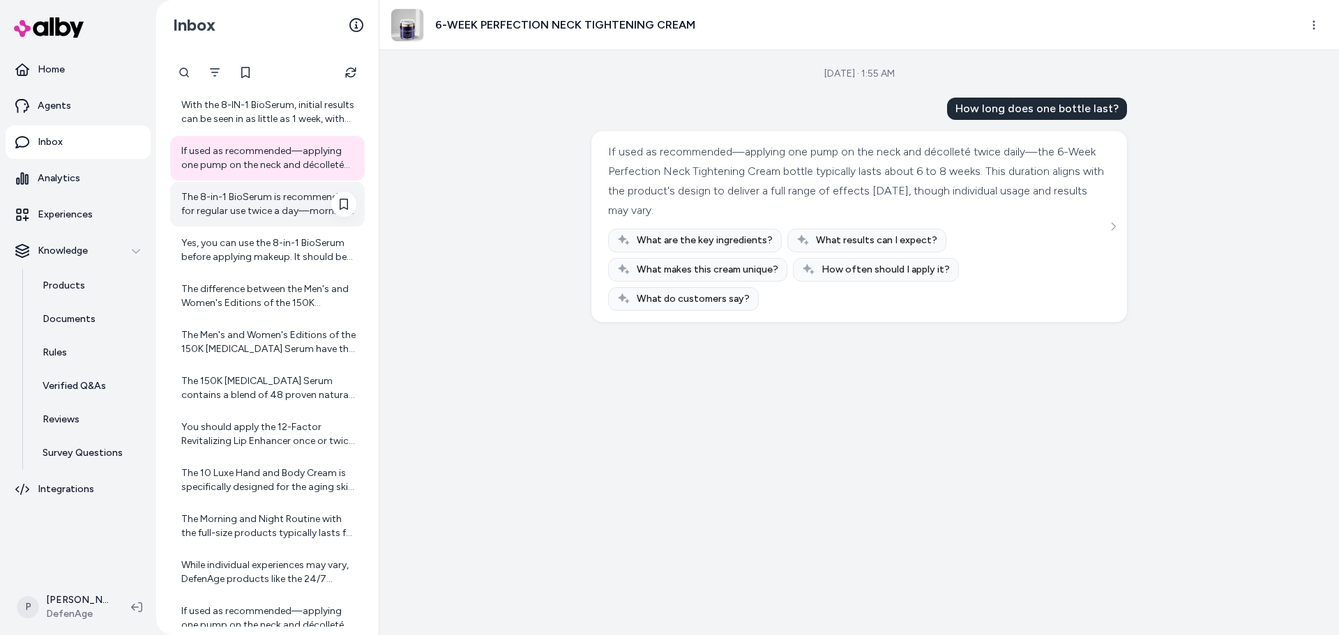
click at [235, 211] on div "The 8-in-1 BioSerum is recommended for regular use twice a day—morning and even…" at bounding box center [268, 204] width 175 height 28
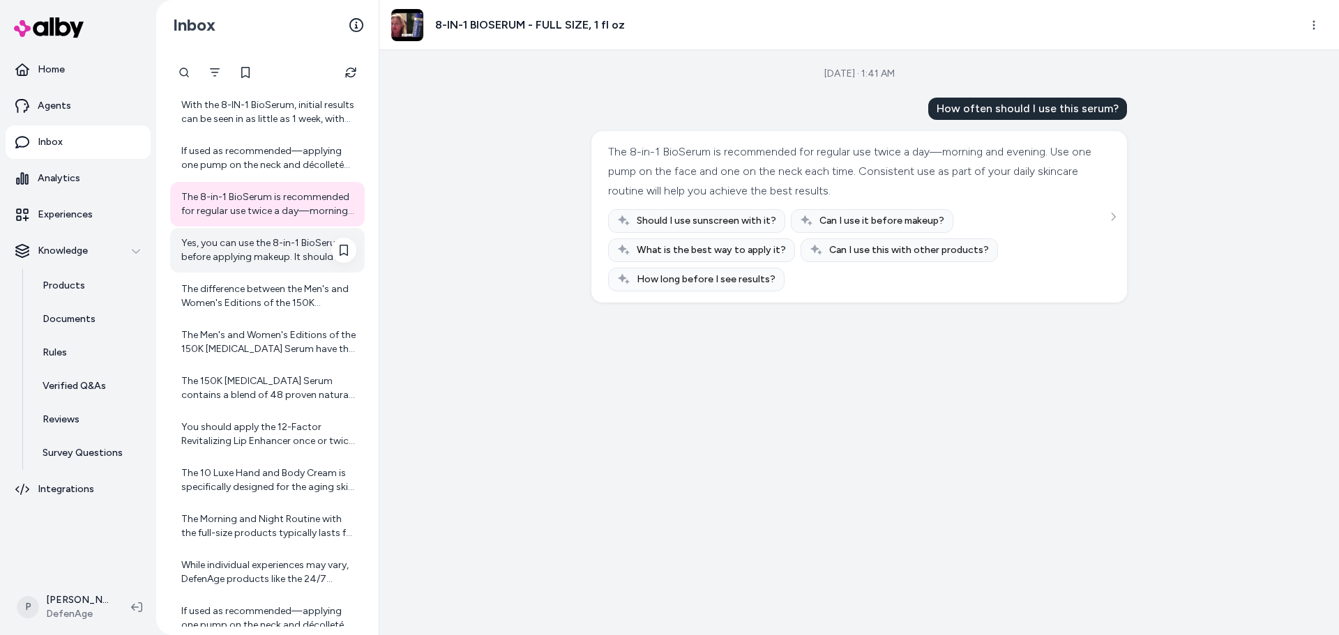
click at [271, 252] on div "Yes, you can use the 8-in-1 BioSerum before applying makeup. It should be the l…" at bounding box center [268, 250] width 175 height 28
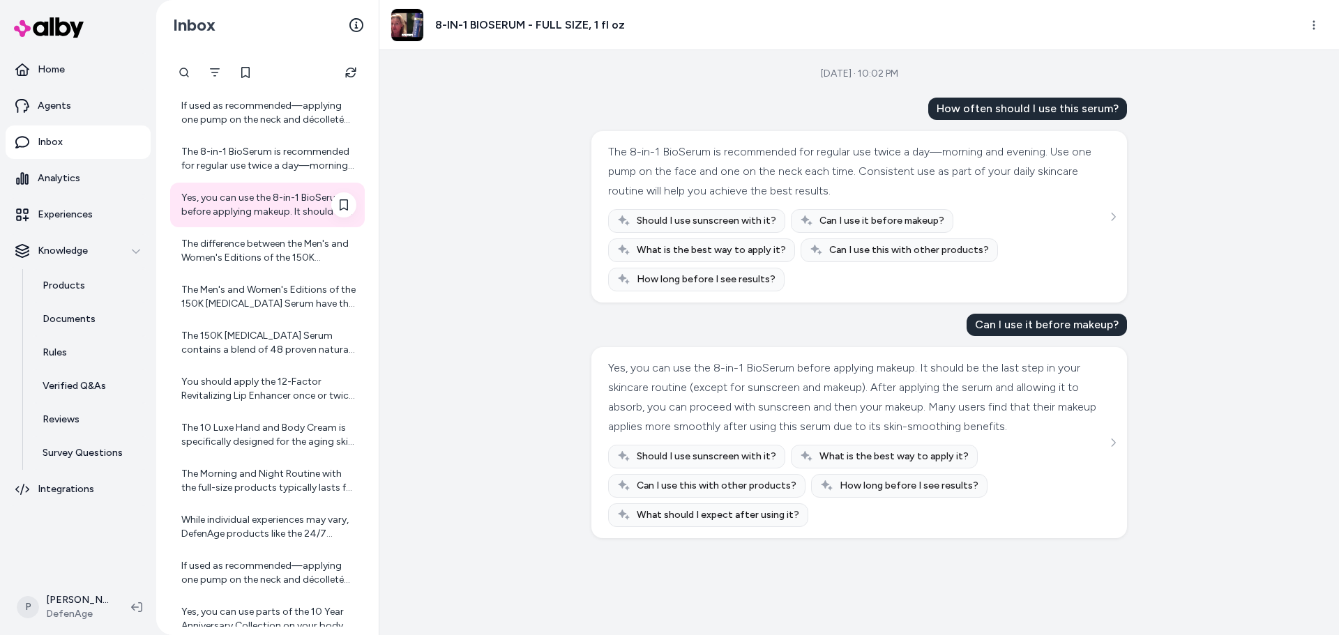
scroll to position [1578, 0]
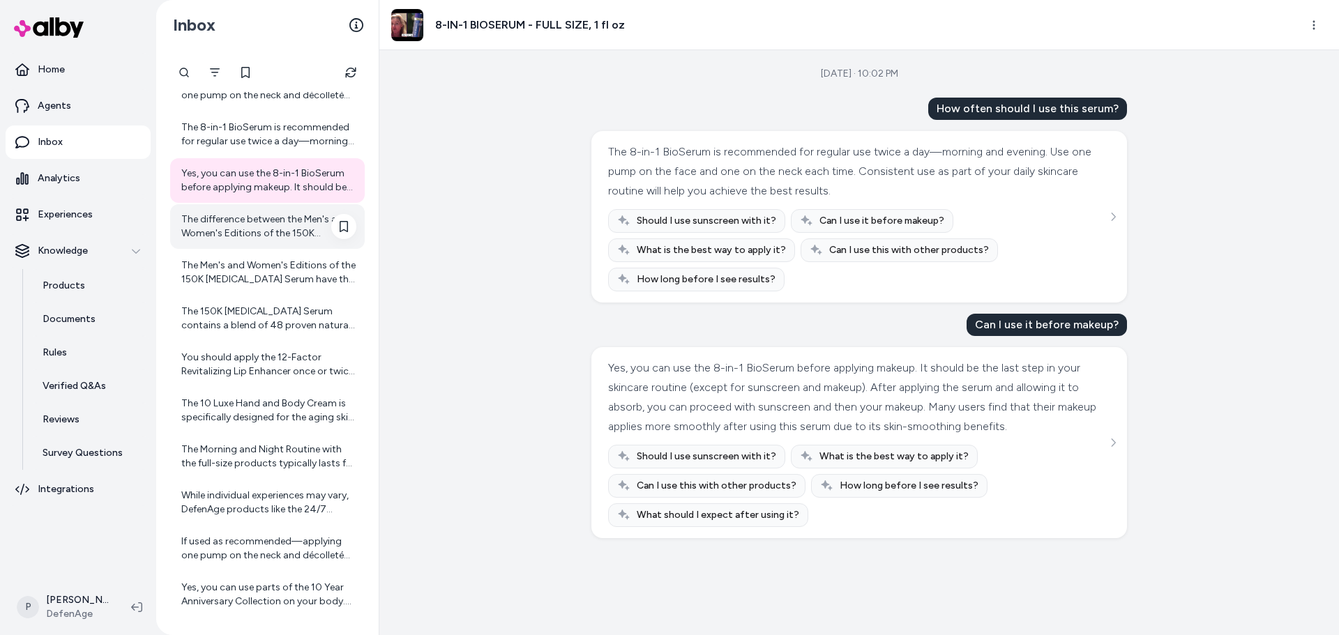
click at [244, 243] on div "The difference between the Men's and Women's Editions of the 150K [MEDICAL_DATA…" at bounding box center [267, 226] width 195 height 45
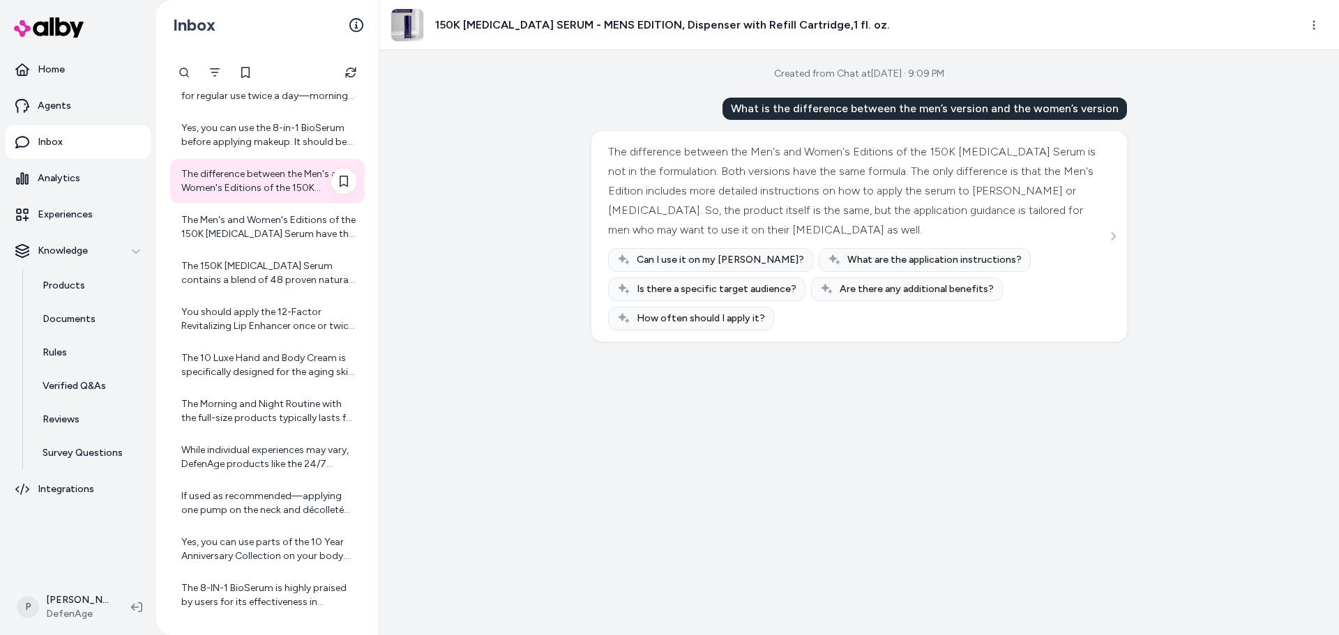
scroll to position [1648, 0]
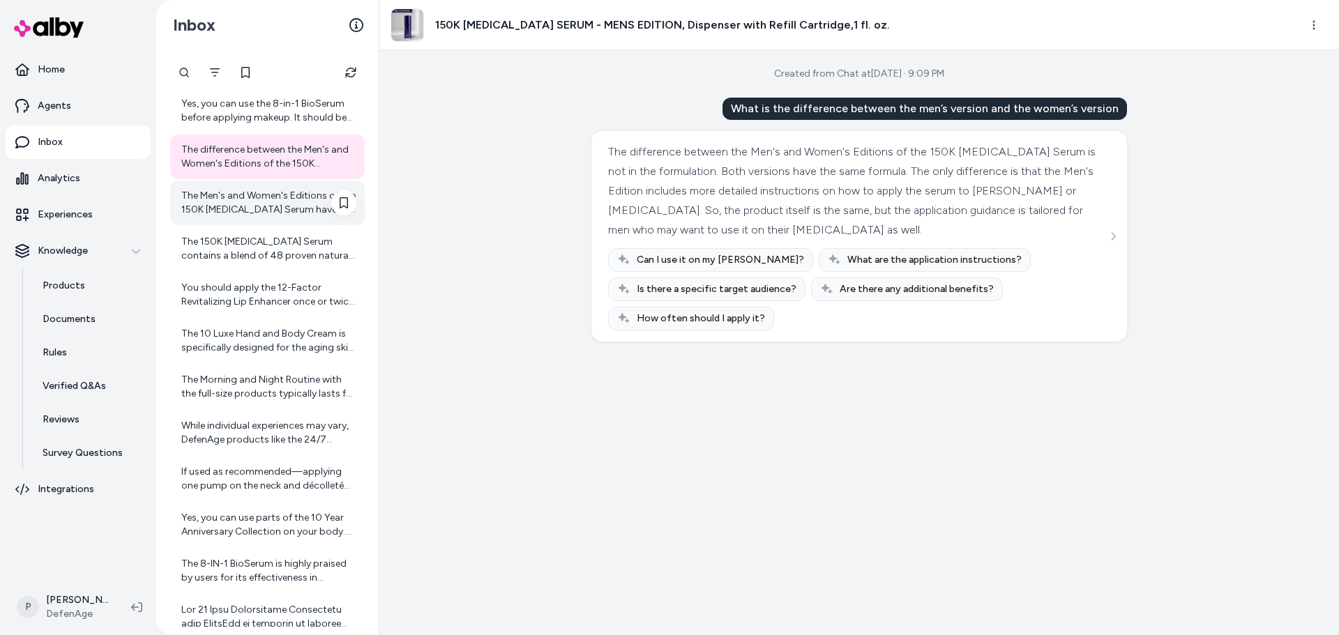
click at [231, 222] on div "The Men's and Women's Editions of the 150K [MEDICAL_DATA] Serum have the same f…" at bounding box center [267, 203] width 195 height 45
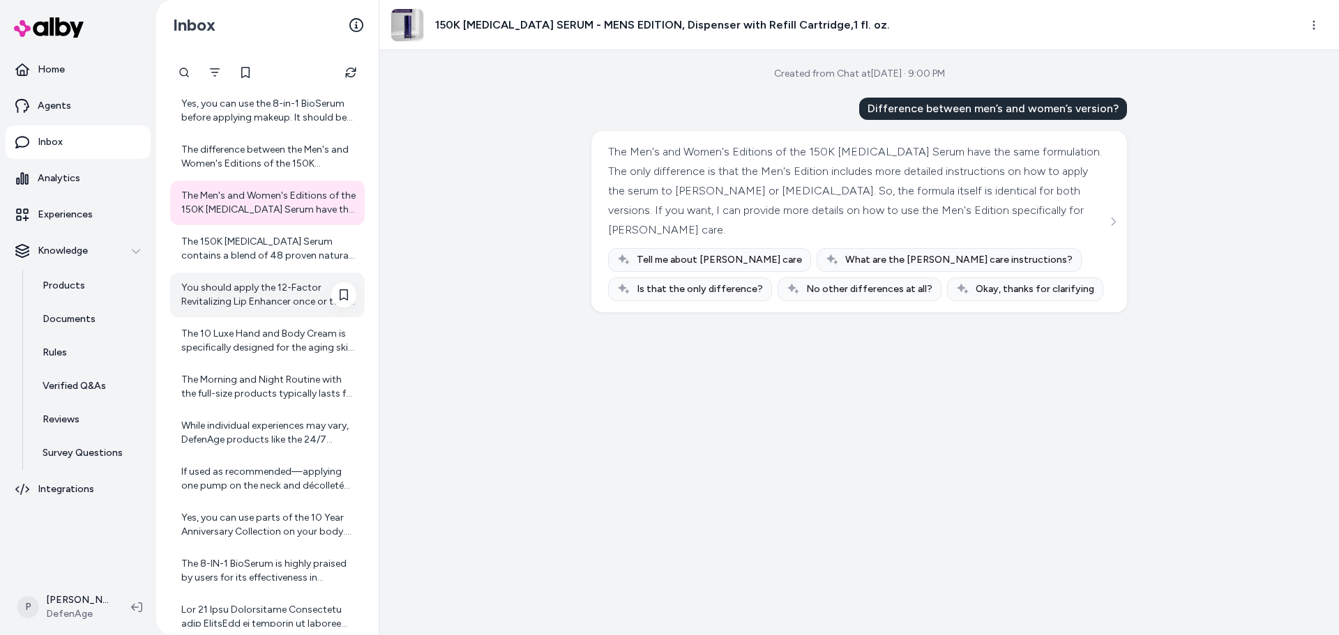
click at [264, 273] on div "You should apply the 12-Factor Revitalizing Lip Enhancer once or twice daily. T…" at bounding box center [267, 295] width 195 height 45
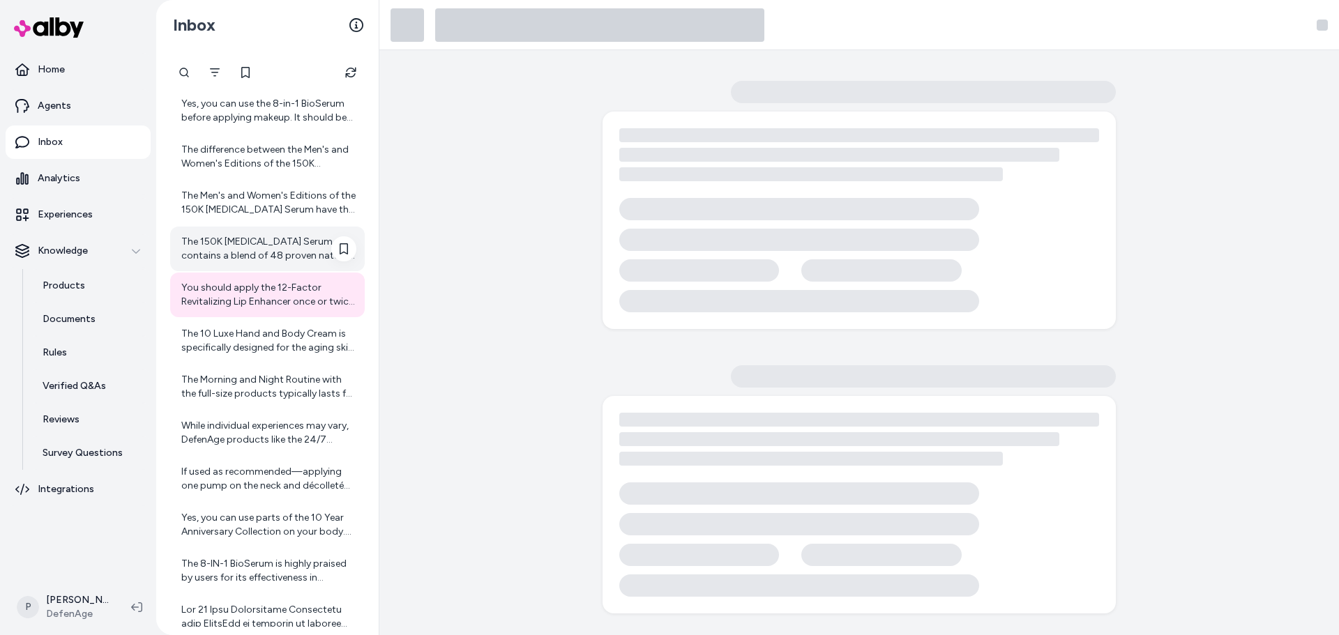
click at [249, 260] on div "The 150K [MEDICAL_DATA] Serum contains a blend of 48 proven natural ingredients…" at bounding box center [268, 249] width 175 height 28
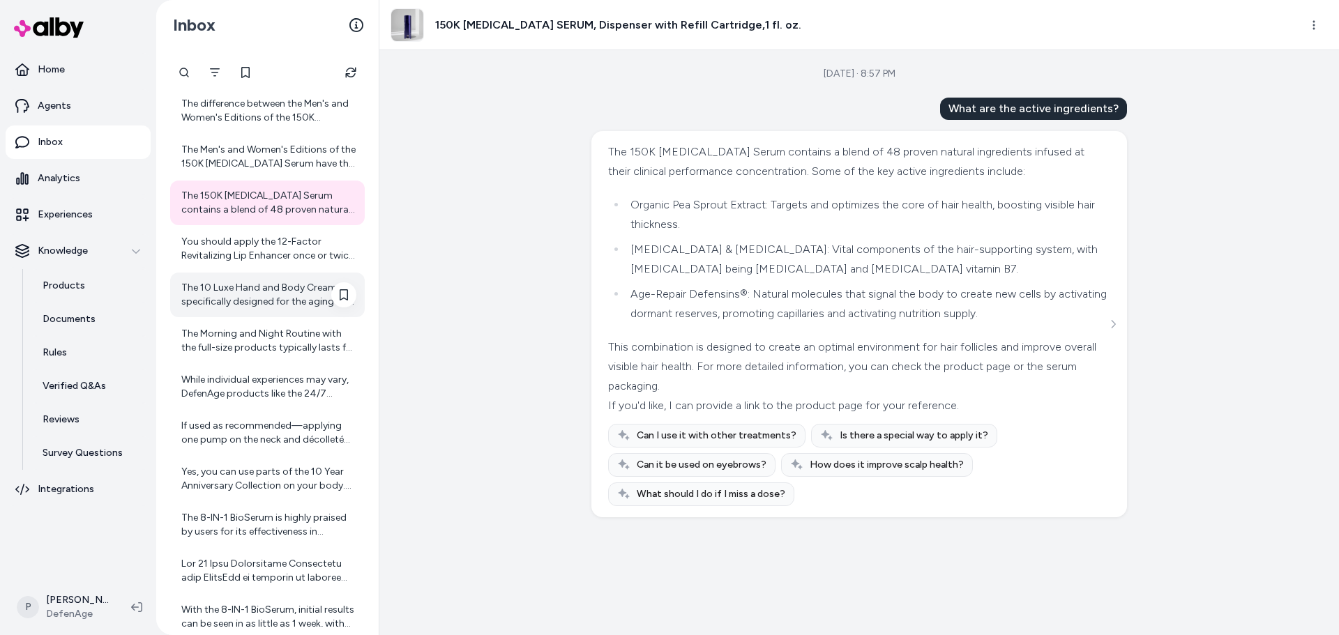
scroll to position [1718, 0]
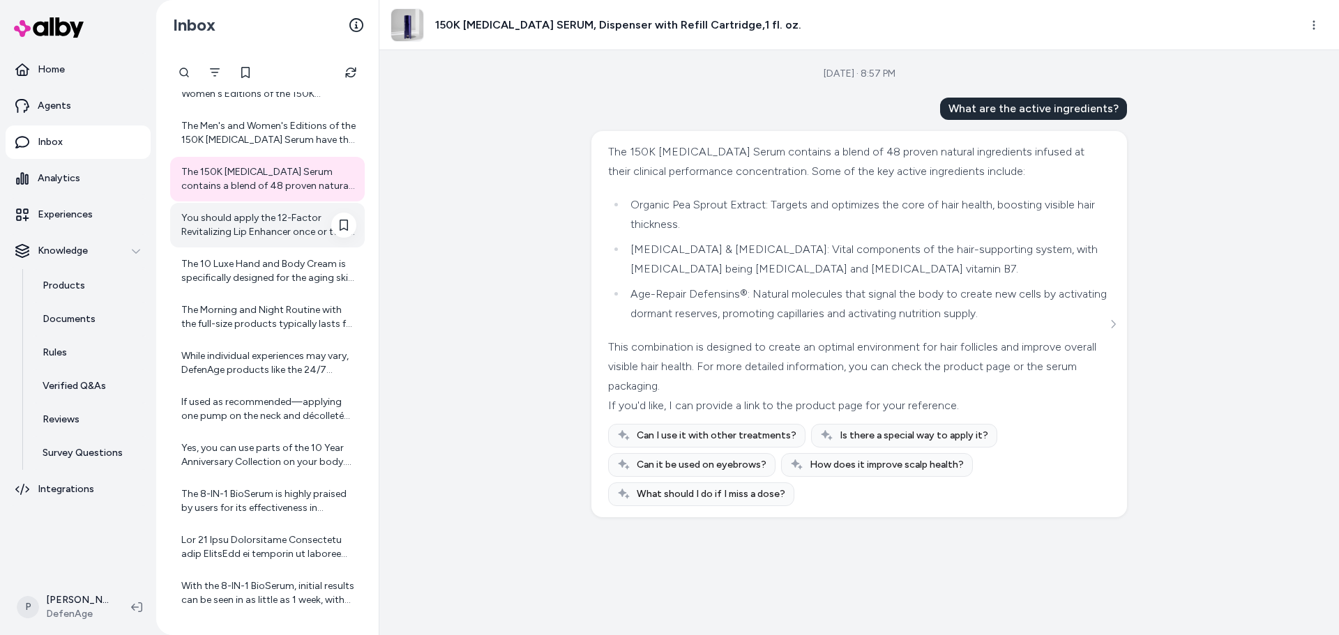
click at [232, 218] on div "You should apply the 12-Factor Revitalizing Lip Enhancer once or twice daily. T…" at bounding box center [268, 225] width 175 height 28
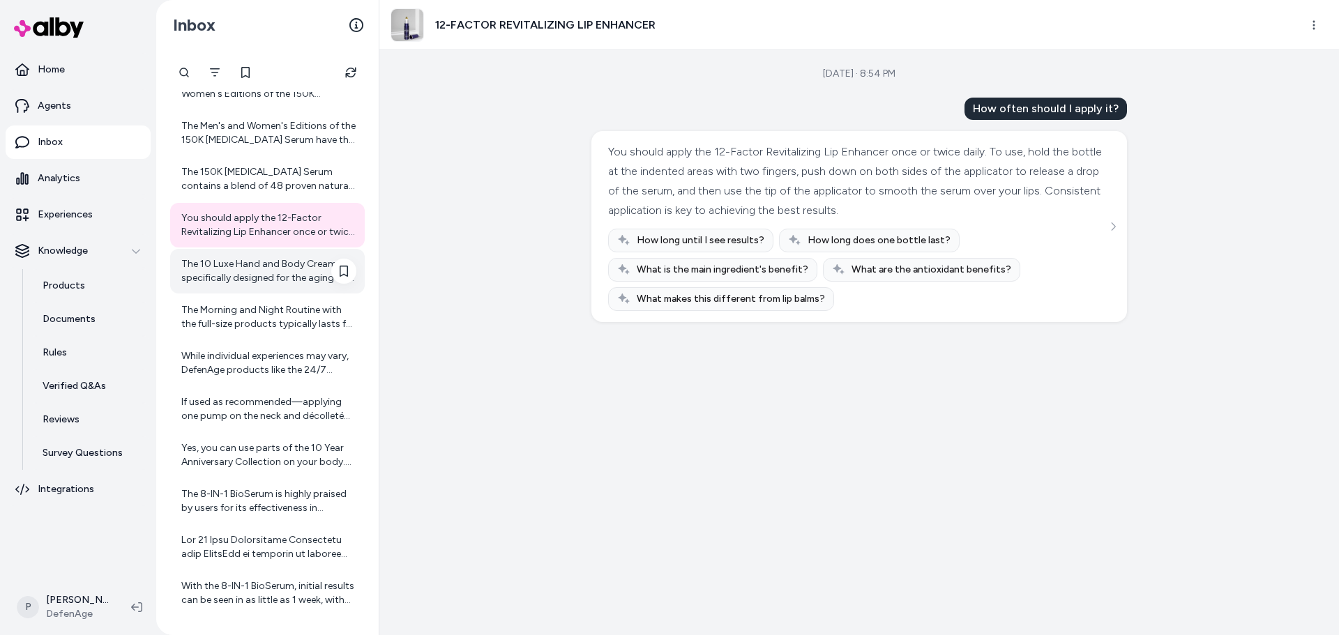
click at [270, 290] on div "The 10 Luxe Hand and Body Cream is specifically designed for the aging skin of …" at bounding box center [267, 271] width 195 height 45
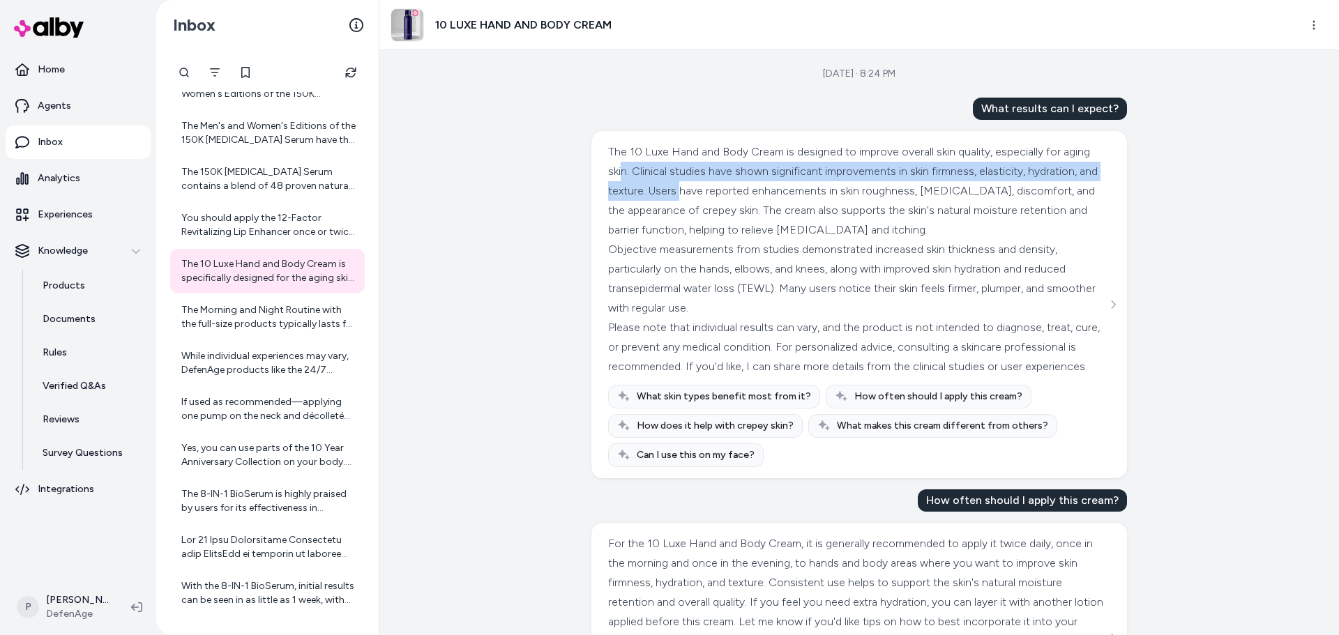
drag, startPoint x: 646, startPoint y: 171, endPoint x: 751, endPoint y: 200, distance: 108.6
click at [751, 200] on div "The 10 Luxe Hand and Body Cream is designed to improve overall skin quality, es…" at bounding box center [857, 191] width 499 height 98
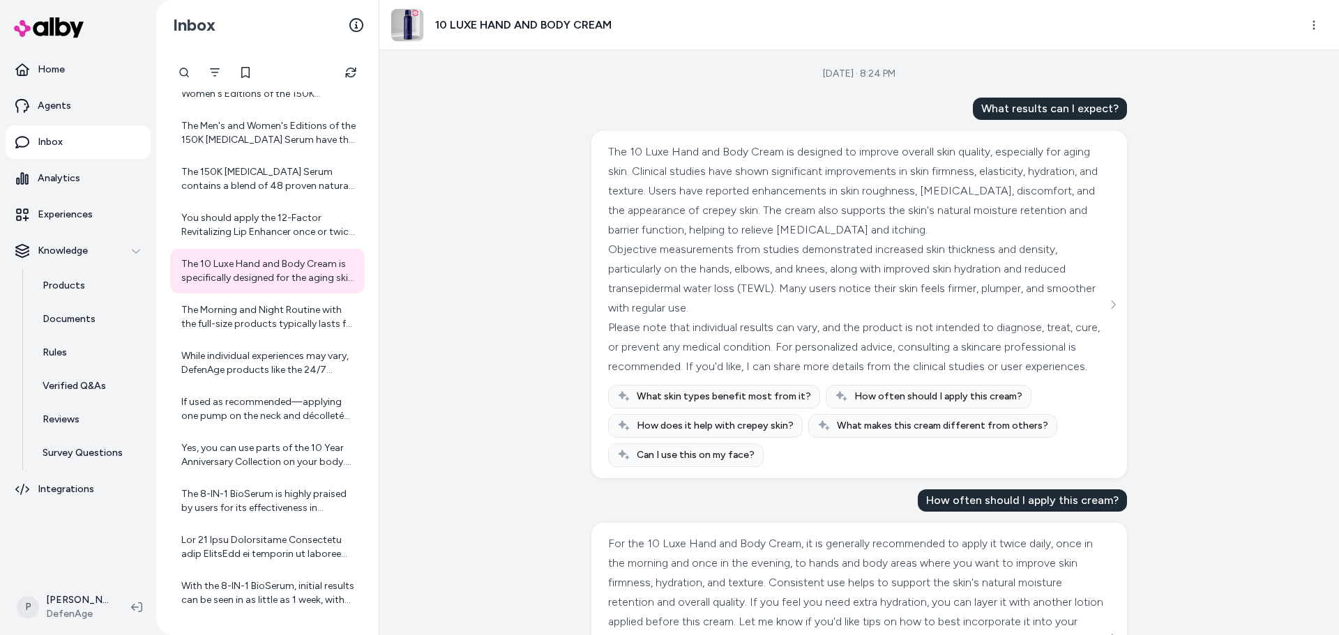
click at [755, 200] on div "The 10 Luxe Hand and Body Cream is designed to improve overall skin quality, es…" at bounding box center [857, 191] width 499 height 98
drag, startPoint x: 729, startPoint y: 290, endPoint x: 598, endPoint y: 292, distance: 131.1
click at [598, 292] on div "The 10 Luxe Hand and Body Cream is designed to improve overall skin quality, es…" at bounding box center [859, 304] width 536 height 347
copy div "transepidermal water loss"
click at [830, 324] on div "Please note that individual results can vary, and the product is not intended t…" at bounding box center [857, 347] width 499 height 59
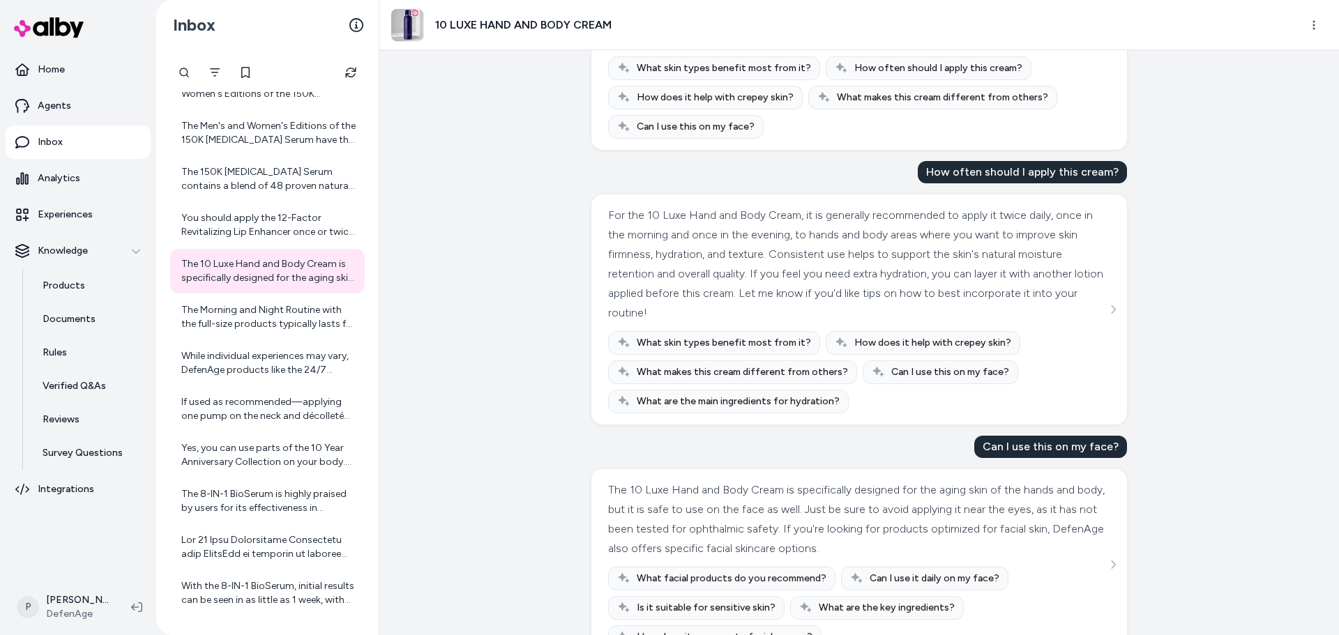
scroll to position [390, 0]
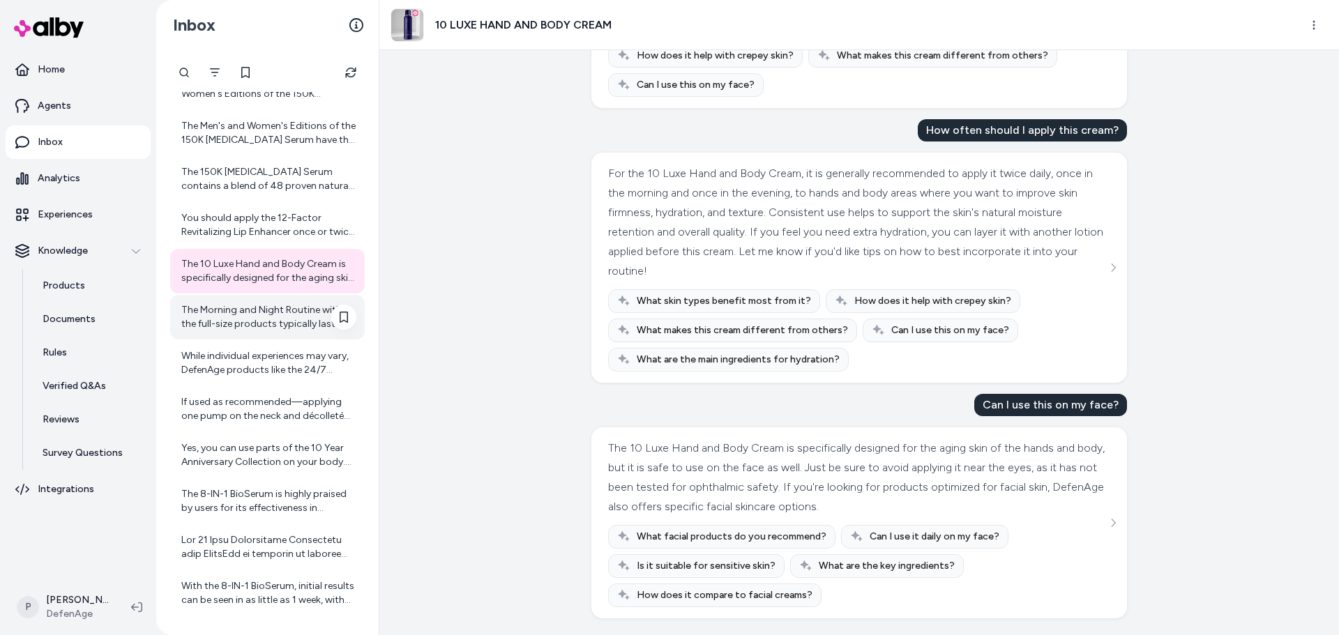
click at [298, 316] on div "The Morning and Night Routine with the full-size products typically lasts for a…" at bounding box center [268, 317] width 175 height 28
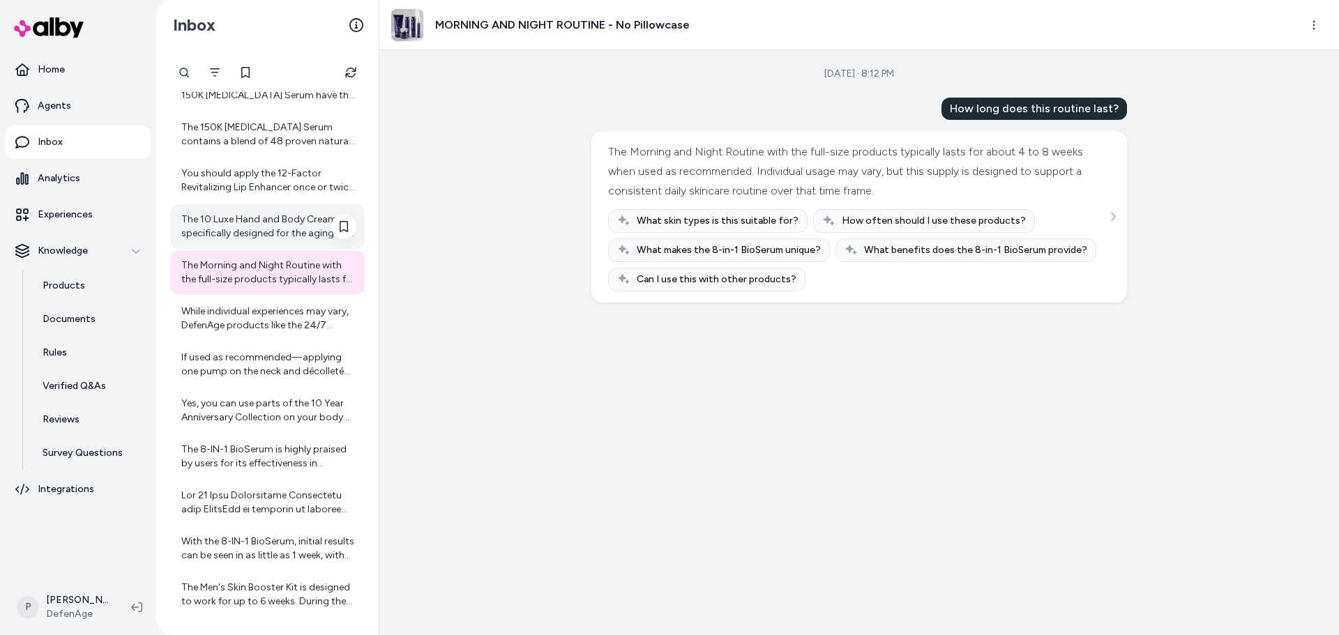
scroll to position [1787, 0]
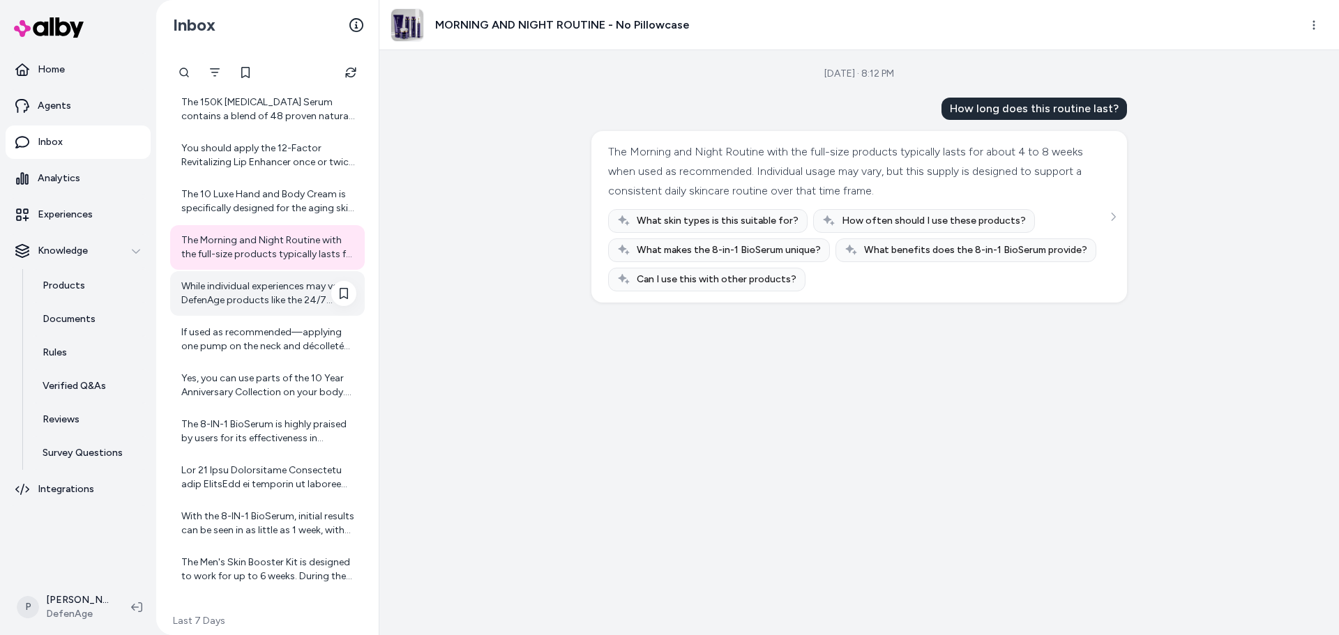
click at [245, 296] on div "While individual experiences may vary, DefenAge products like the 24/7 Barrier …" at bounding box center [268, 294] width 175 height 28
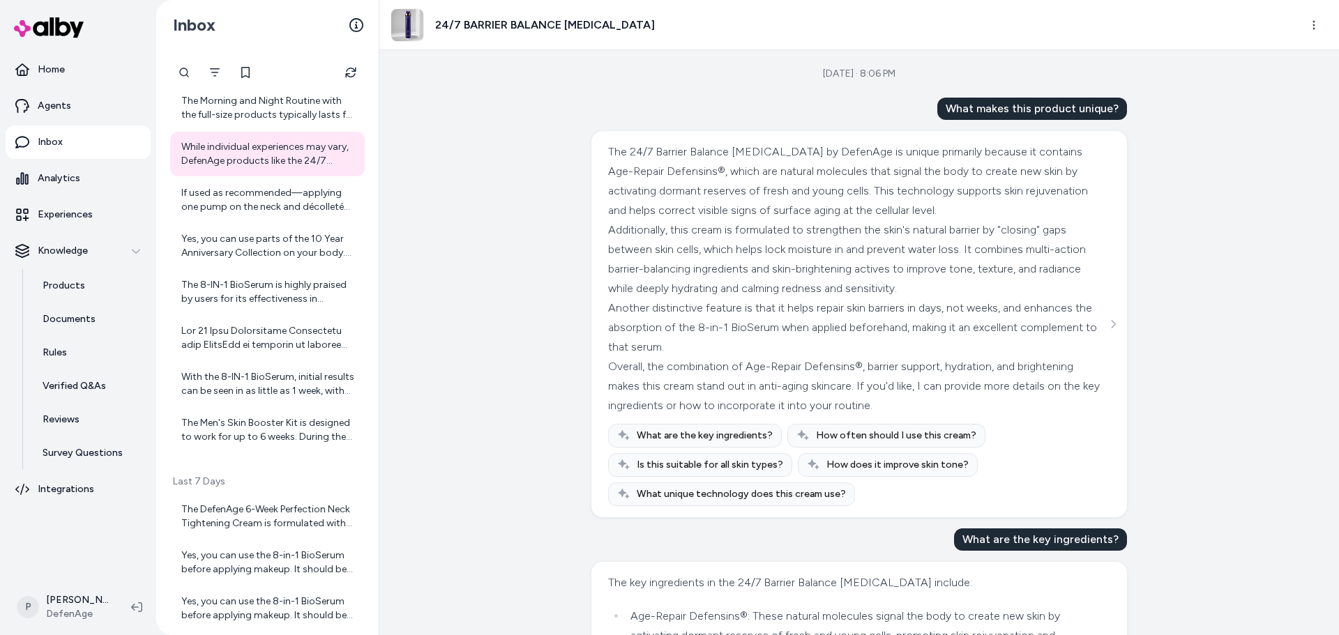
drag, startPoint x: 416, startPoint y: 215, endPoint x: 437, endPoint y: 196, distance: 28.1
click at [416, 215] on div "[DATE] · 8:06 PM What makes this product unique? The 24/7 Barrier Balance [MEDI…" at bounding box center [859, 342] width 960 height 585
